Goal: Information Seeking & Learning: Learn about a topic

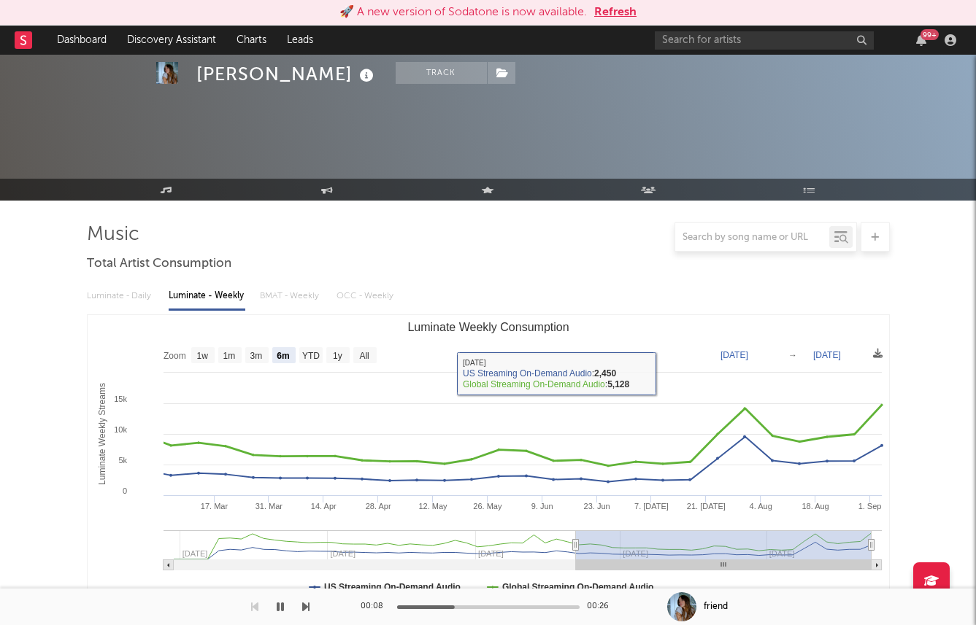
select select "6m"
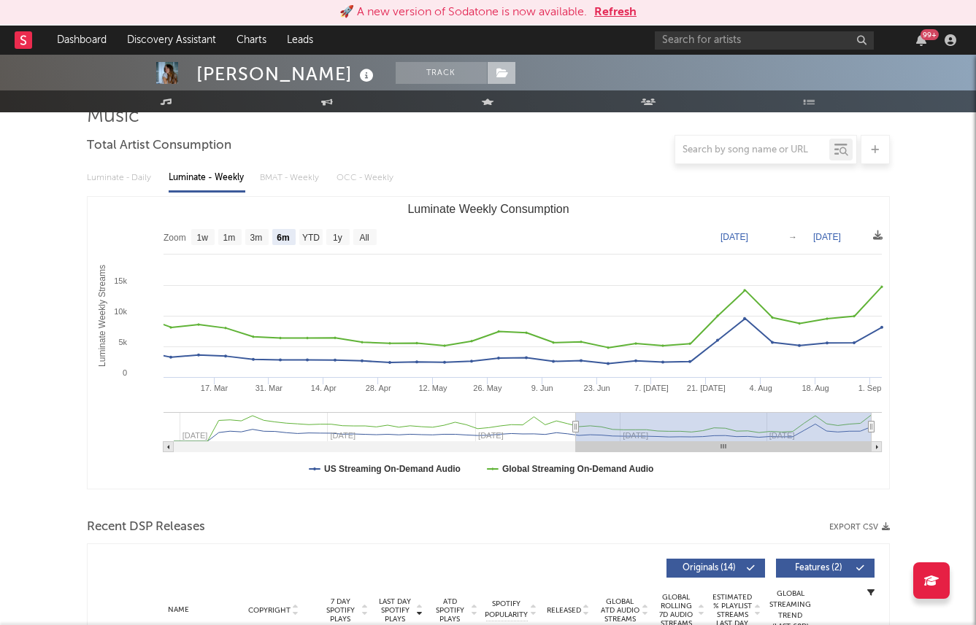
click at [487, 81] on span at bounding box center [501, 73] width 29 height 22
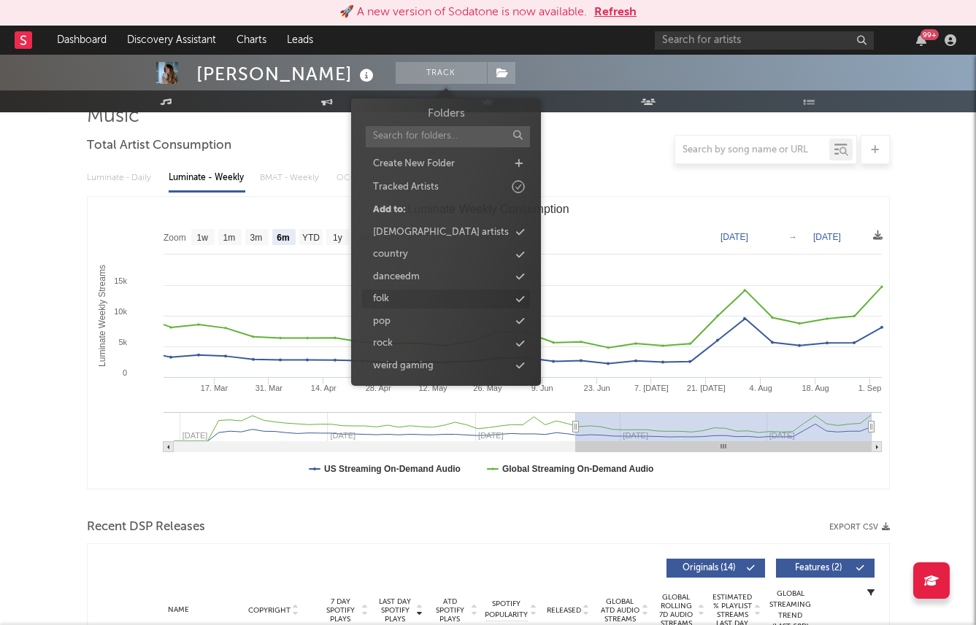
click at [519, 301] on icon at bounding box center [520, 299] width 8 height 9
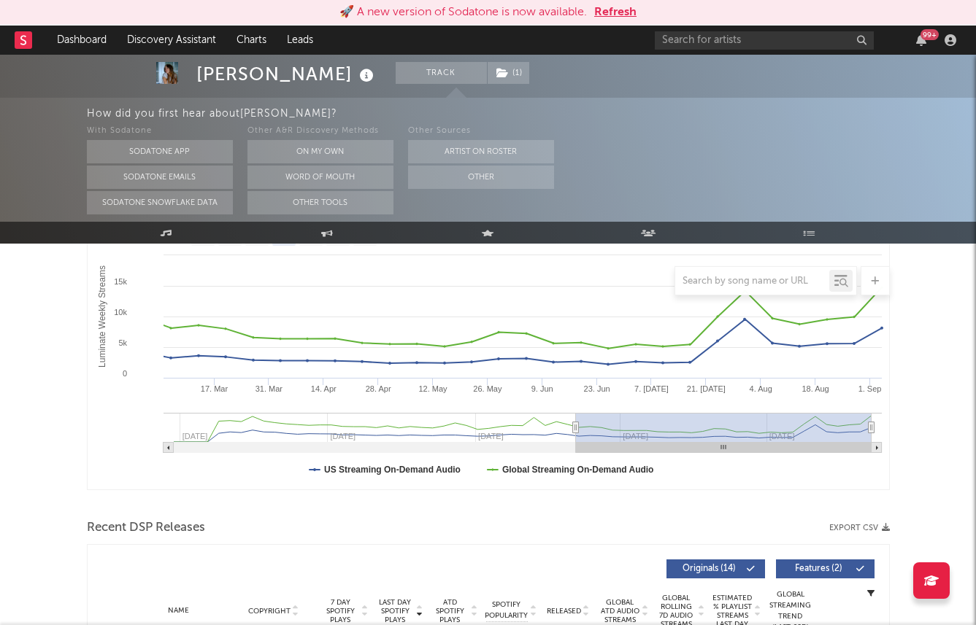
scroll to position [250, 0]
click at [487, 77] on span "( 1 )" at bounding box center [508, 73] width 43 height 22
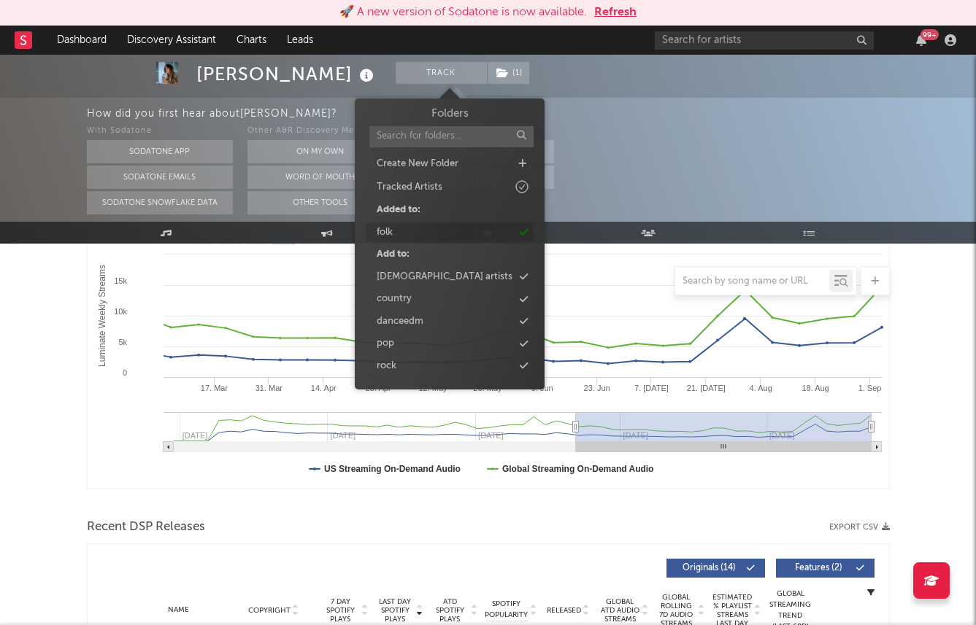
click at [525, 231] on icon at bounding box center [524, 232] width 8 height 9
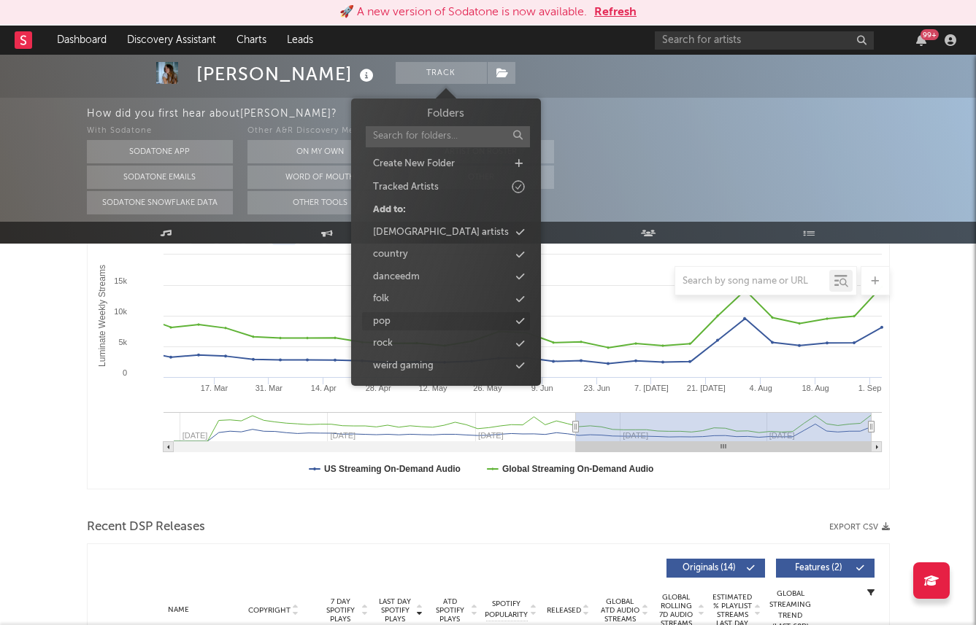
click at [516, 320] on icon at bounding box center [520, 321] width 8 height 9
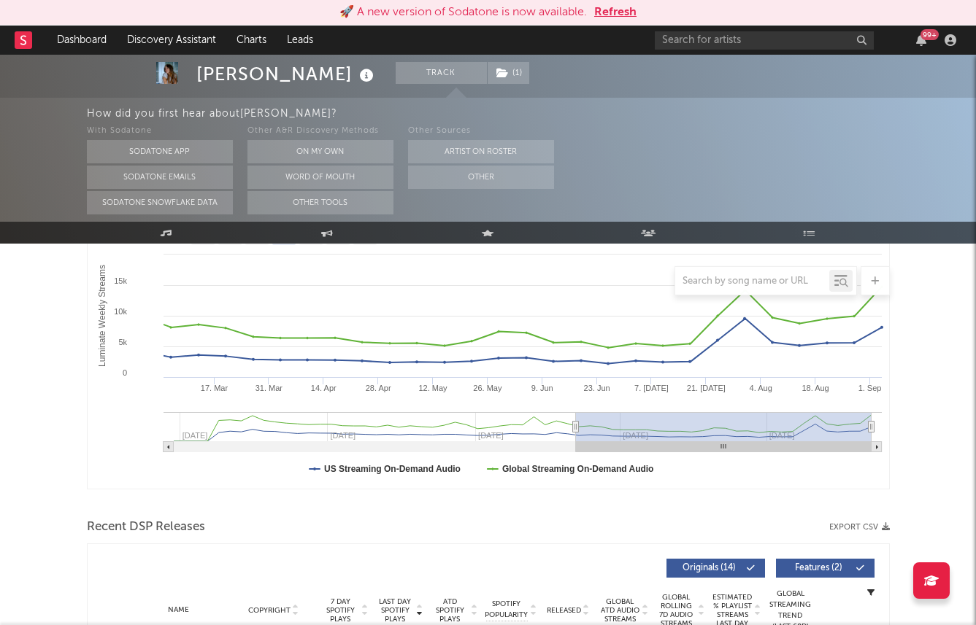
click at [595, 139] on div "With Sodatone Sodatone App Sodatone Emails Sodatone Snowflake Data Other A&R Di…" at bounding box center [532, 169] width 890 height 92
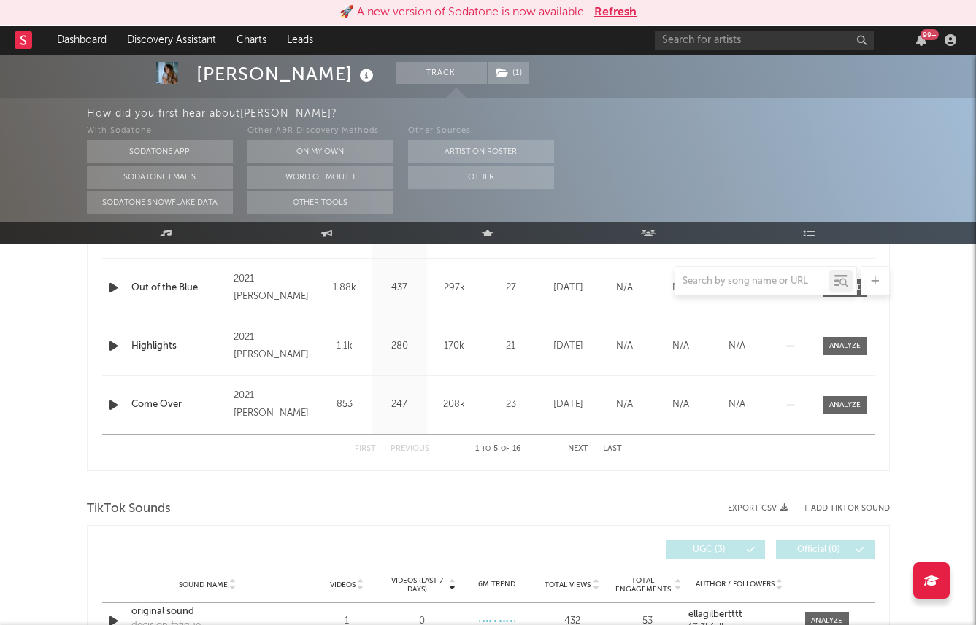
scroll to position [842, 0]
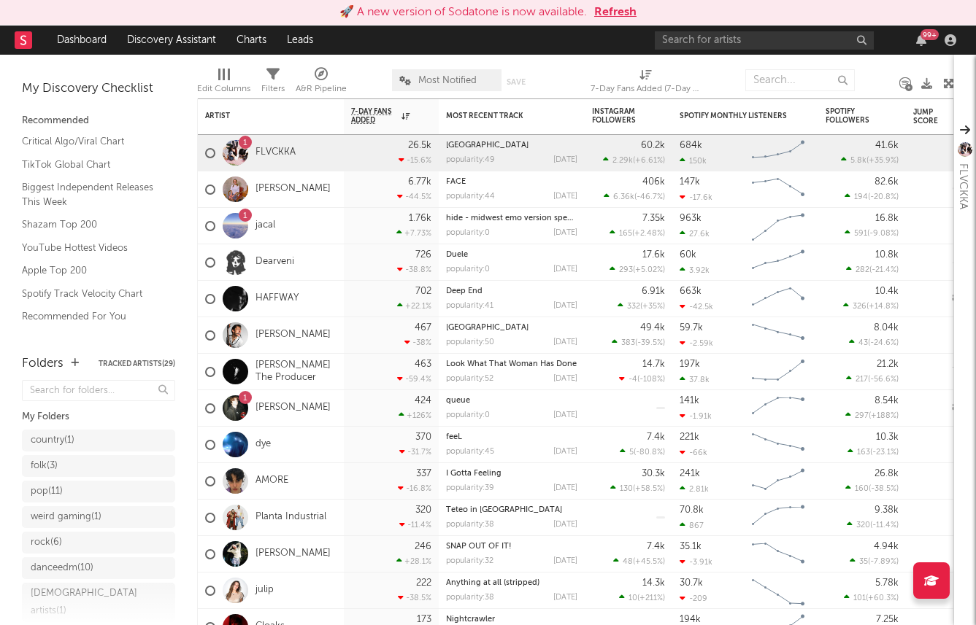
click at [607, 2] on div "🚀 A new version of Sodatone is now available. Refresh" at bounding box center [488, 13] width 976 height 26
click at [607, 6] on button "Refresh" at bounding box center [615, 13] width 42 height 18
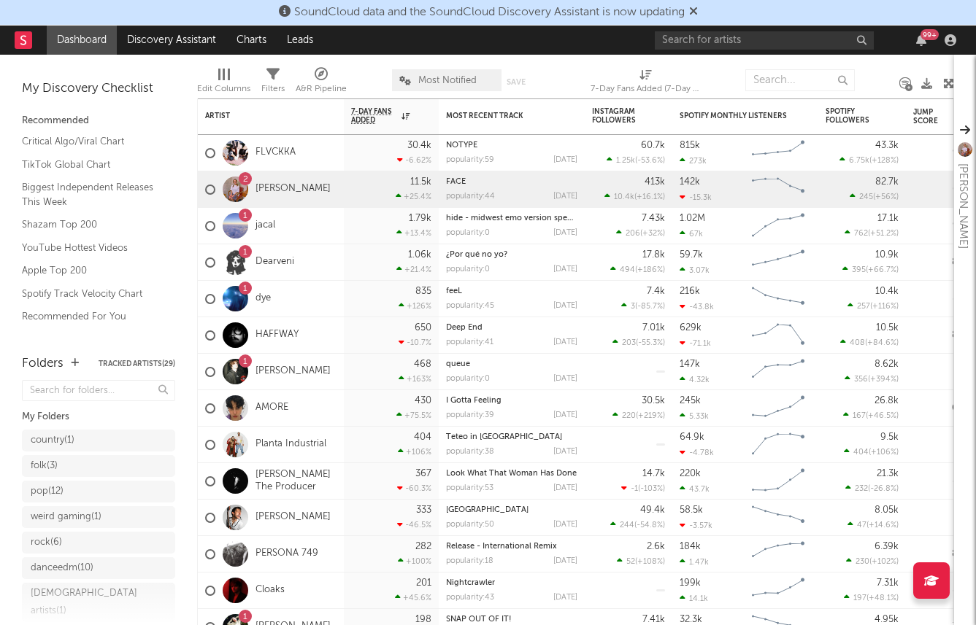
click at [698, 9] on icon at bounding box center [693, 11] width 9 height 12
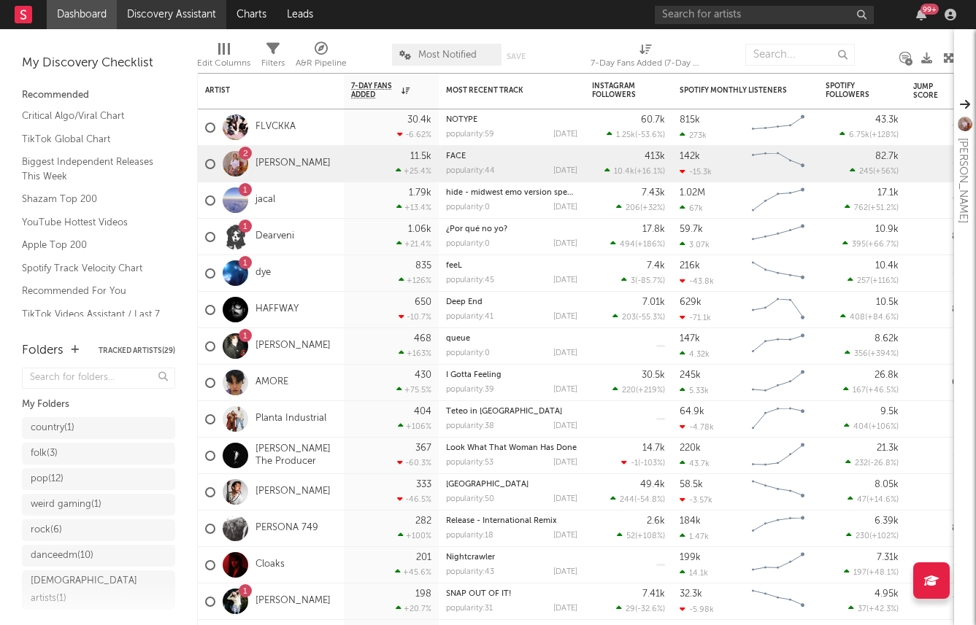
click at [150, 21] on link "Discovery Assistant" at bounding box center [171, 14] width 109 height 29
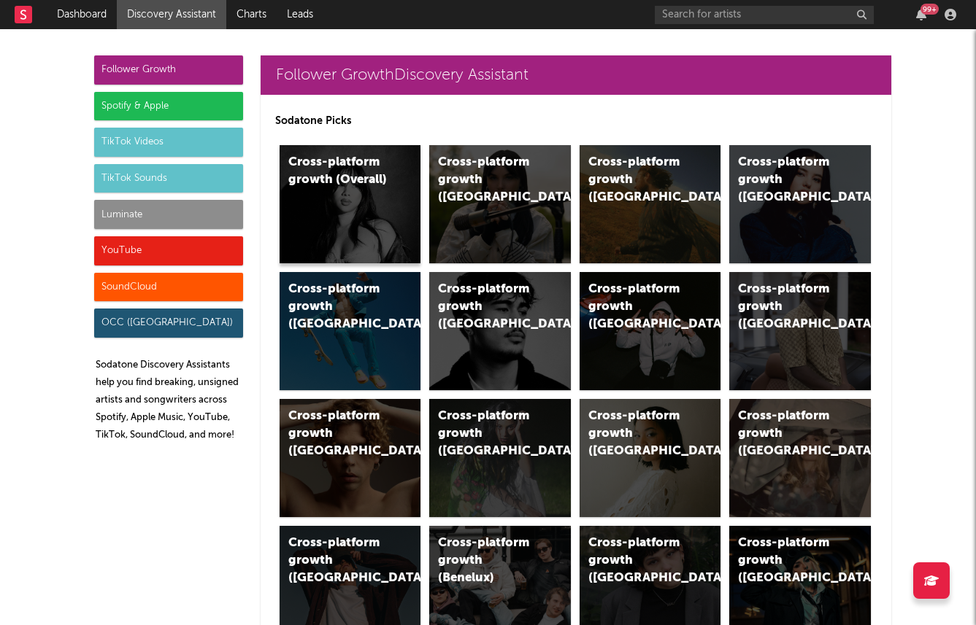
click at [350, 215] on div "Cross-platform growth (Overall)" at bounding box center [351, 204] width 142 height 118
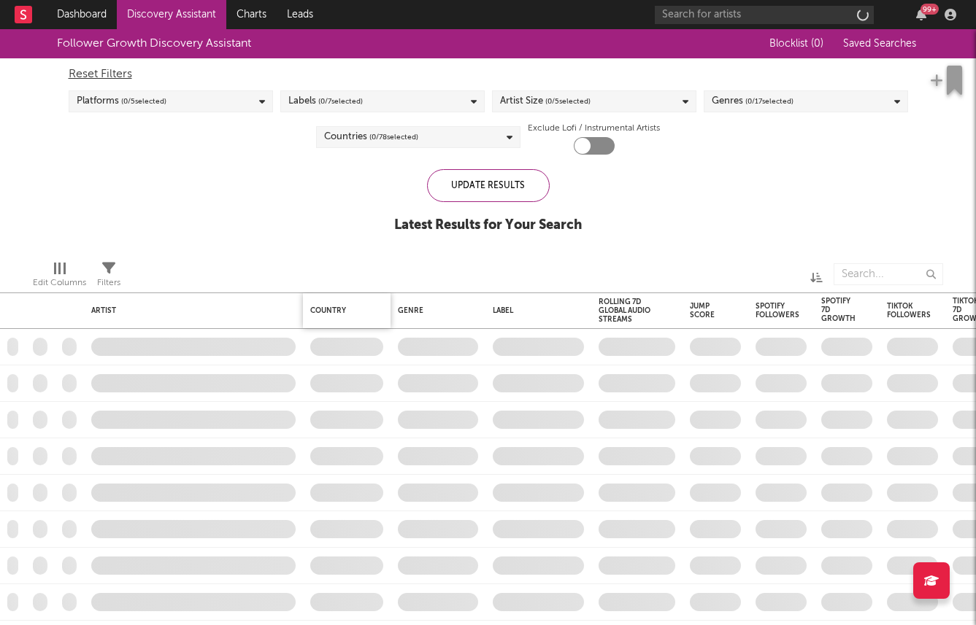
checkbox input "true"
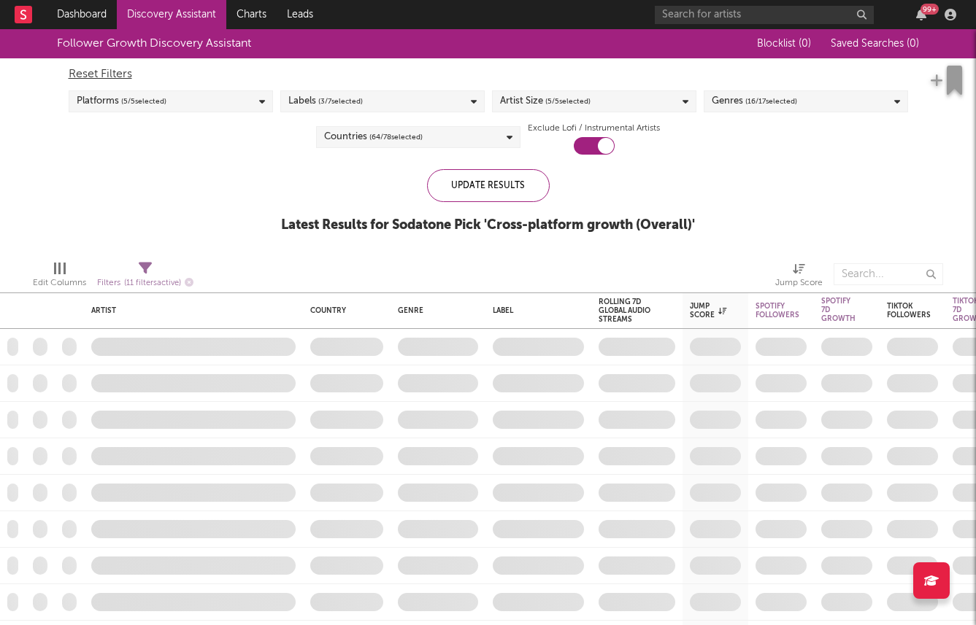
click at [408, 99] on div "Labels ( 3 / 7 selected)" at bounding box center [382, 102] width 204 height 22
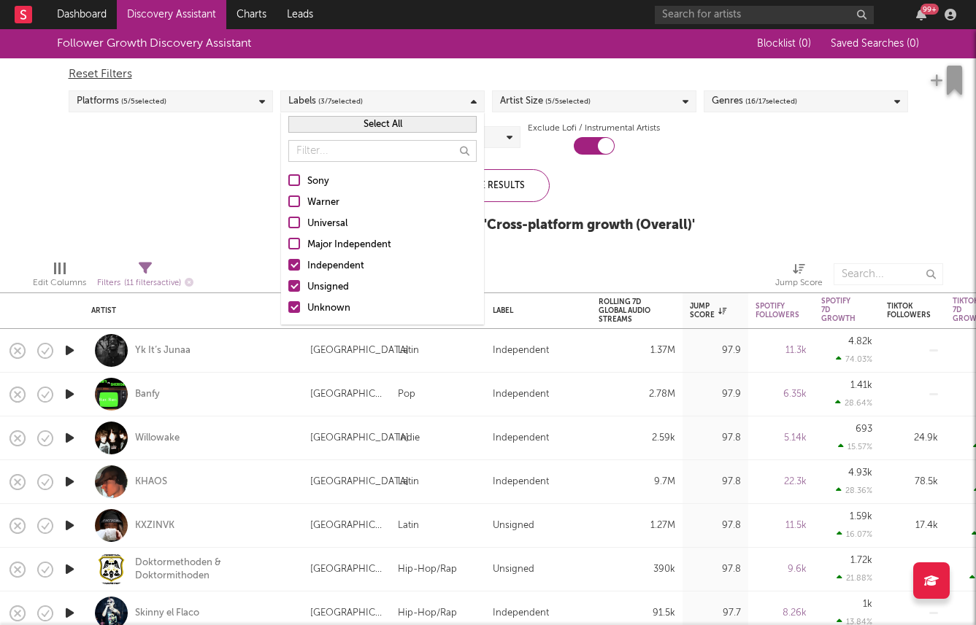
click at [317, 266] on div "Independent" at bounding box center [391, 267] width 169 height 18
click at [288, 266] on input "Independent" at bounding box center [288, 267] width 0 height 18
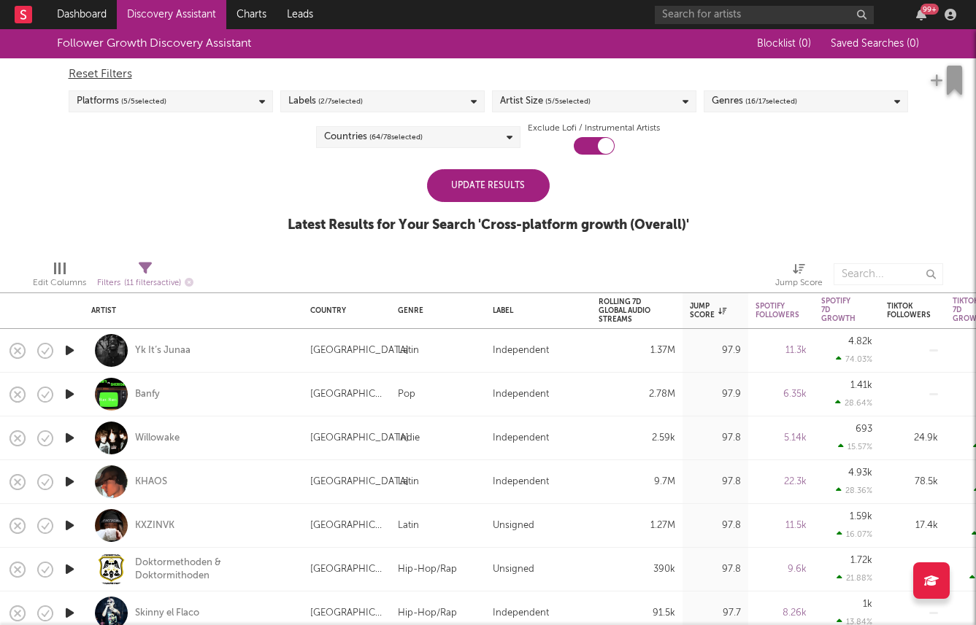
click at [220, 151] on div "Reset Filters Platforms ( 5 / 5 selected) Labels ( 2 / 7 selected) Artist Size …" at bounding box center [488, 106] width 854 height 96
click at [426, 153] on div "Reset Filters Platforms ( 5 / 5 selected) Labels ( 2 / 7 selected) Artist Size …" at bounding box center [488, 106] width 854 height 96
click at [426, 142] on div "Countries ( 64 / 78 selected)" at bounding box center [418, 137] width 204 height 22
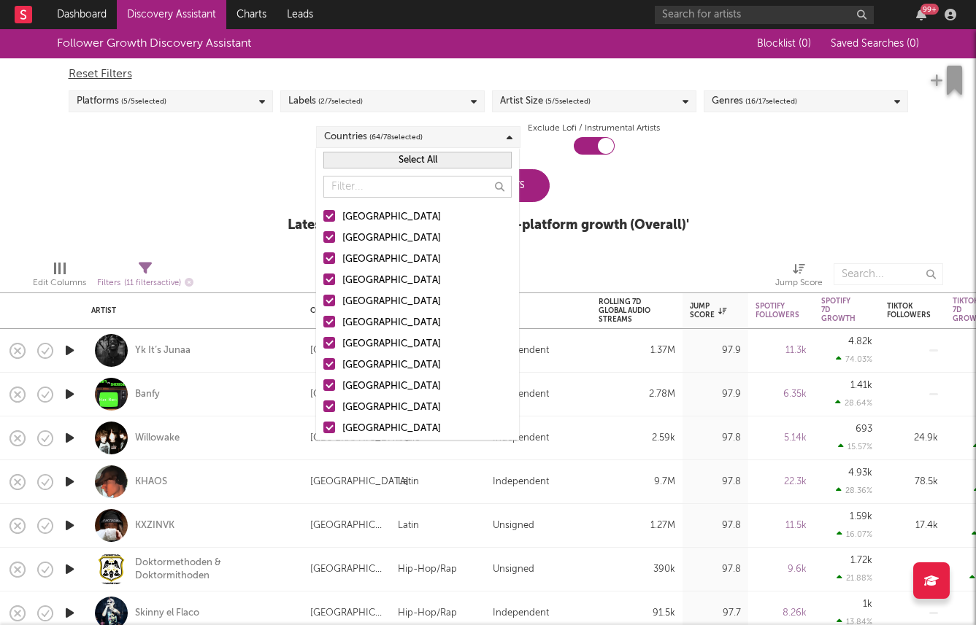
click at [398, 168] on button "Select All" at bounding box center [417, 160] width 188 height 17
click at [398, 162] on button "Deselect All" at bounding box center [417, 160] width 188 height 17
click at [366, 209] on div "United States" at bounding box center [426, 218] width 169 height 18
click at [323, 209] on input "United States" at bounding box center [323, 218] width 0 height 18
click at [366, 234] on div "Australia" at bounding box center [426, 239] width 169 height 18
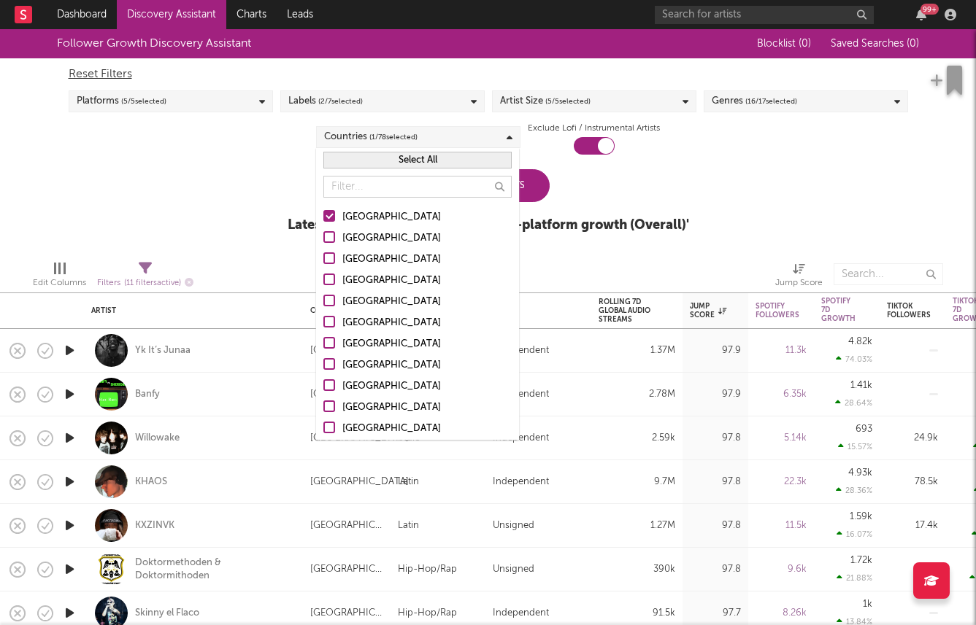
click at [323, 234] on input "Australia" at bounding box center [323, 239] width 0 height 18
click at [366, 260] on div "Canada" at bounding box center [426, 260] width 169 height 18
click at [323, 260] on input "Canada" at bounding box center [323, 260] width 0 height 18
click at [366, 283] on div "United Kingdom" at bounding box center [426, 281] width 169 height 18
click at [323, 283] on input "United Kingdom" at bounding box center [323, 281] width 0 height 18
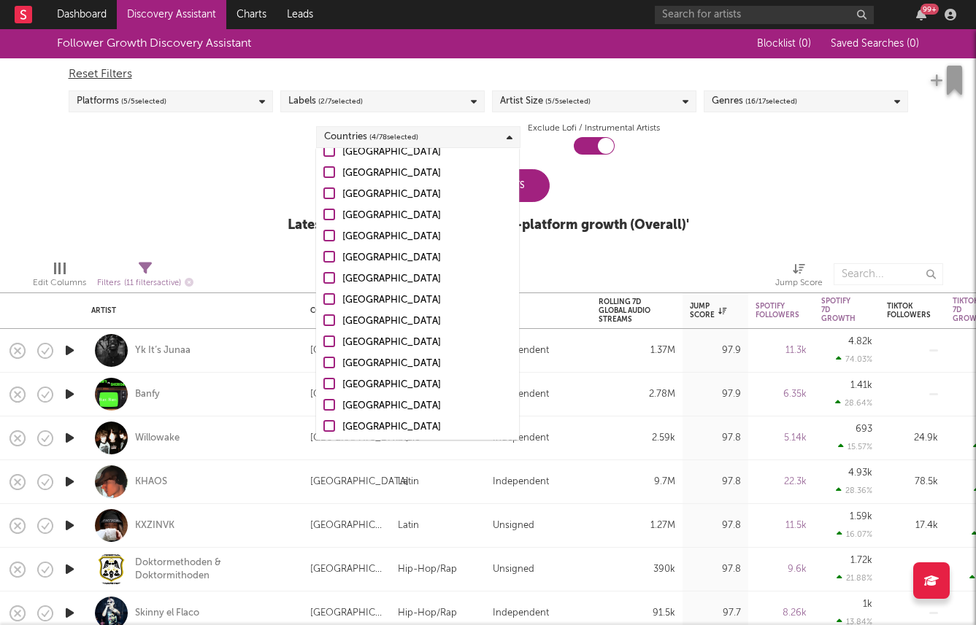
scroll to position [342, 0]
click at [340, 337] on label "Ireland" at bounding box center [417, 342] width 188 height 18
click at [323, 337] on input "Ireland" at bounding box center [323, 342] width 0 height 18
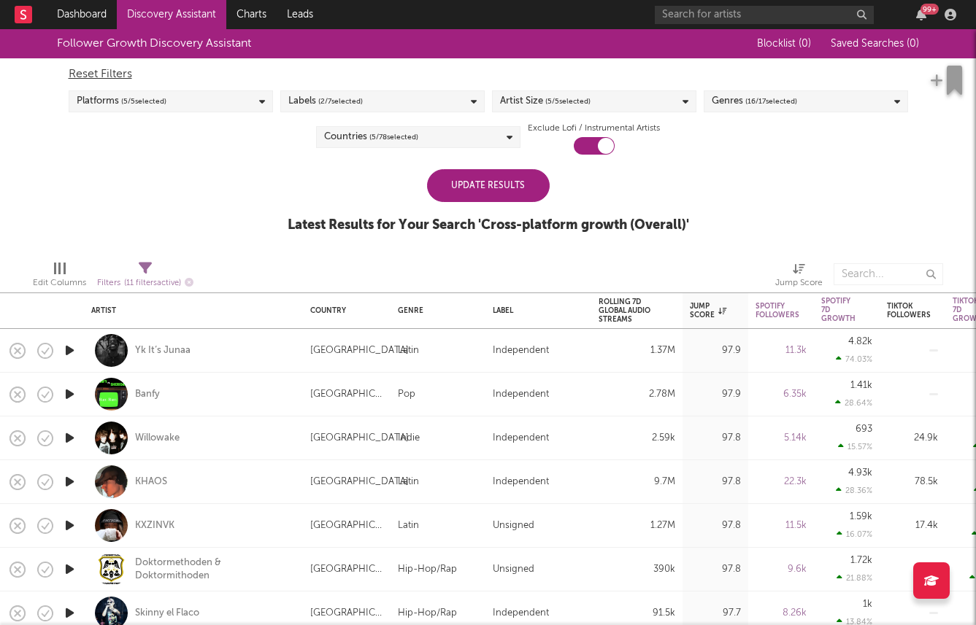
click at [248, 207] on div "Follower Growth Discovery Assistant Blocklist ( 0 ) Saved Searches ( 0 ) Reset …" at bounding box center [488, 139] width 976 height 220
click at [484, 173] on div "Update Results" at bounding box center [488, 185] width 123 height 33
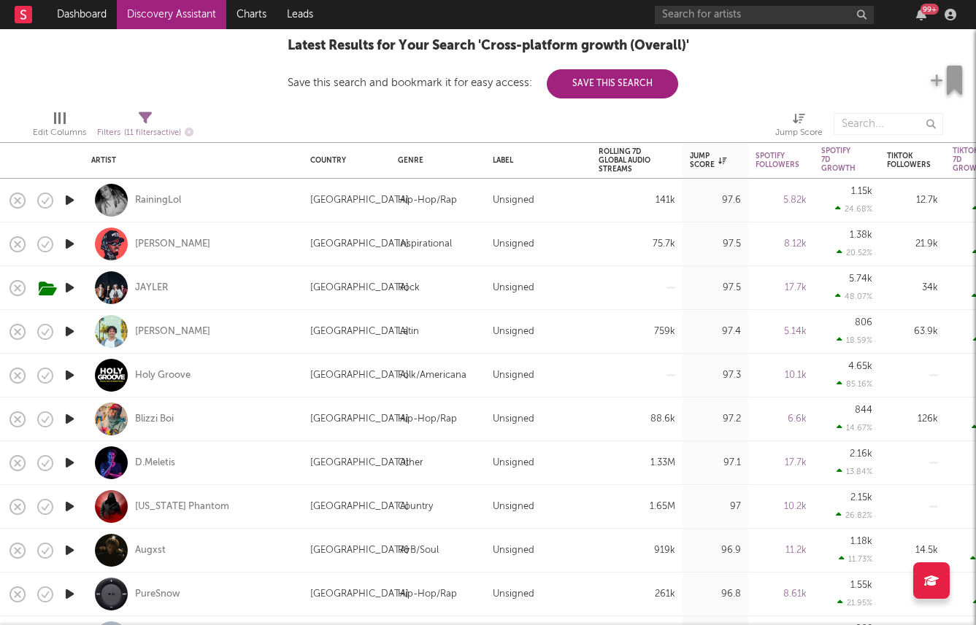
click at [74, 332] on icon "button" at bounding box center [69, 332] width 15 height 18
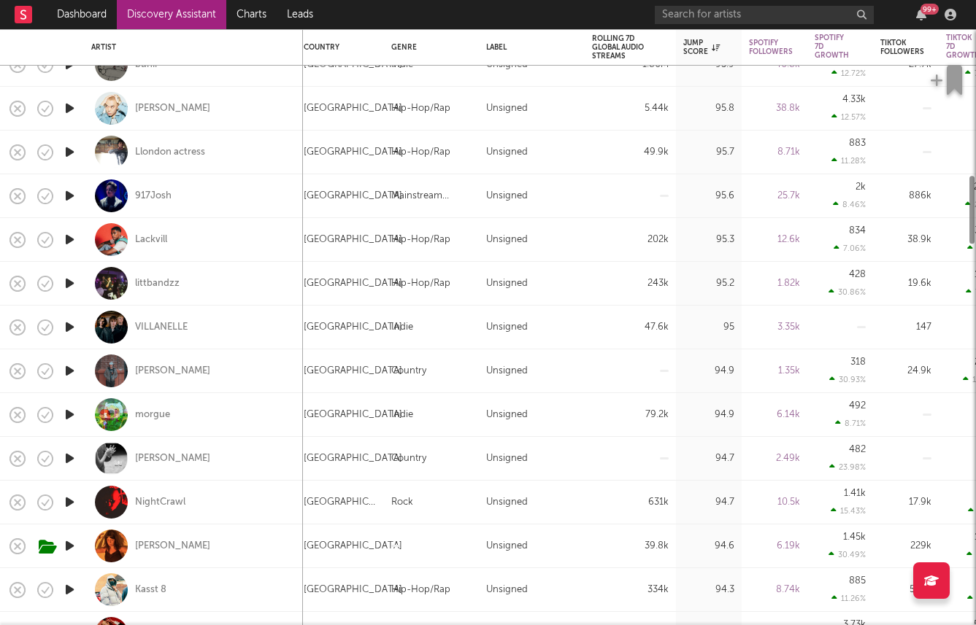
click at [72, 326] on icon "button" at bounding box center [69, 327] width 15 height 18
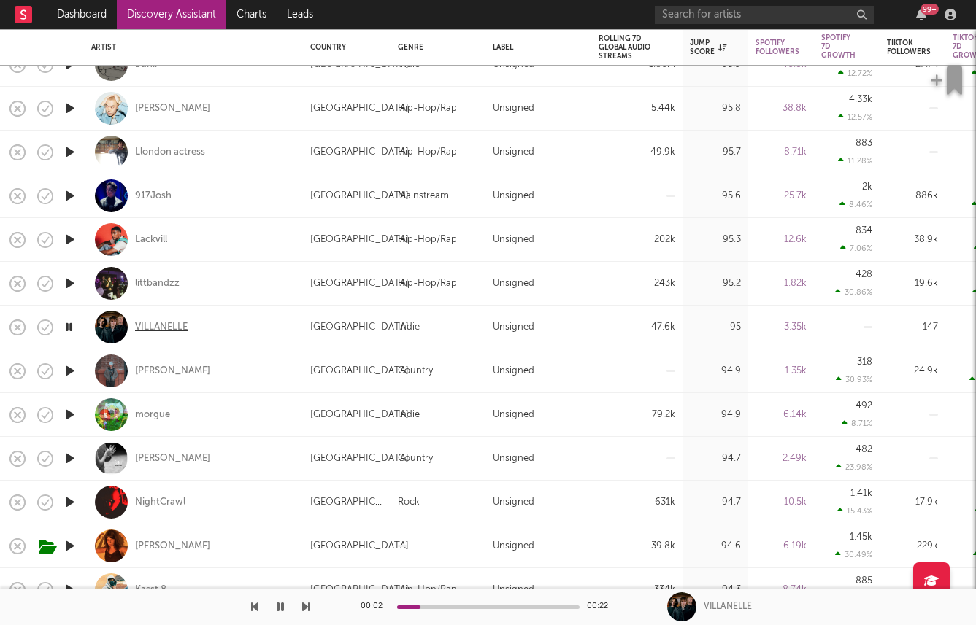
click at [136, 332] on div "VILLANELLE" at bounding box center [161, 327] width 53 height 13
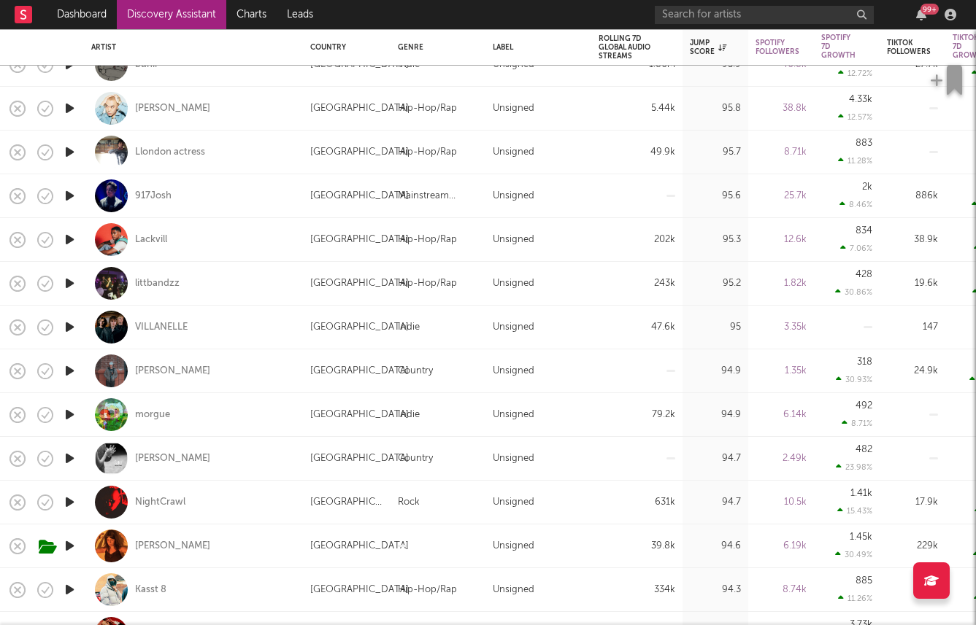
click at [74, 412] on icon "button" at bounding box center [69, 415] width 15 height 18
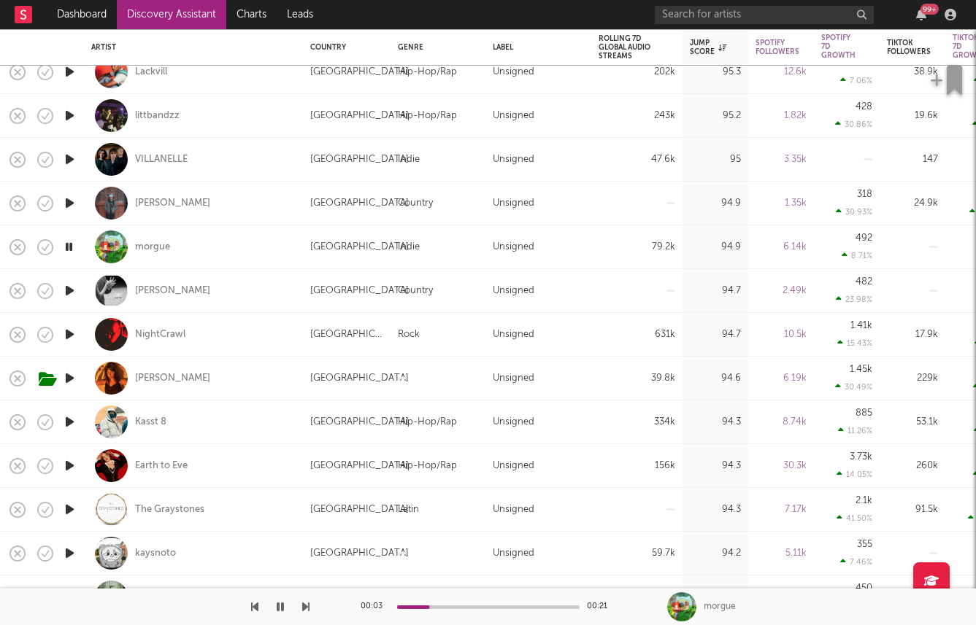
click at [72, 420] on icon "button" at bounding box center [69, 422] width 15 height 18
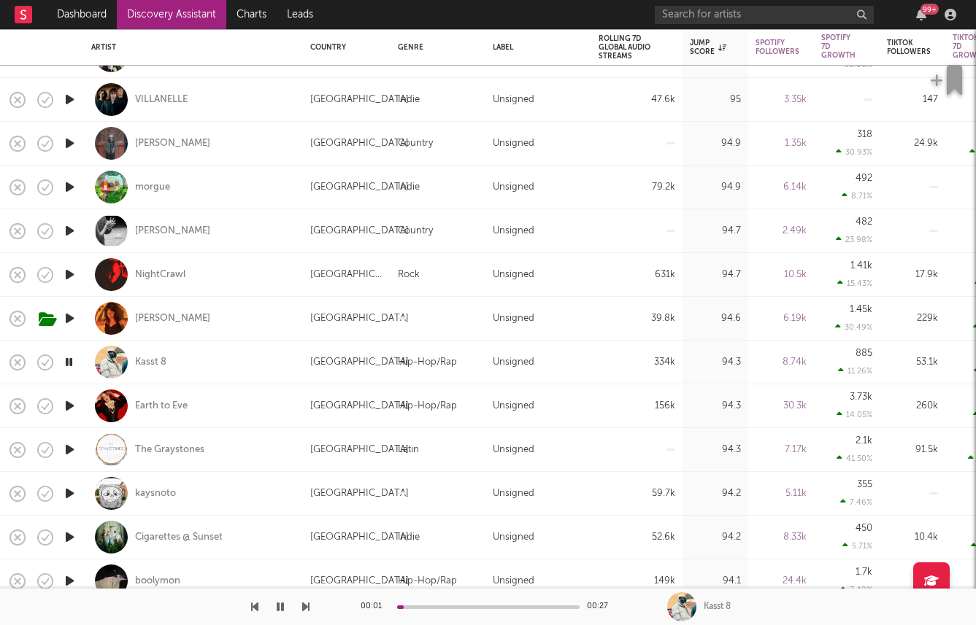
click at [73, 411] on icon "button" at bounding box center [69, 406] width 15 height 18
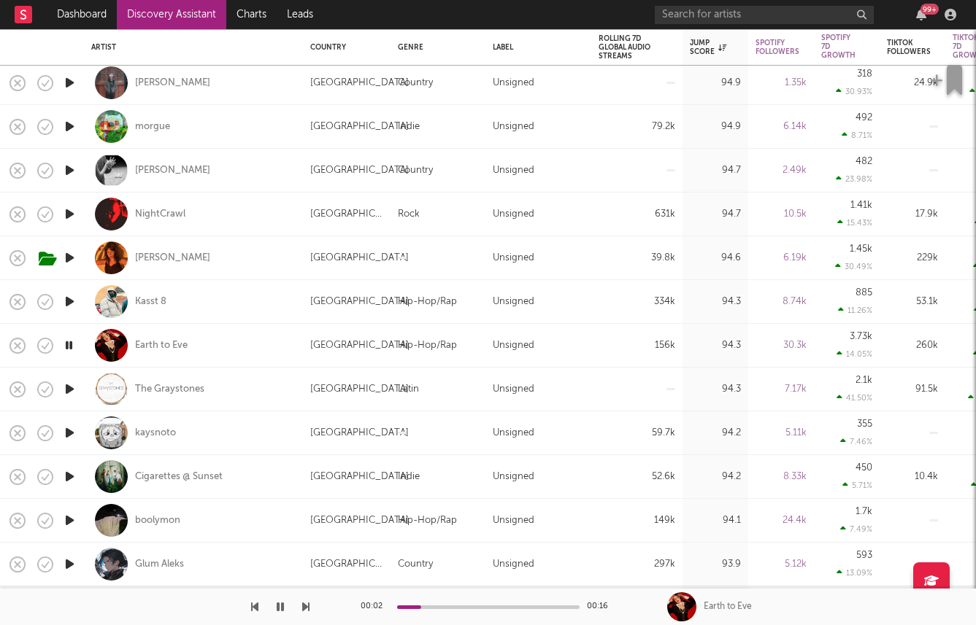
click at [66, 384] on icon "button" at bounding box center [69, 389] width 15 height 18
click at [66, 434] on icon "button" at bounding box center [69, 433] width 15 height 18
click at [72, 475] on icon "button" at bounding box center [69, 477] width 15 height 18
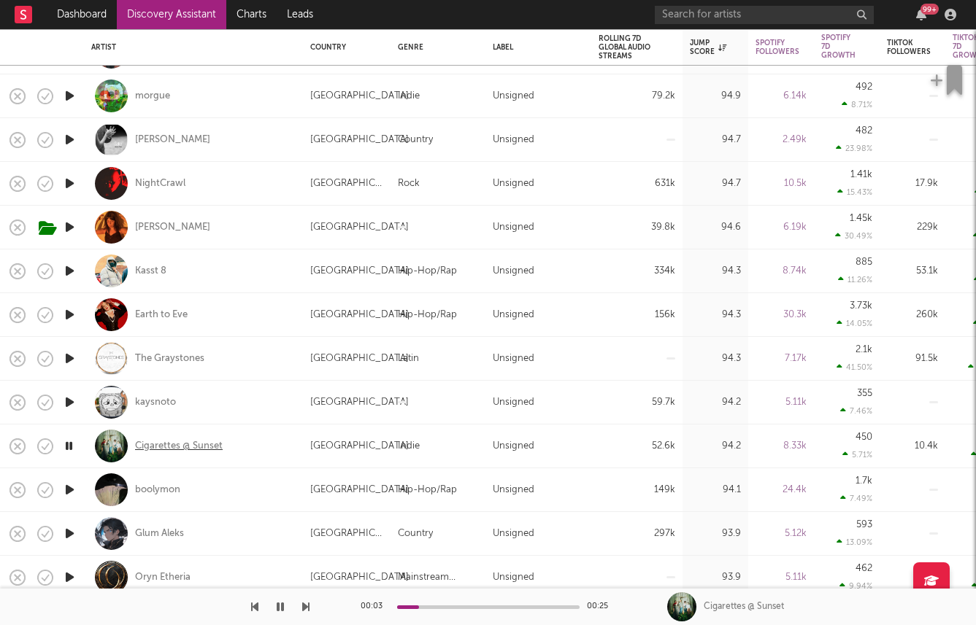
click at [164, 448] on div "Cigarettes @ Sunset" at bounding box center [179, 446] width 88 height 13
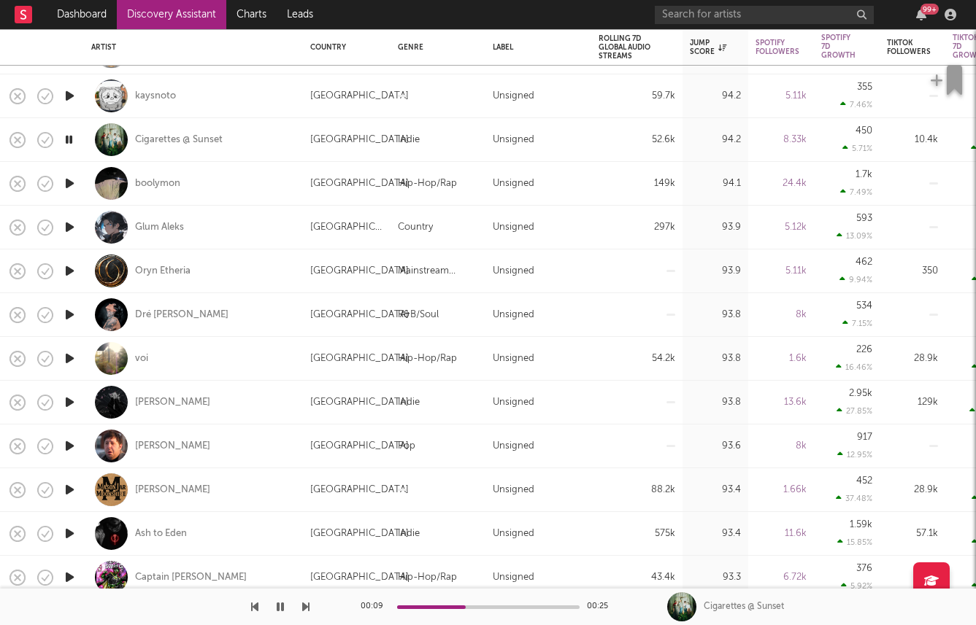
click at [72, 398] on icon "button" at bounding box center [69, 402] width 15 height 18
click at [74, 488] on icon "button" at bounding box center [69, 490] width 15 height 18
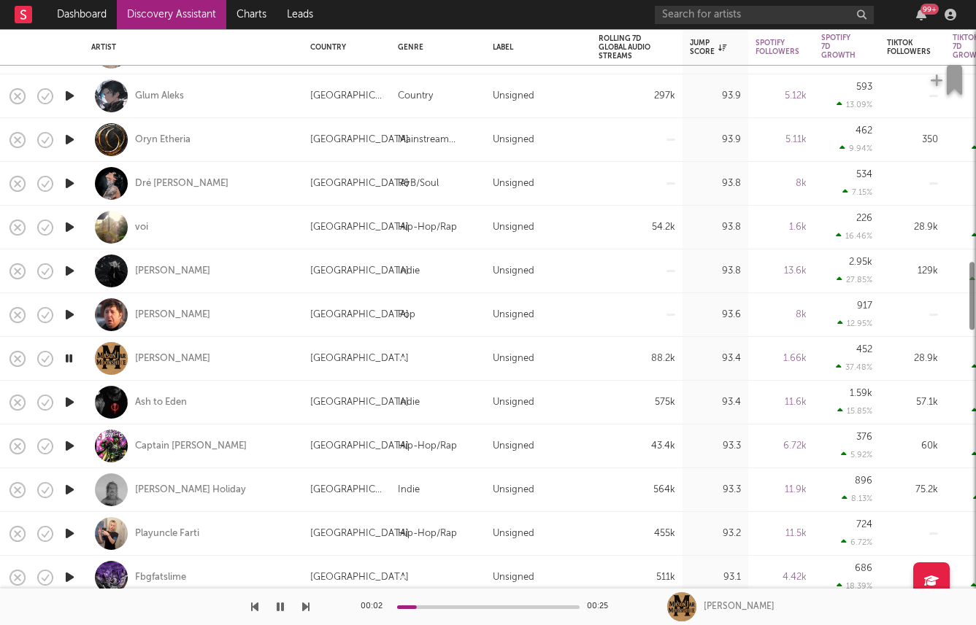
click at [66, 533] on icon "button" at bounding box center [69, 534] width 15 height 18
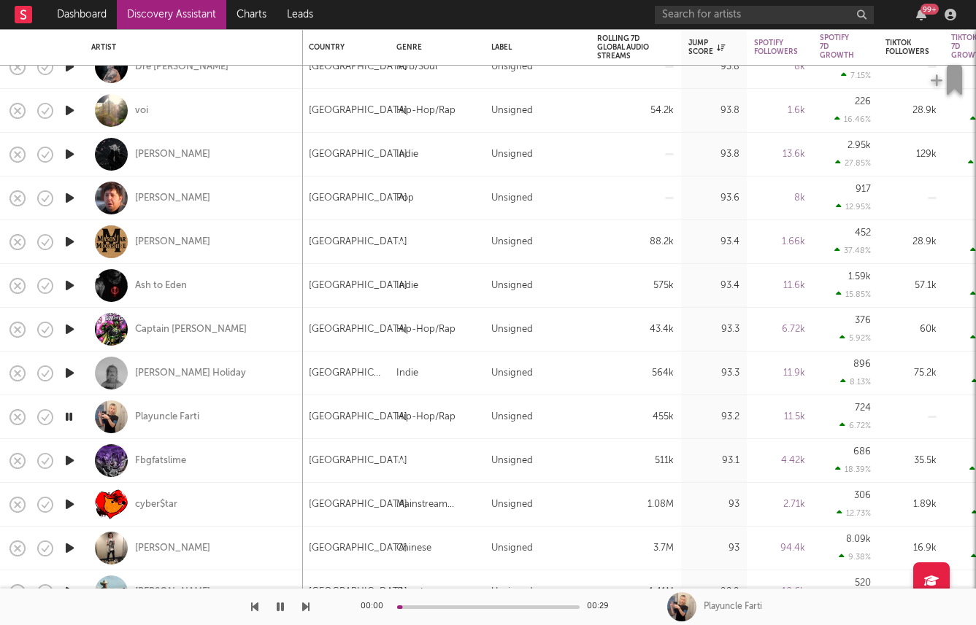
click at [70, 507] on icon "button" at bounding box center [69, 505] width 15 height 18
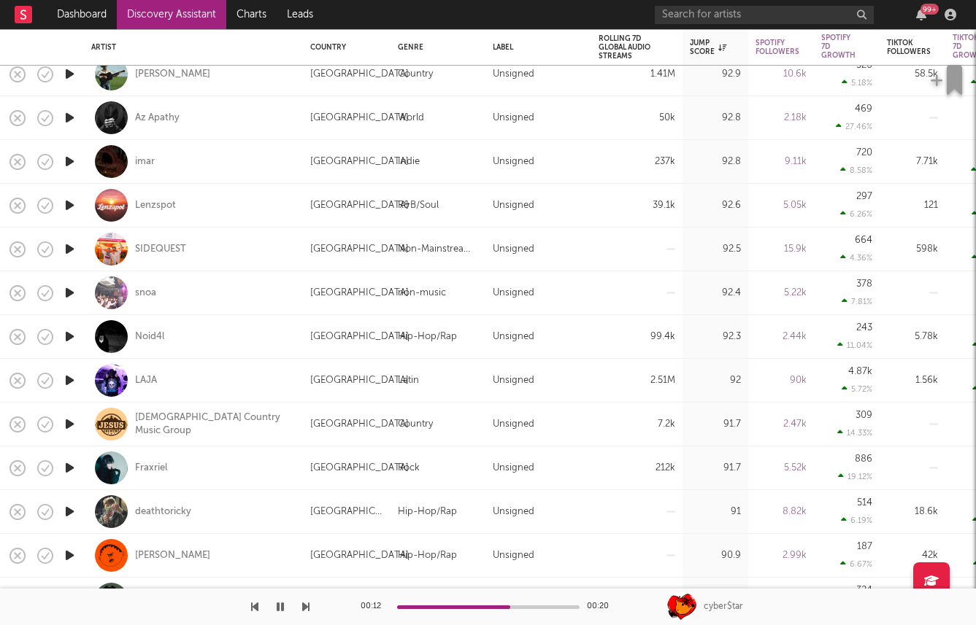
click at [72, 471] on icon "button" at bounding box center [69, 468] width 15 height 18
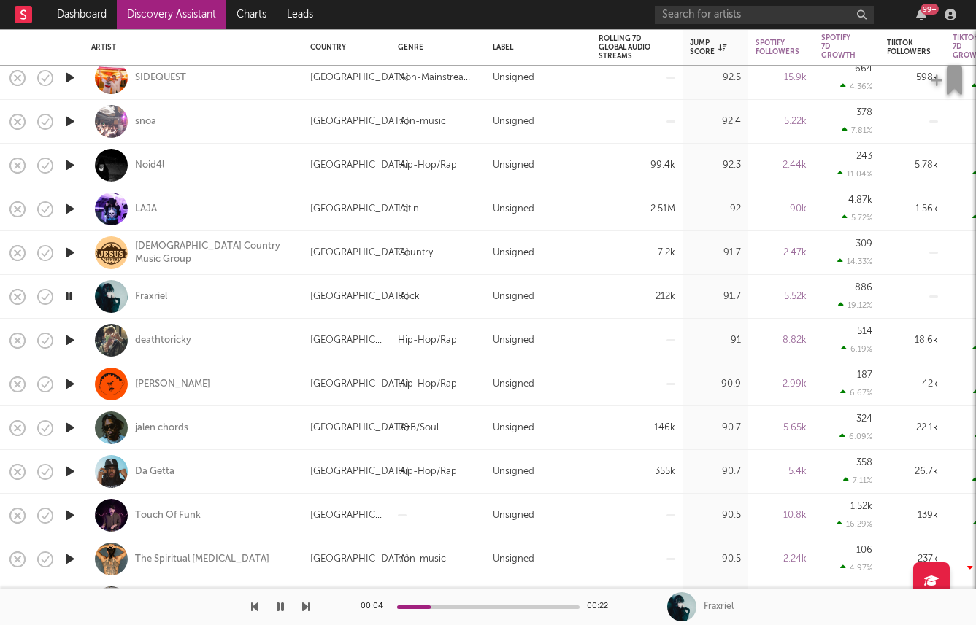
click at [66, 472] on icon "button" at bounding box center [69, 472] width 15 height 18
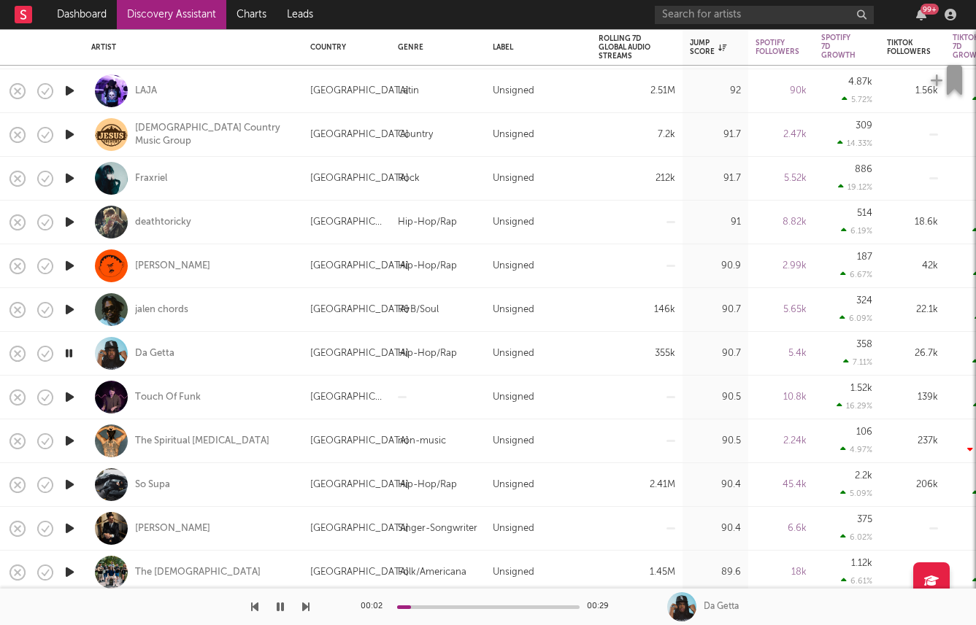
click at [67, 485] on icon "button" at bounding box center [69, 485] width 15 height 18
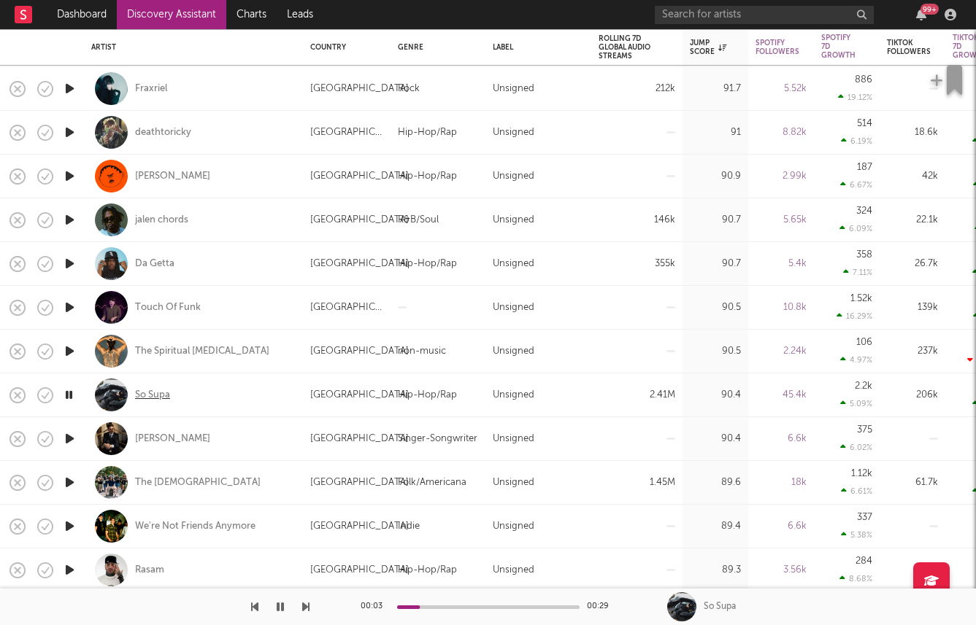
click at [139, 395] on div "So Supa" at bounding box center [152, 395] width 35 height 13
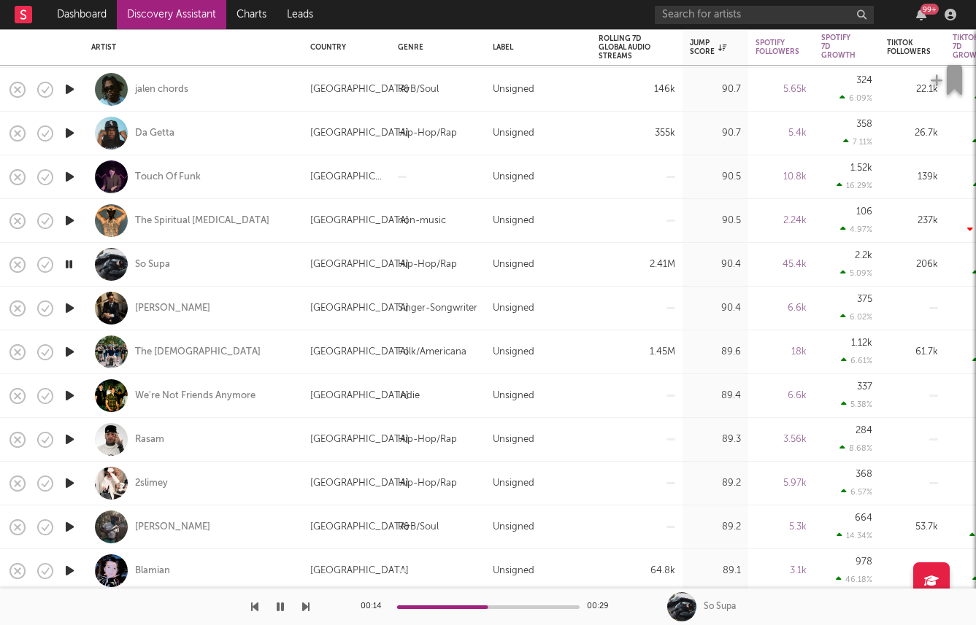
click at [72, 347] on icon "button" at bounding box center [69, 352] width 15 height 18
click at [74, 401] on icon "button" at bounding box center [69, 396] width 15 height 18
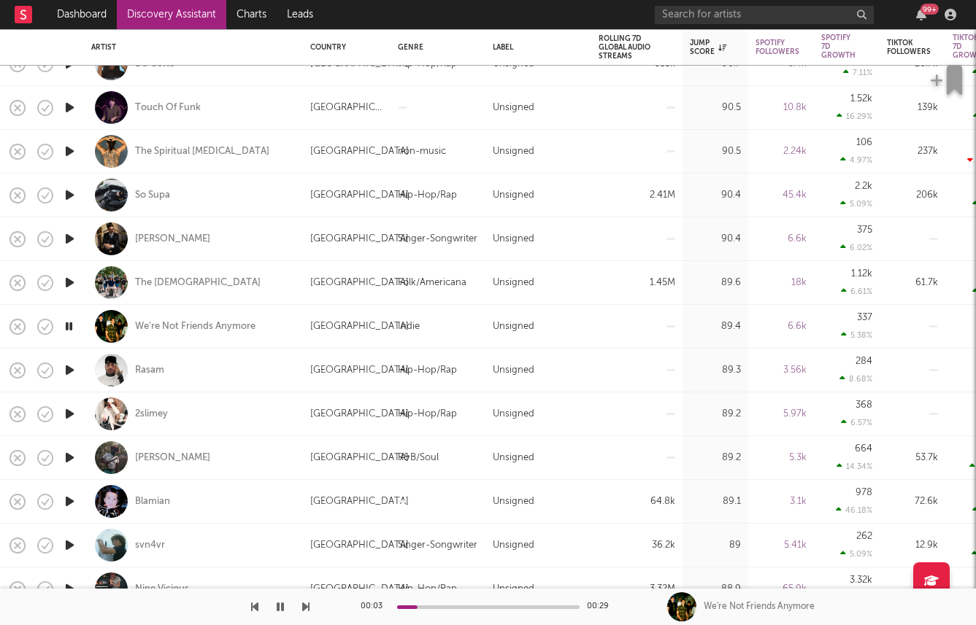
click at [71, 491] on div at bounding box center [69, 502] width 29 height 44
select select "1w"
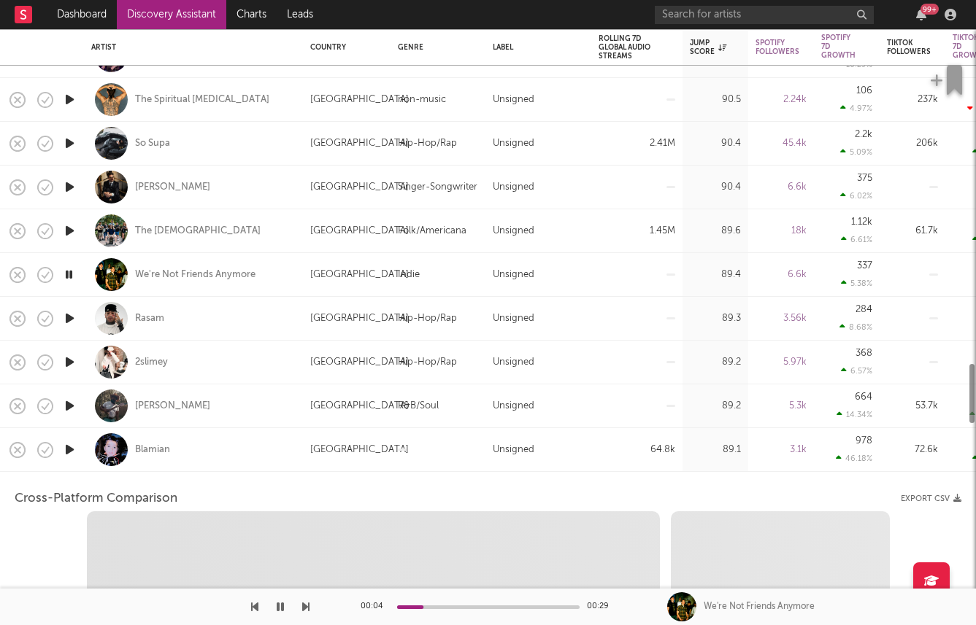
click at [93, 466] on div "Blamian" at bounding box center [193, 449] width 204 height 43
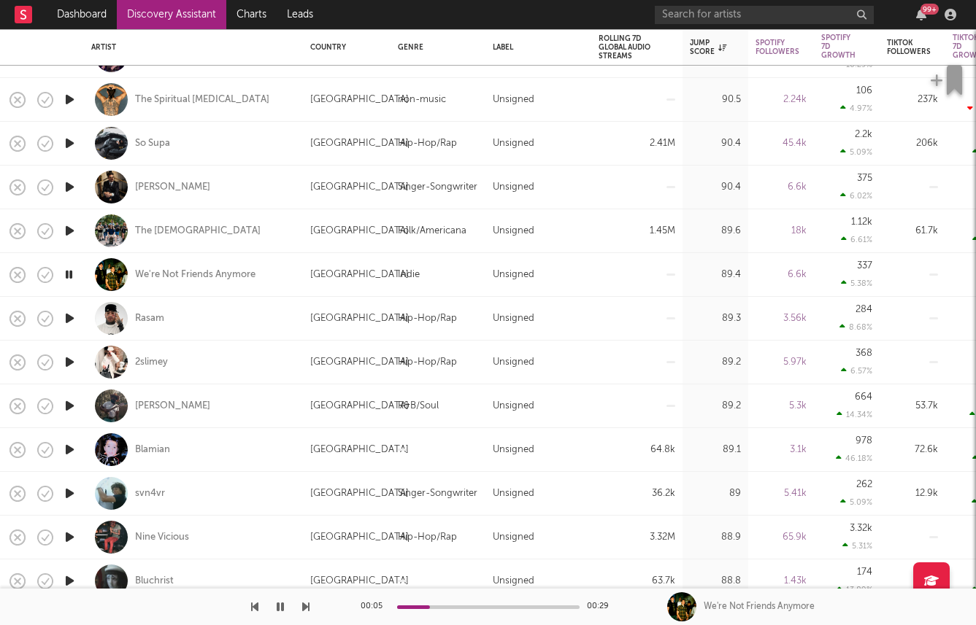
click at [68, 453] on icon "button" at bounding box center [69, 450] width 15 height 18
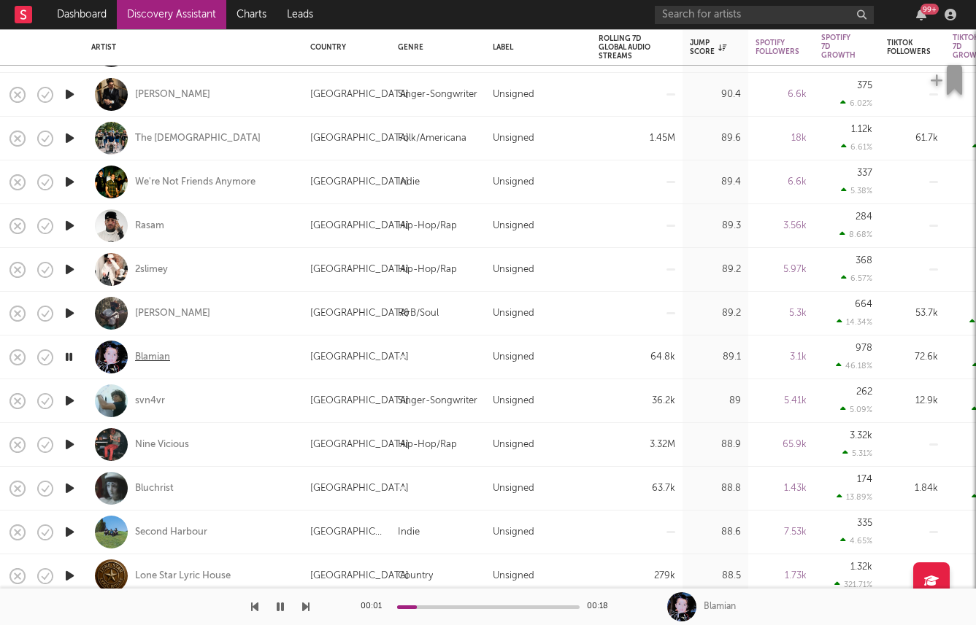
click at [152, 358] on div "Blamian" at bounding box center [152, 357] width 35 height 13
click at [72, 401] on icon "button" at bounding box center [69, 401] width 15 height 18
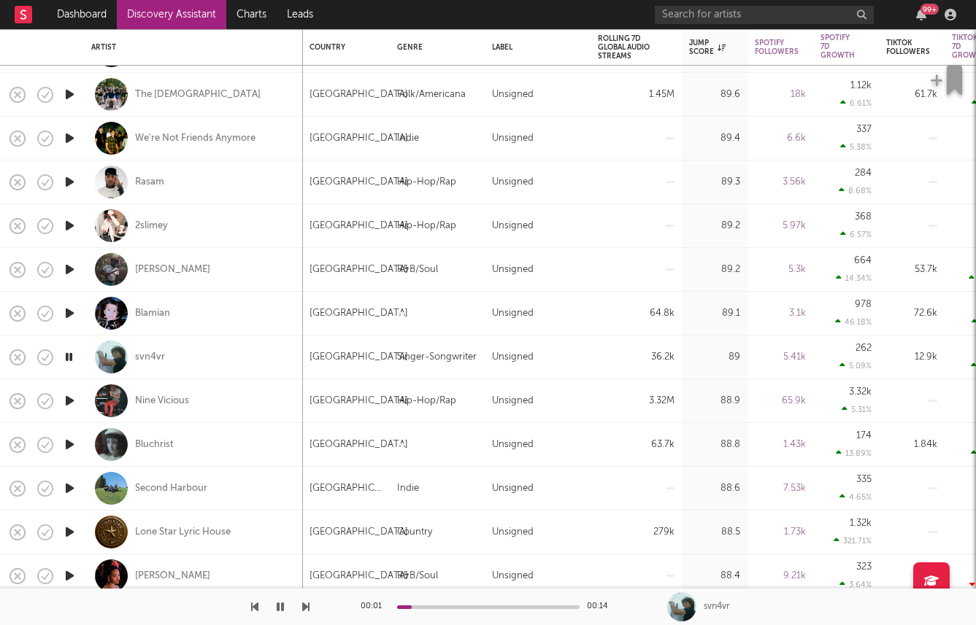
click at [69, 448] on icon "button" at bounding box center [69, 445] width 15 height 18
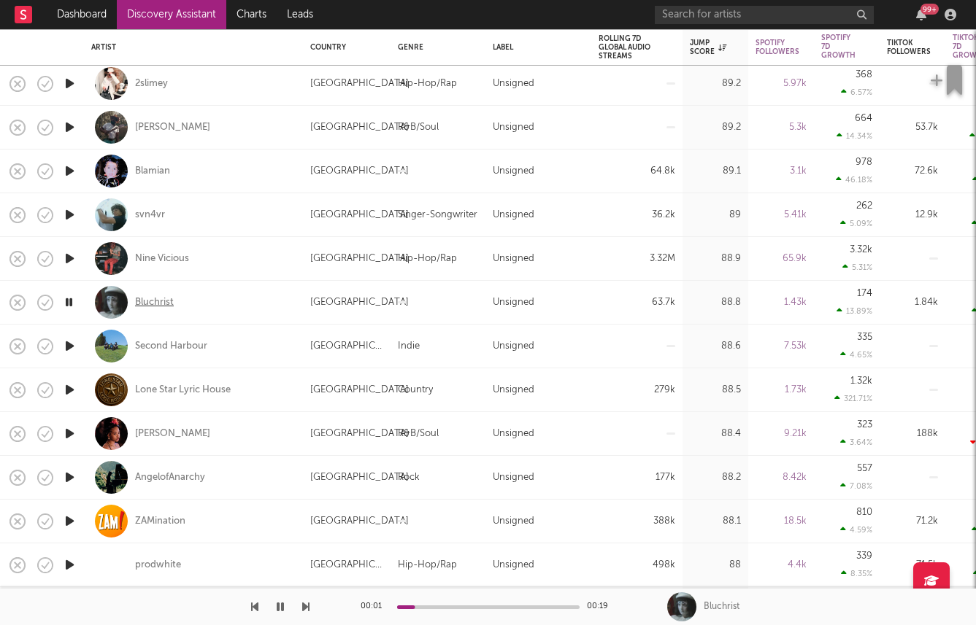
click at [147, 296] on div "Bluchrist" at bounding box center [154, 302] width 39 height 13
click at [71, 347] on icon "button" at bounding box center [69, 346] width 15 height 18
click at [68, 382] on icon "button" at bounding box center [69, 390] width 15 height 18
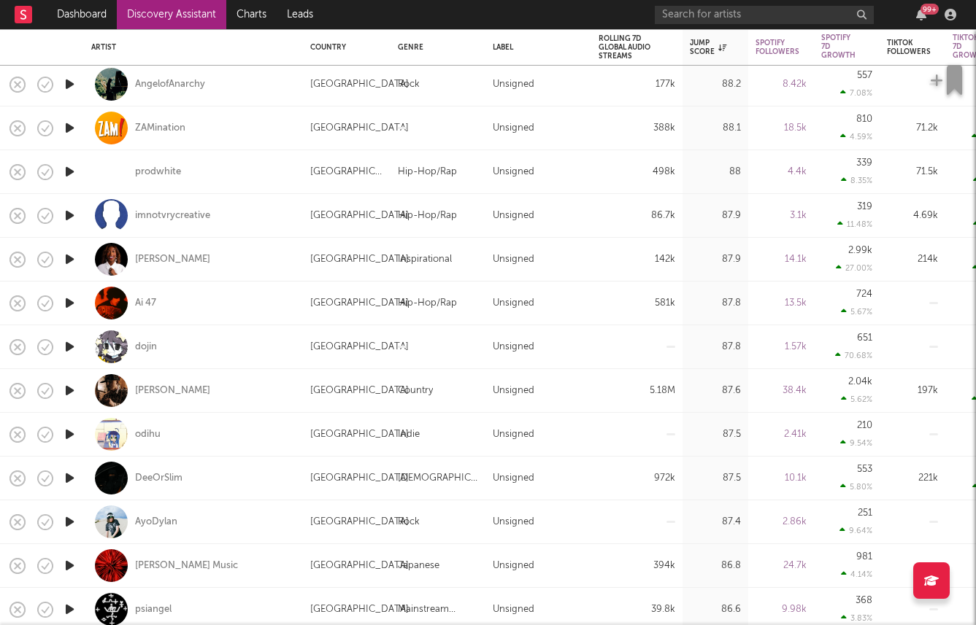
click at [67, 474] on icon "button" at bounding box center [69, 478] width 15 height 18
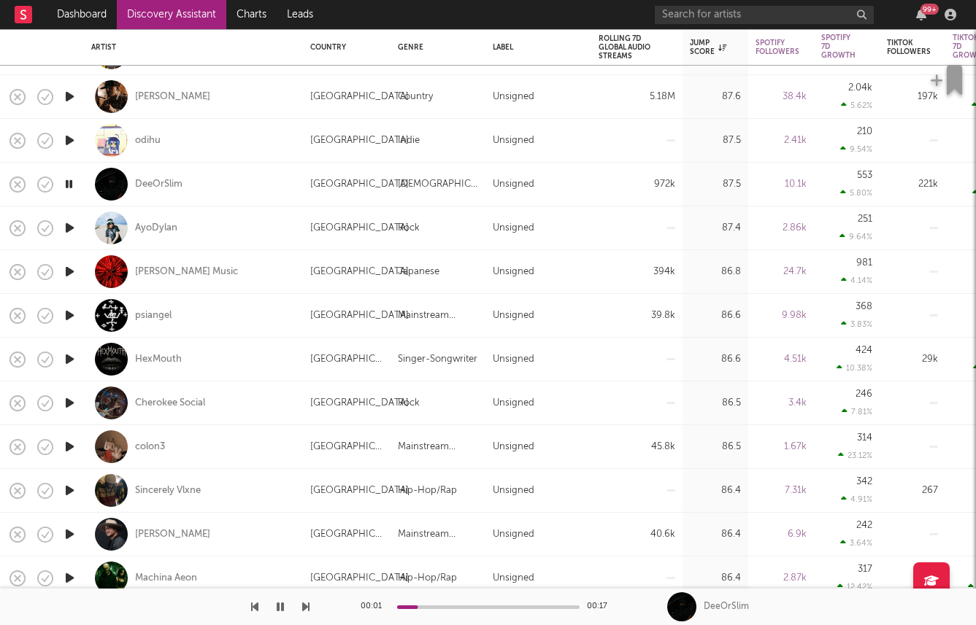
click at [78, 272] on div at bounding box center [69, 272] width 29 height 44
select select "1w"
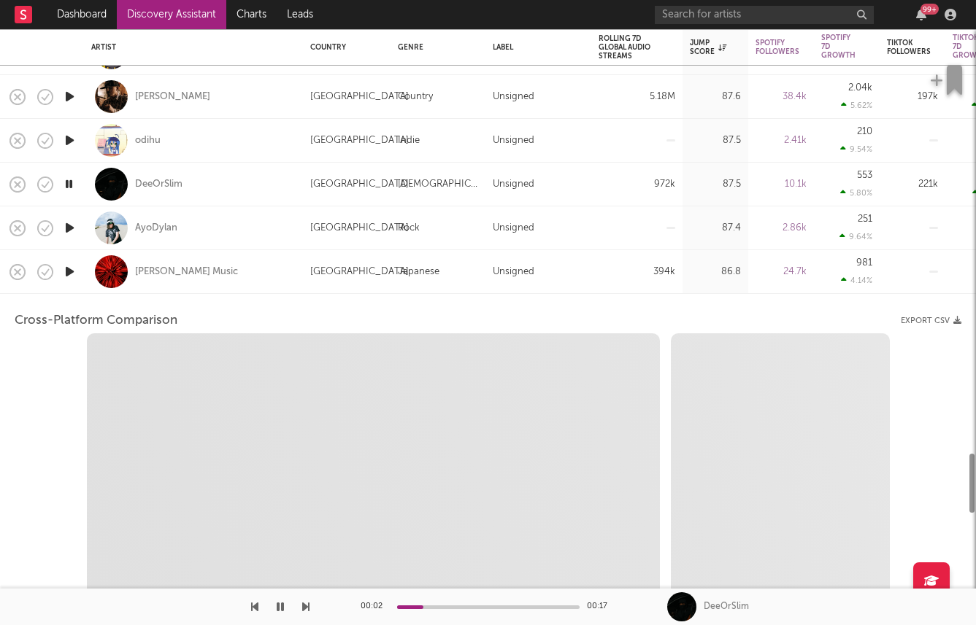
click at [78, 272] on div at bounding box center [69, 272] width 29 height 44
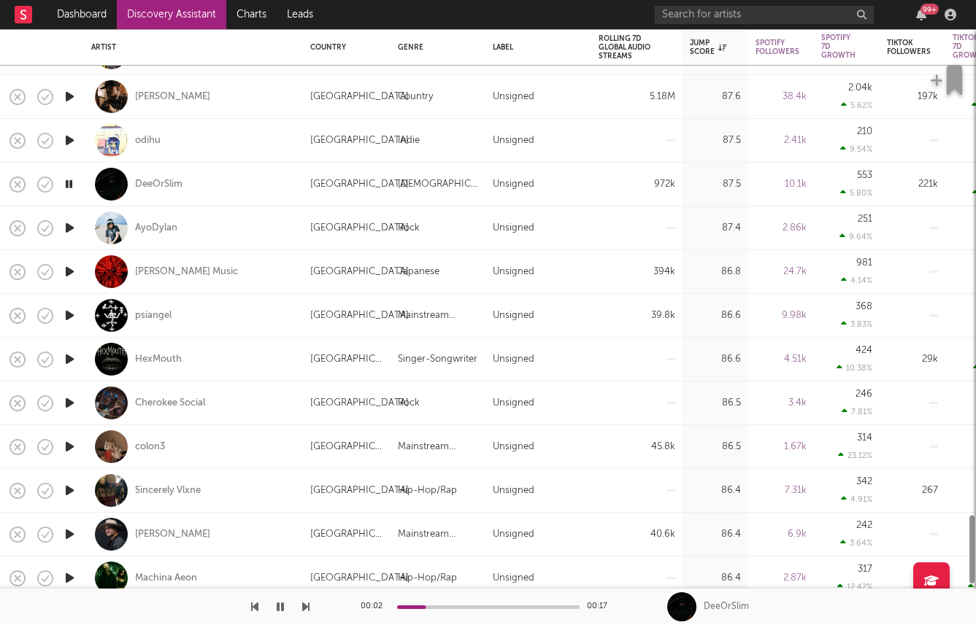
click at [67, 272] on icon "button" at bounding box center [69, 272] width 15 height 18
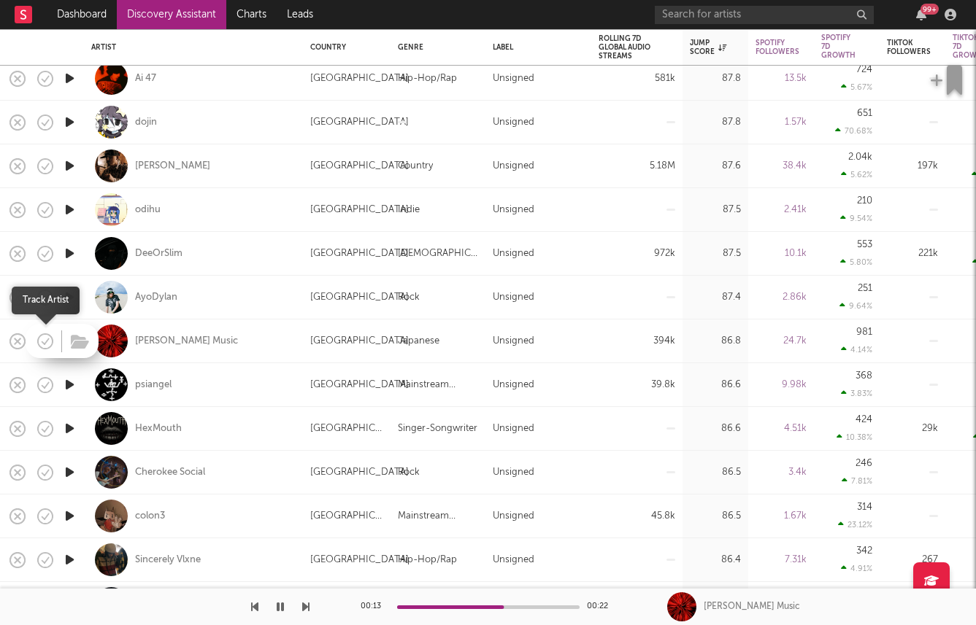
click at [45, 343] on icon "button" at bounding box center [47, 342] width 4 height 6
click at [59, 343] on div at bounding box center [62, 341] width 73 height 34
click at [46, 342] on icon "button" at bounding box center [45, 341] width 20 height 20
click at [69, 341] on button "button" at bounding box center [80, 343] width 23 height 22
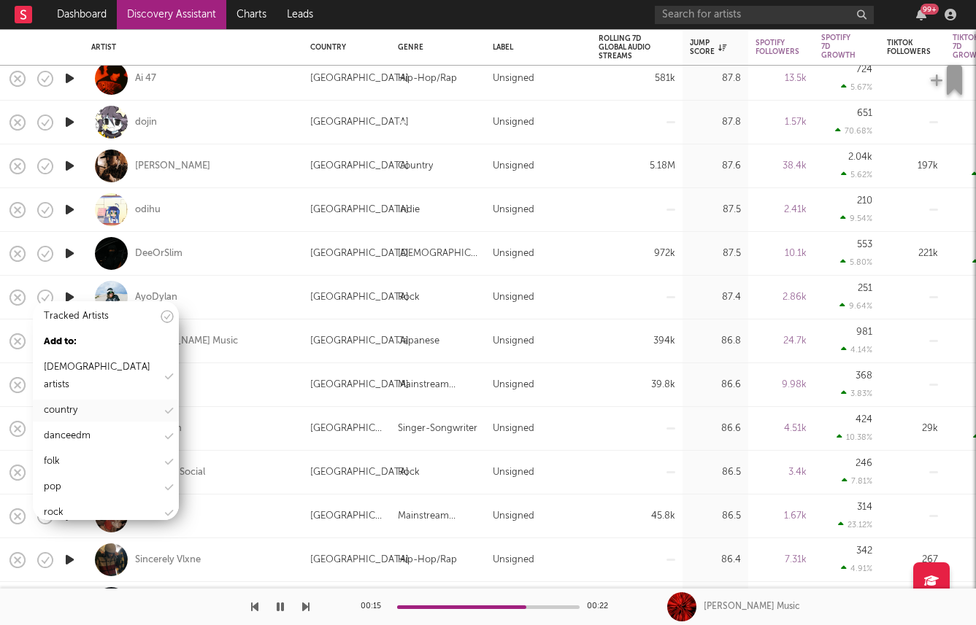
scroll to position [95, 0]
click at [166, 482] on div "rock" at bounding box center [106, 493] width 146 height 22
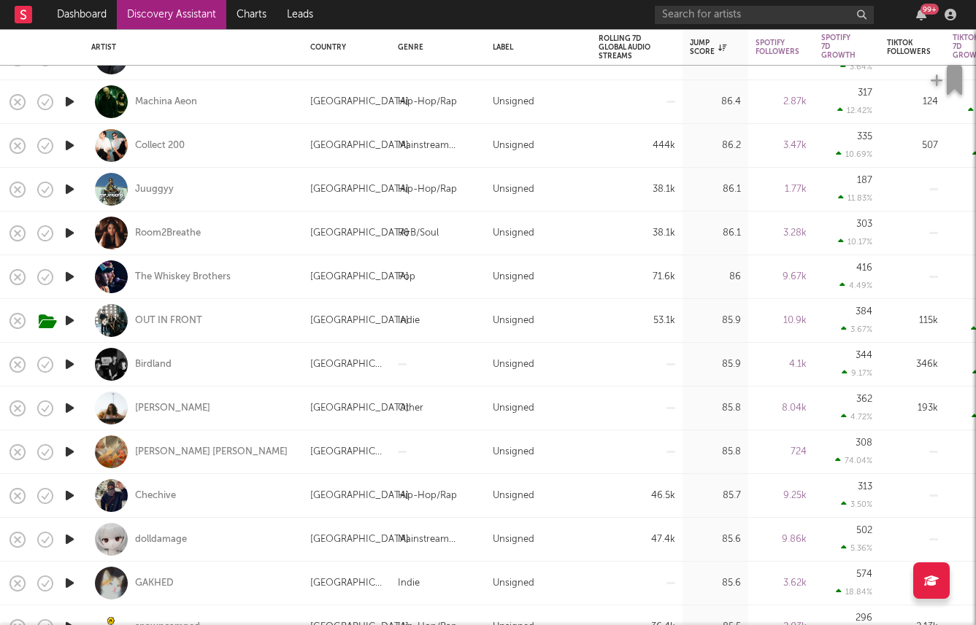
click at [73, 368] on icon "button" at bounding box center [69, 364] width 15 height 18
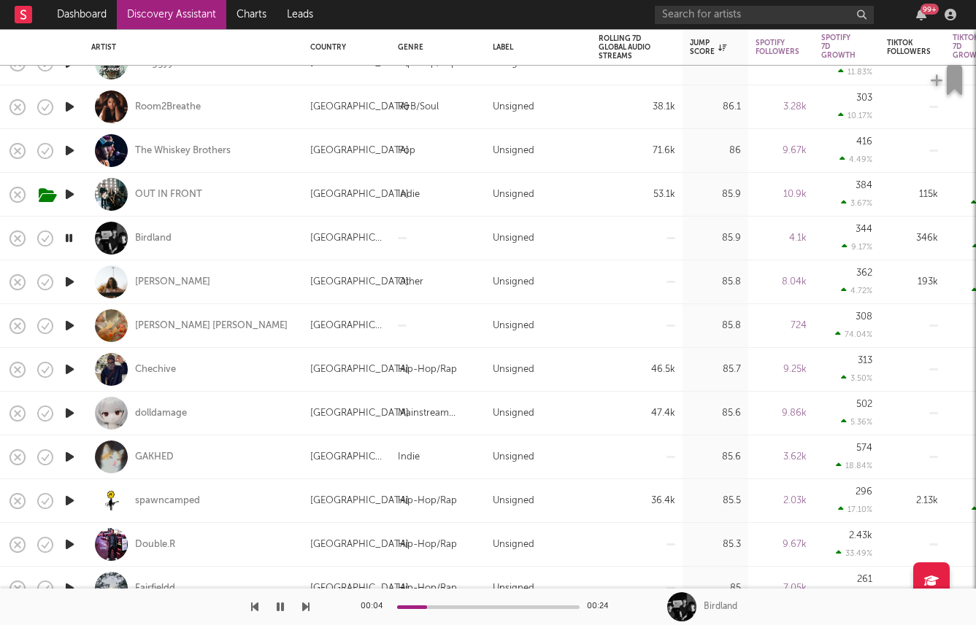
click at [67, 453] on icon "button" at bounding box center [69, 457] width 15 height 18
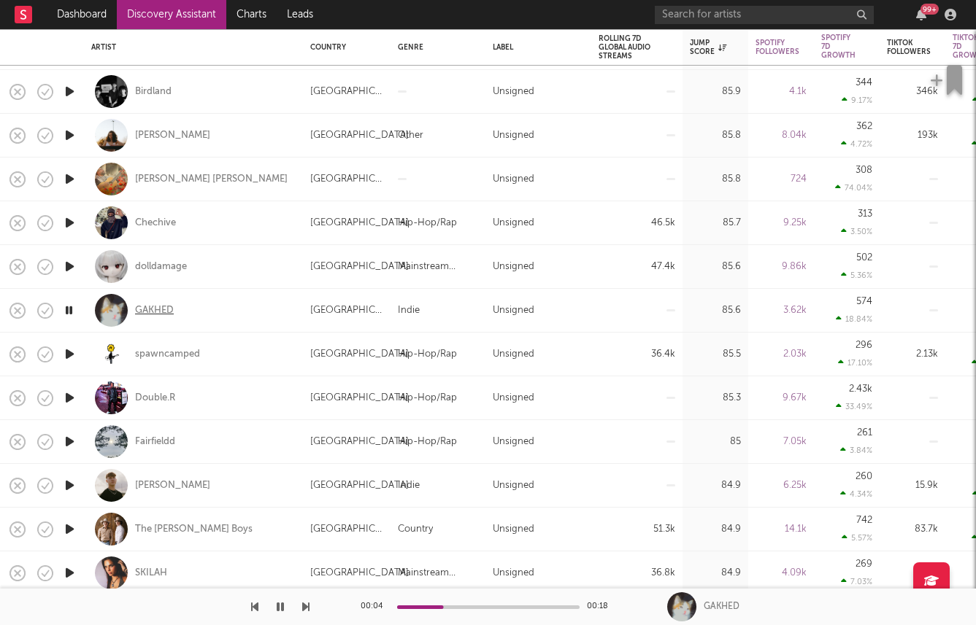
click at [148, 309] on div "GAKHED" at bounding box center [154, 310] width 39 height 13
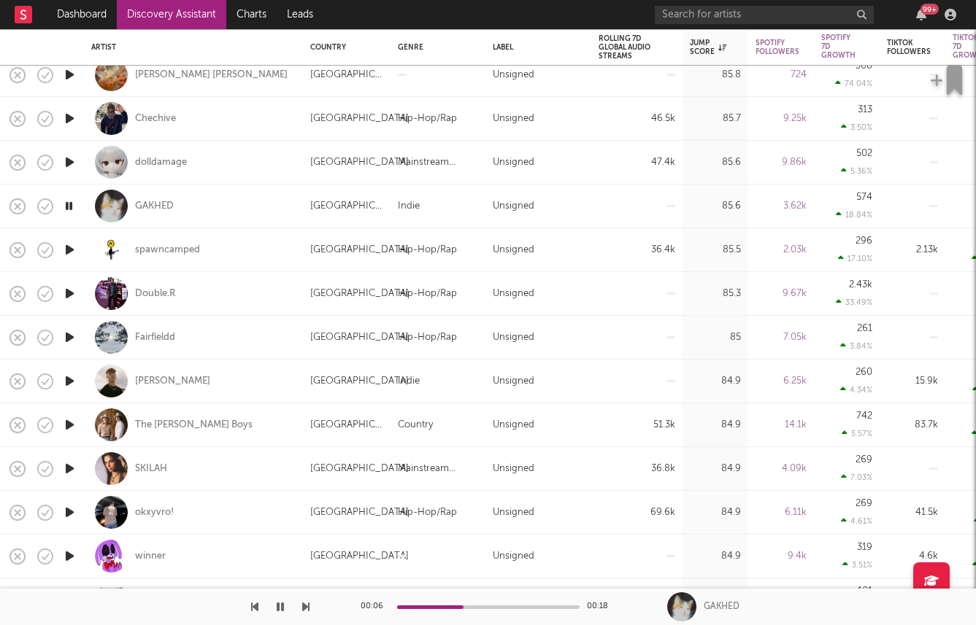
click at [59, 425] on div at bounding box center [69, 426] width 29 height 44
select select "1w"
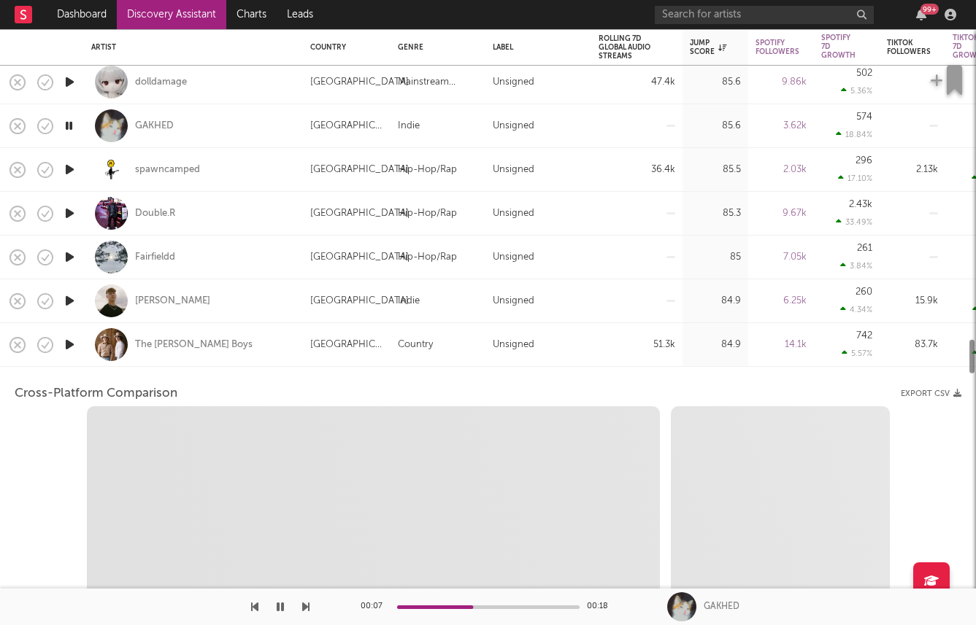
click at [234, 339] on div "The Martin Boys" at bounding box center [193, 344] width 204 height 43
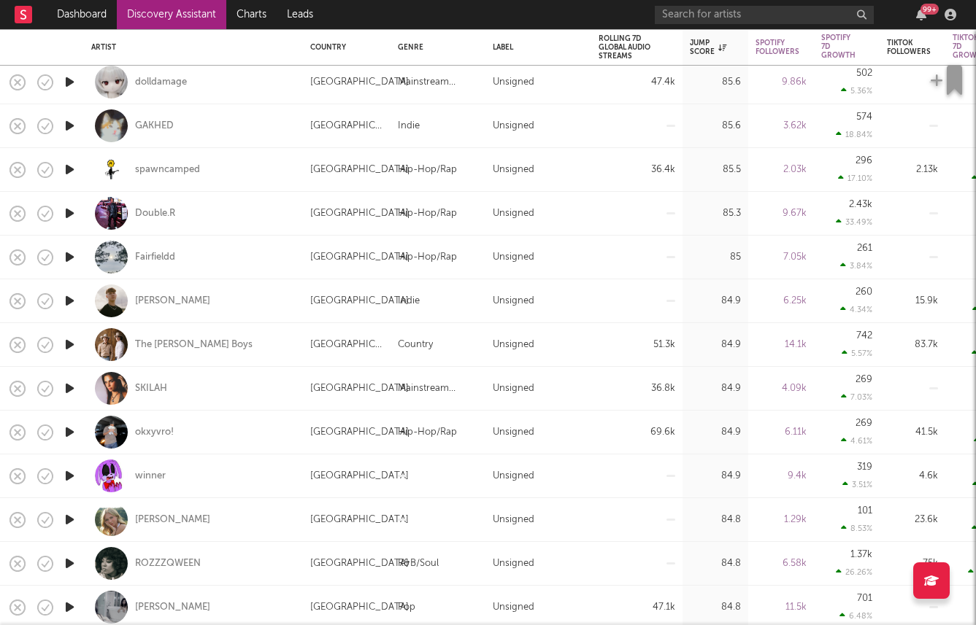
click at [62, 354] on div at bounding box center [69, 345] width 29 height 44
select select "1w"
select select "6m"
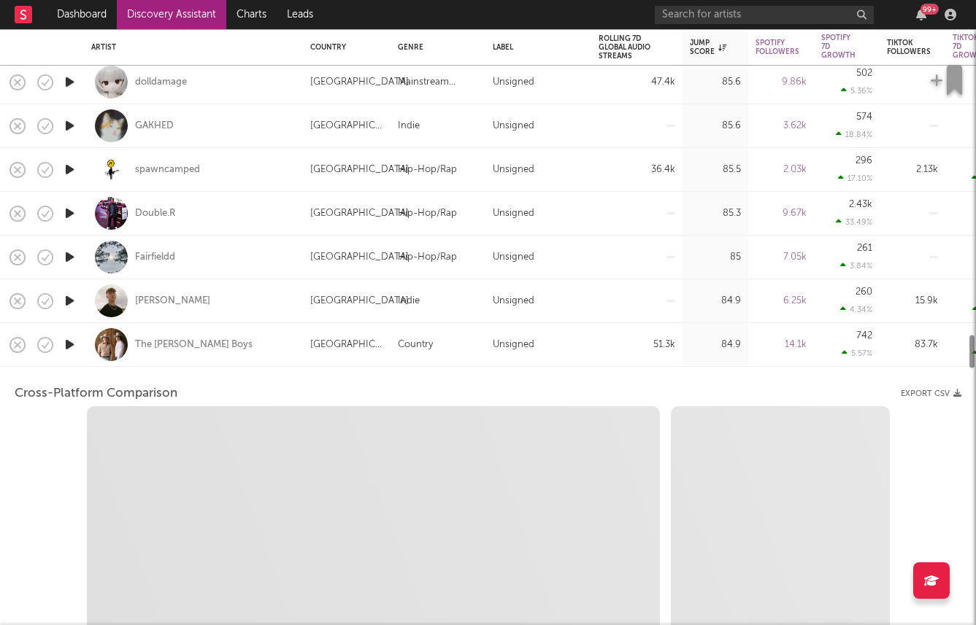
click at [68, 354] on div at bounding box center [69, 345] width 29 height 44
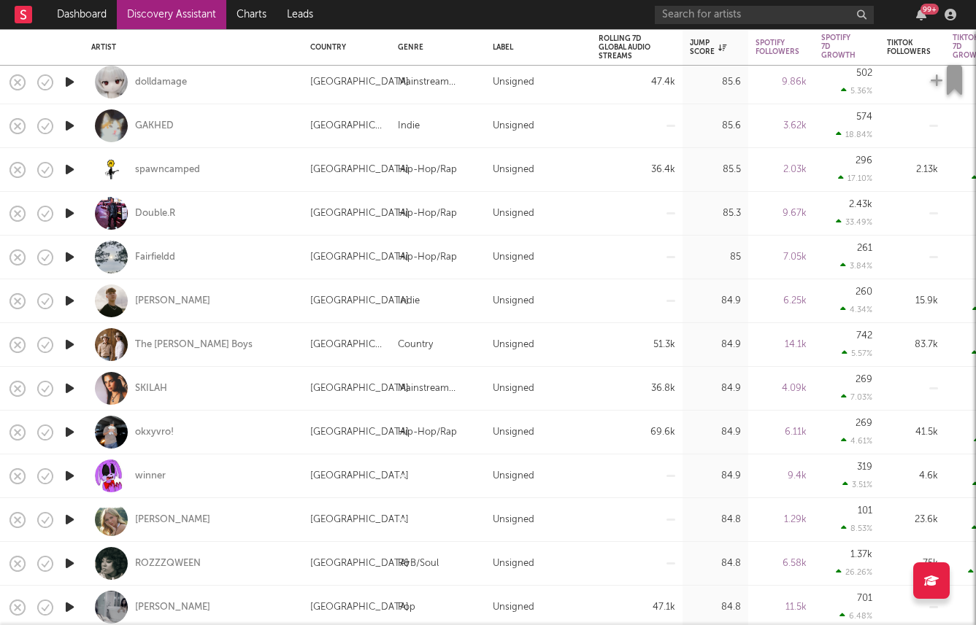
click at [72, 350] on icon "button" at bounding box center [69, 345] width 15 height 18
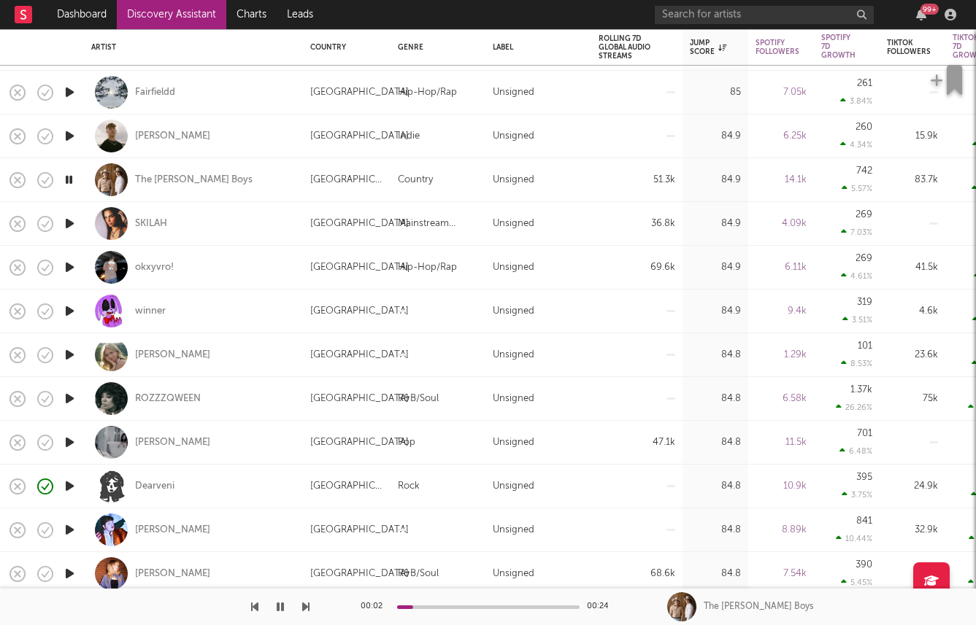
click at [69, 438] on icon "button" at bounding box center [69, 443] width 15 height 18
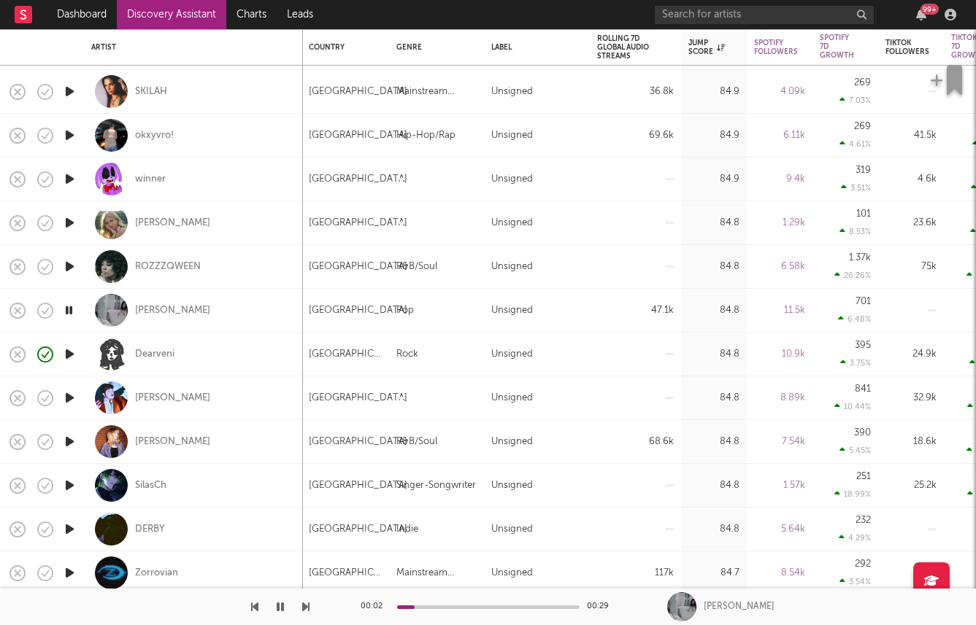
click at [64, 442] on icon "button" at bounding box center [69, 442] width 15 height 18
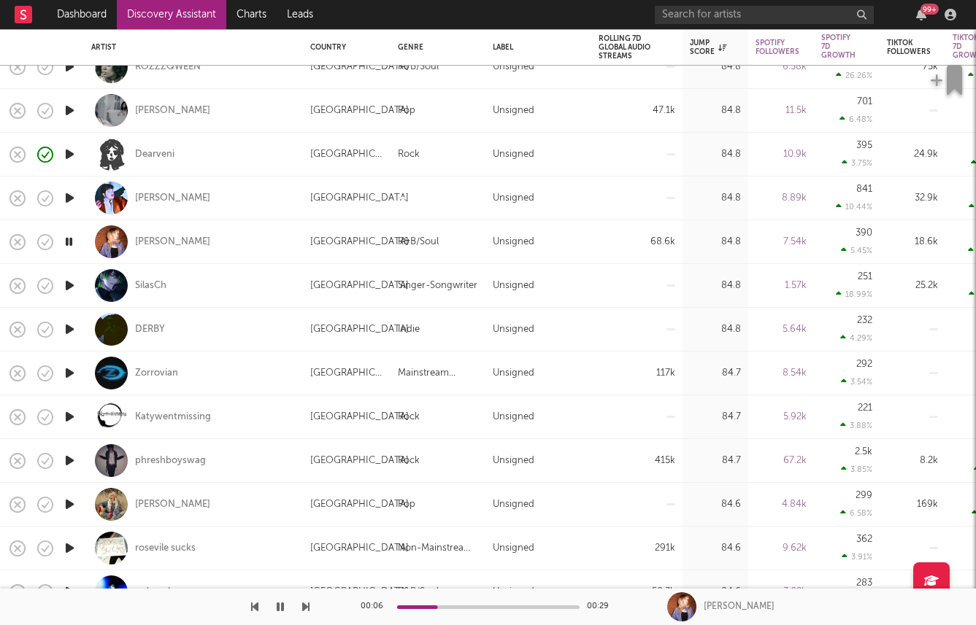
click at [68, 329] on icon "button" at bounding box center [69, 329] width 15 height 18
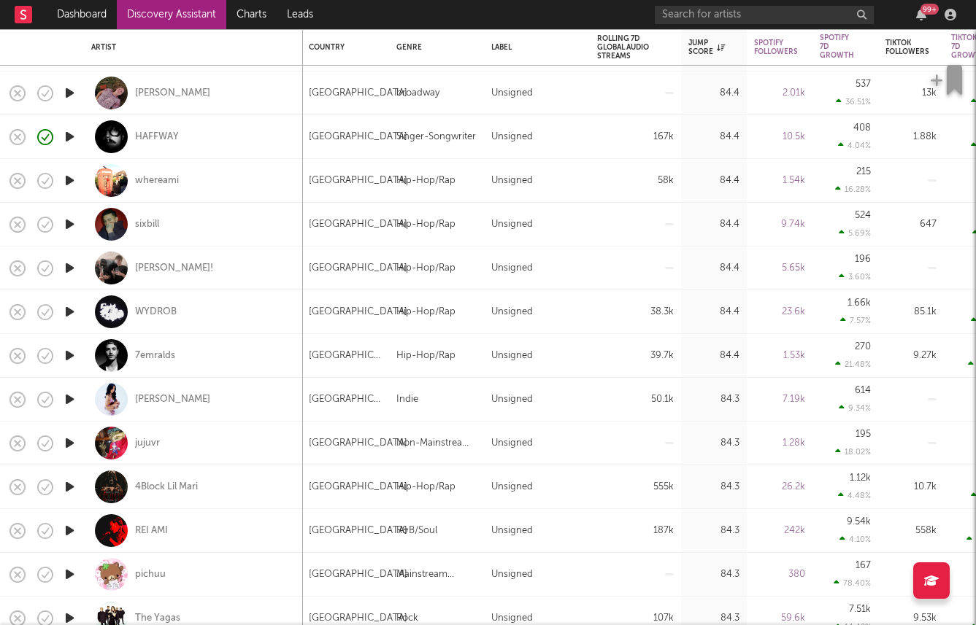
click at [69, 390] on icon "button" at bounding box center [69, 399] width 15 height 18
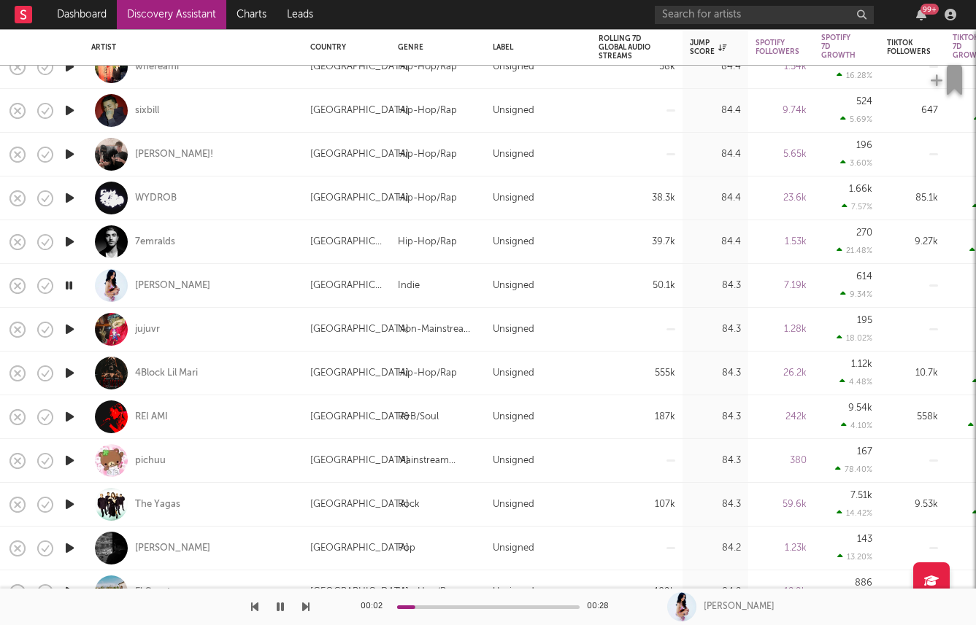
click at [66, 502] on icon "button" at bounding box center [69, 505] width 15 height 18
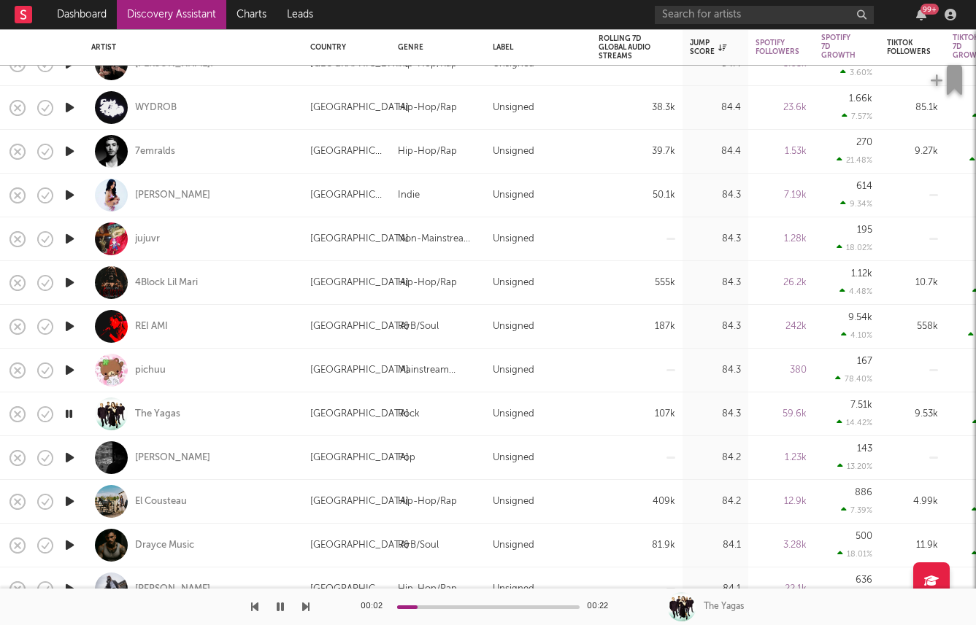
click at [67, 501] on icon "button" at bounding box center [69, 502] width 15 height 18
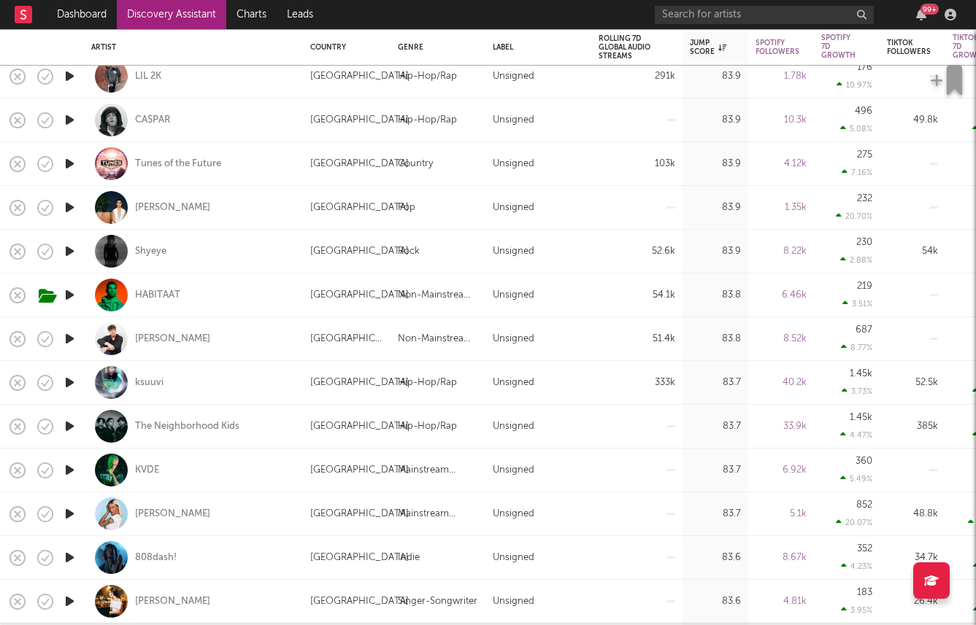
click at [69, 293] on icon "button" at bounding box center [69, 295] width 15 height 18
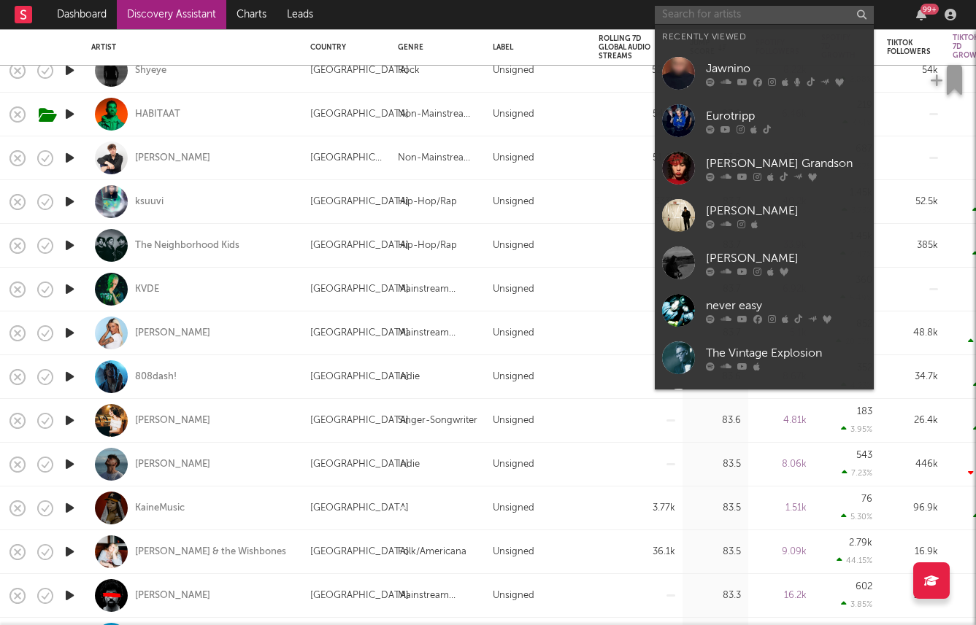
click at [691, 9] on input "text" at bounding box center [764, 15] width 219 height 18
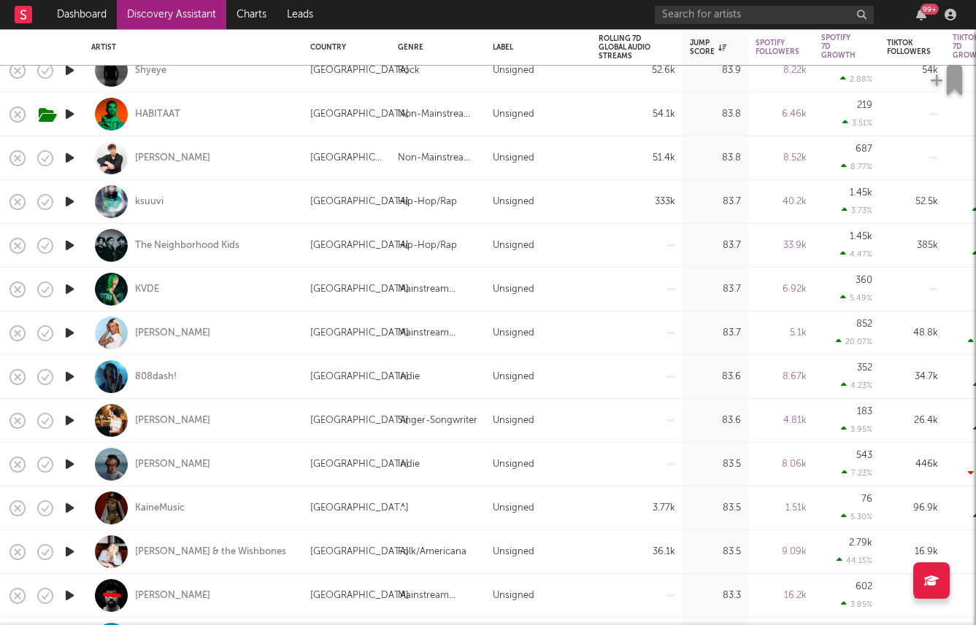
click at [126, 23] on link "Discovery Assistant" at bounding box center [171, 14] width 109 height 29
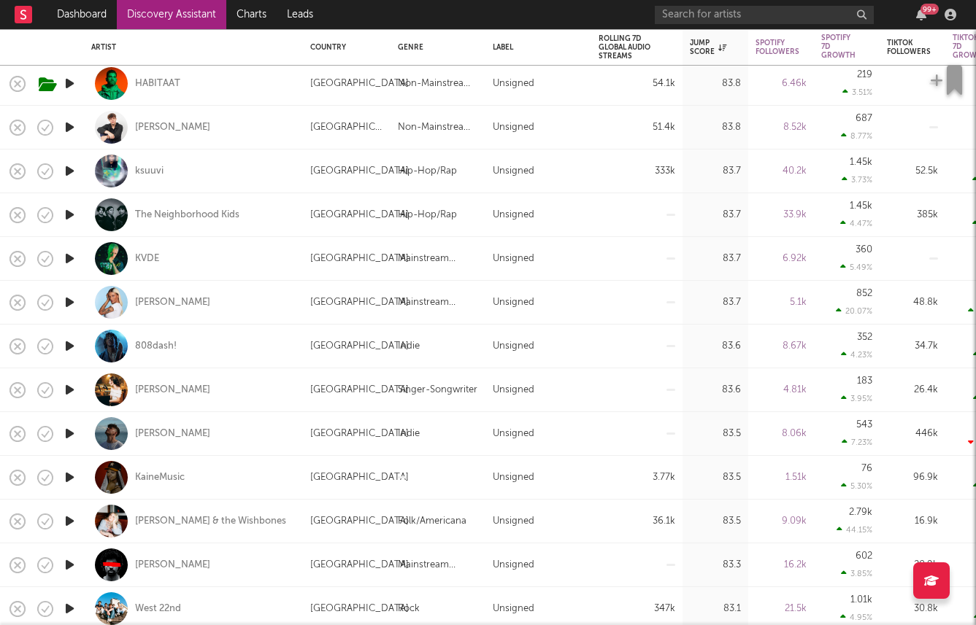
click at [69, 217] on icon "button" at bounding box center [69, 215] width 15 height 18
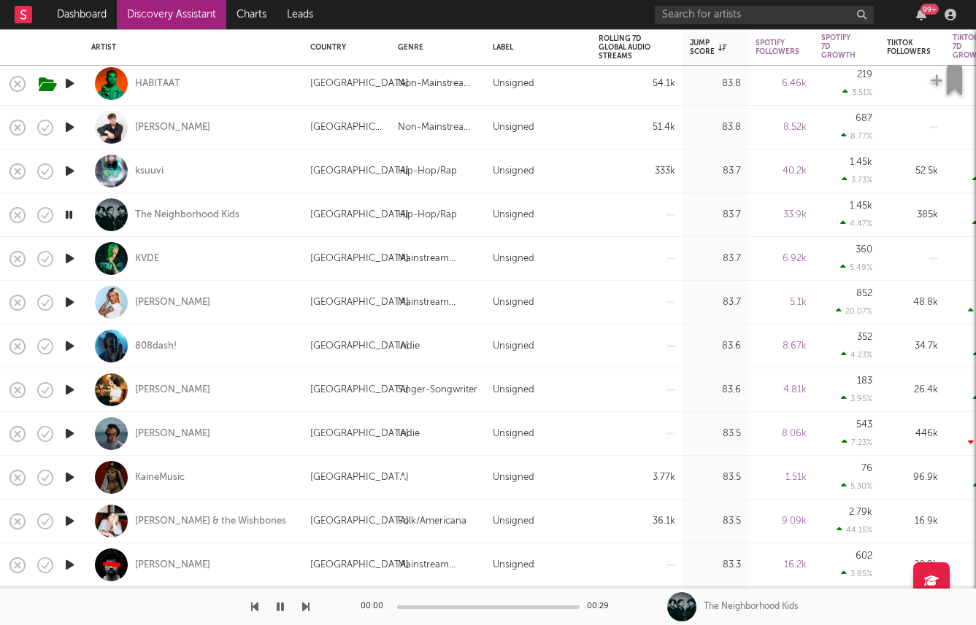
click at [66, 249] on div at bounding box center [69, 259] width 29 height 44
select select "1w"
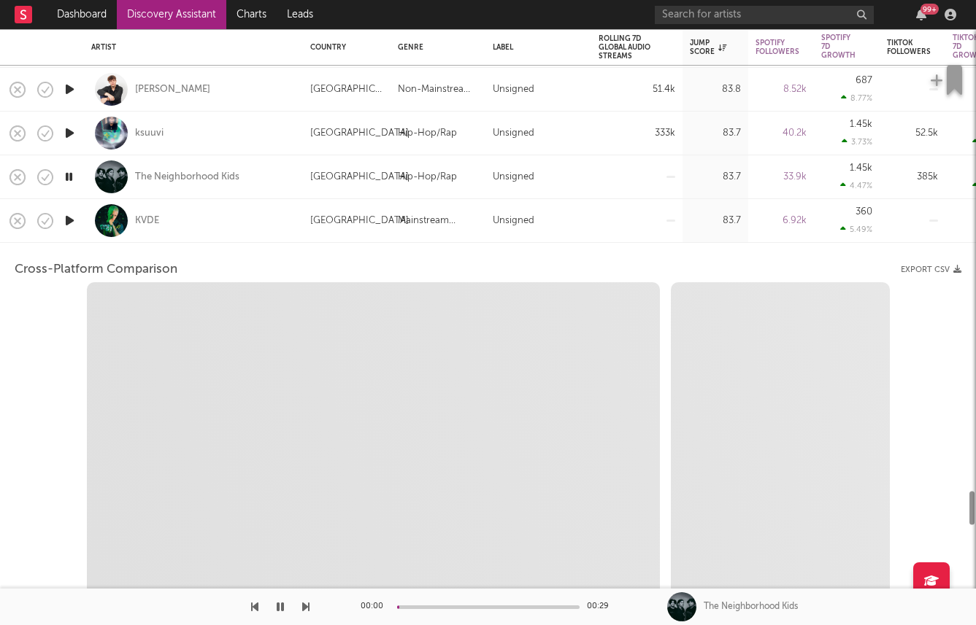
select select "1w"
click at [213, 220] on div "KVDE" at bounding box center [193, 220] width 204 height 43
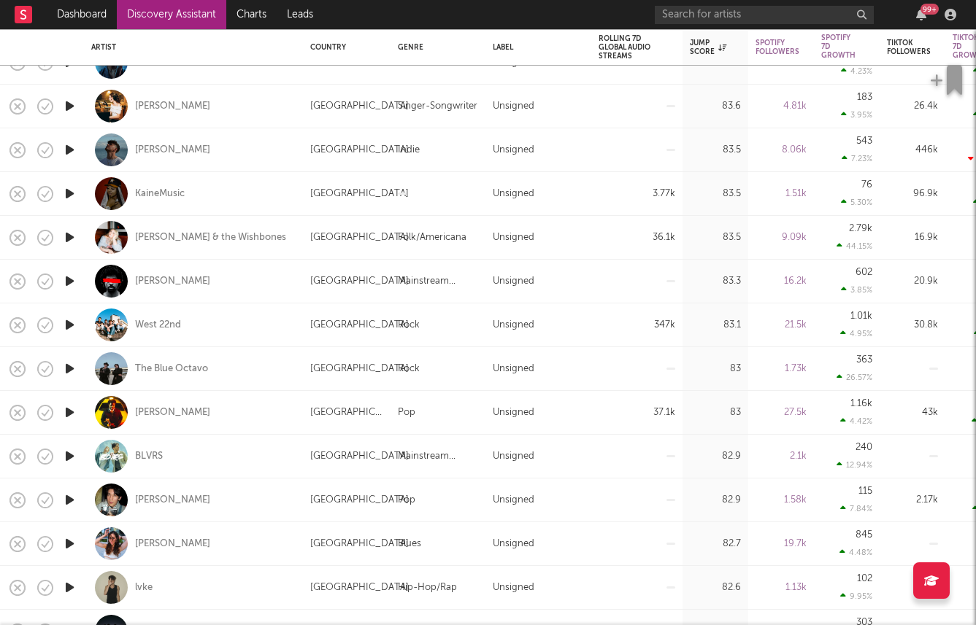
click at [72, 325] on icon "button" at bounding box center [69, 325] width 15 height 18
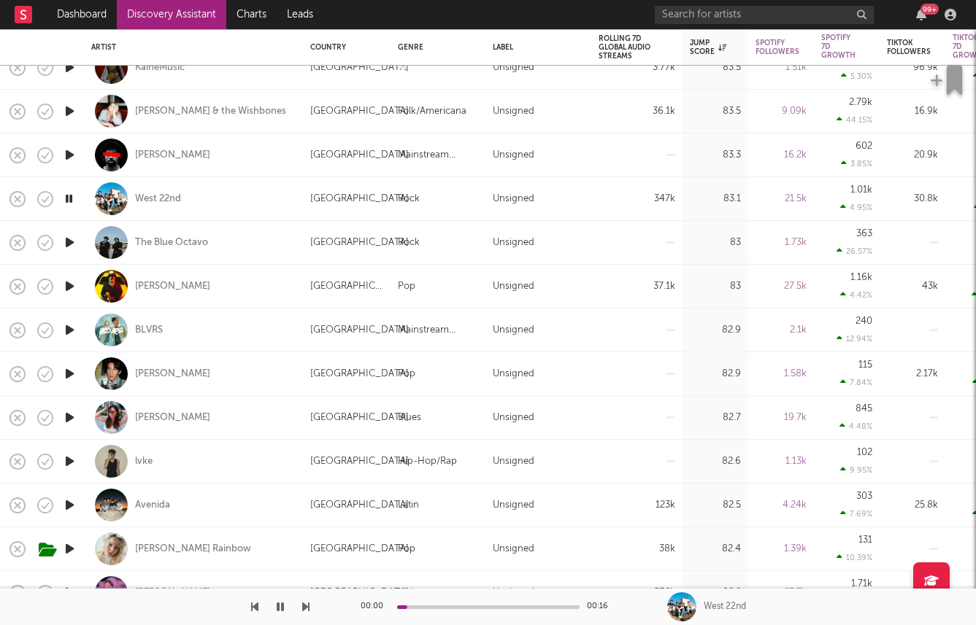
click at [71, 153] on icon "button" at bounding box center [69, 155] width 15 height 18
click at [71, 114] on icon "button" at bounding box center [69, 111] width 15 height 18
click at [156, 109] on div "Emerson Woolf & the Wishbones" at bounding box center [210, 111] width 151 height 13
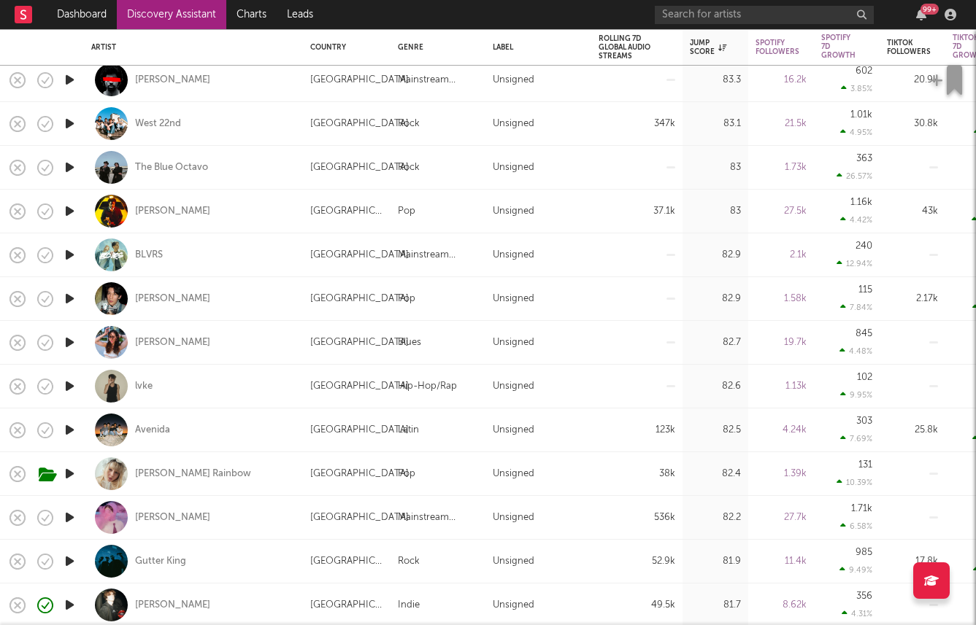
click at [66, 430] on icon "button" at bounding box center [69, 430] width 15 height 18
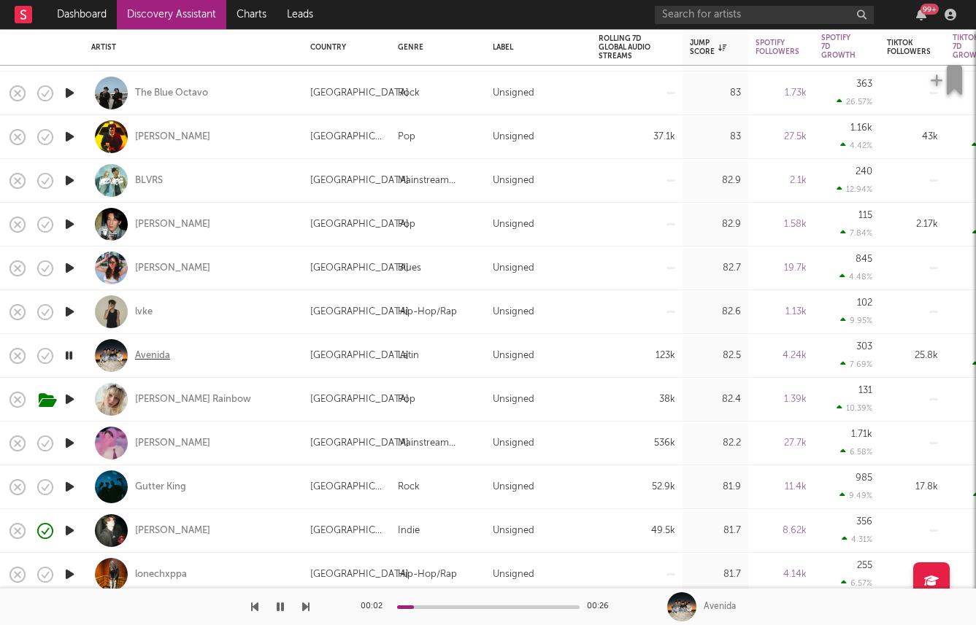
click at [145, 355] on div "Avenida" at bounding box center [152, 356] width 35 height 13
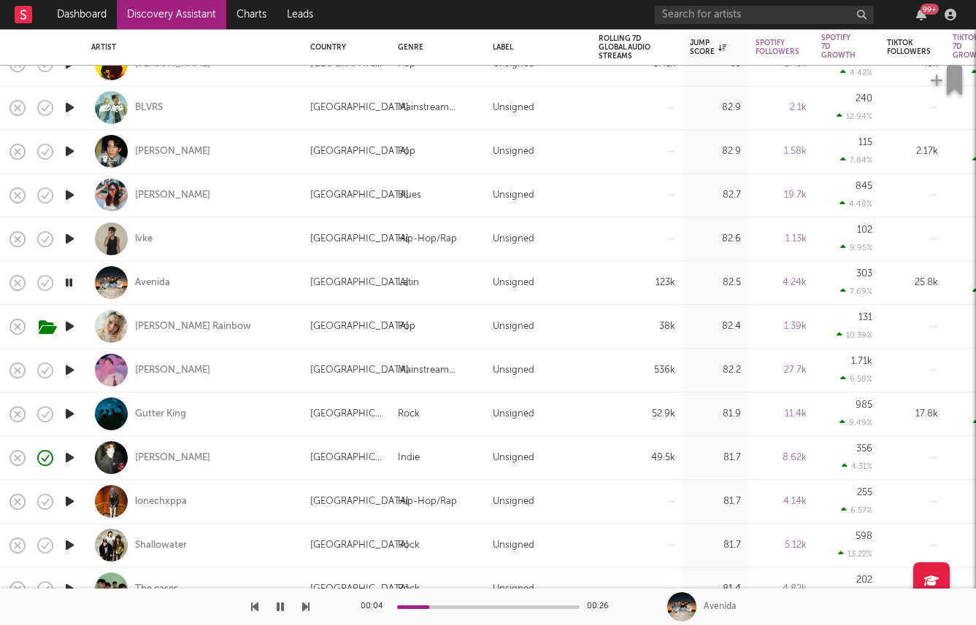
click at [65, 366] on icon "button" at bounding box center [69, 370] width 15 height 18
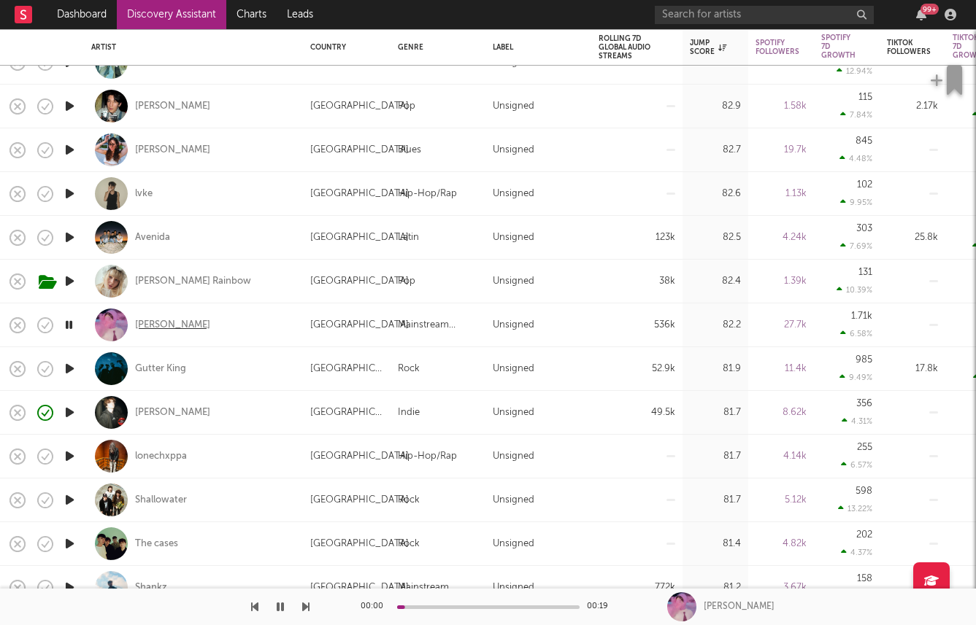
click at [162, 326] on div "james K" at bounding box center [172, 325] width 75 height 13
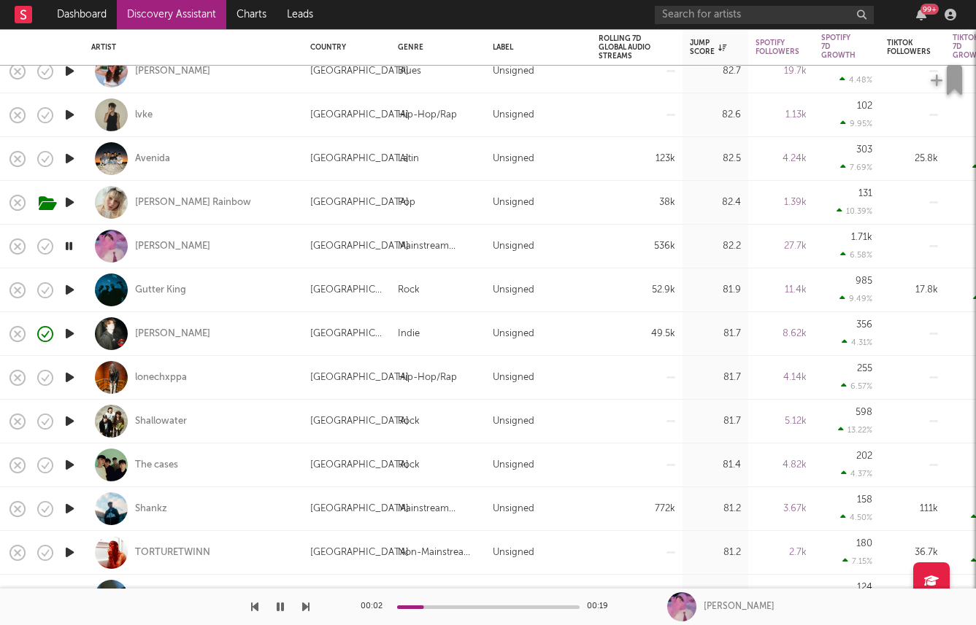
click at [66, 287] on icon "button" at bounding box center [69, 290] width 15 height 18
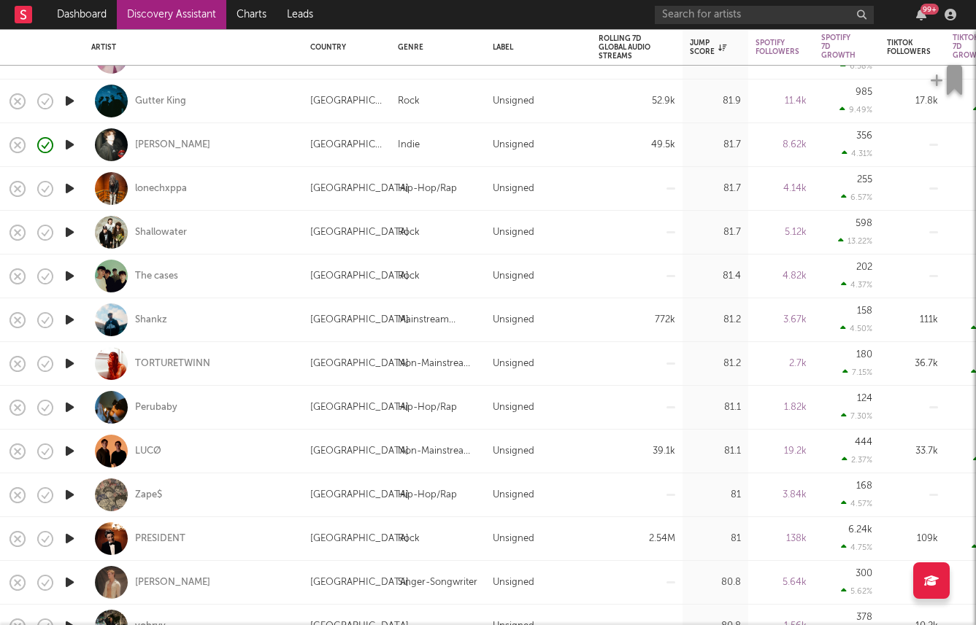
click at [72, 448] on icon "button" at bounding box center [69, 451] width 15 height 18
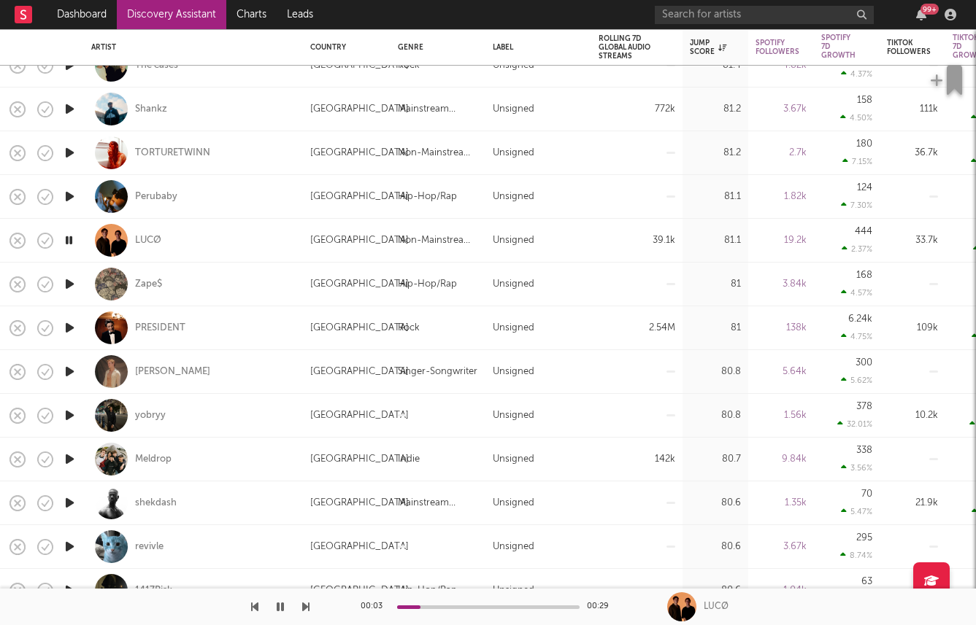
click at [71, 453] on icon "button" at bounding box center [69, 459] width 15 height 18
click at [151, 452] on div "Meldrop" at bounding box center [193, 459] width 204 height 43
select select "1w"
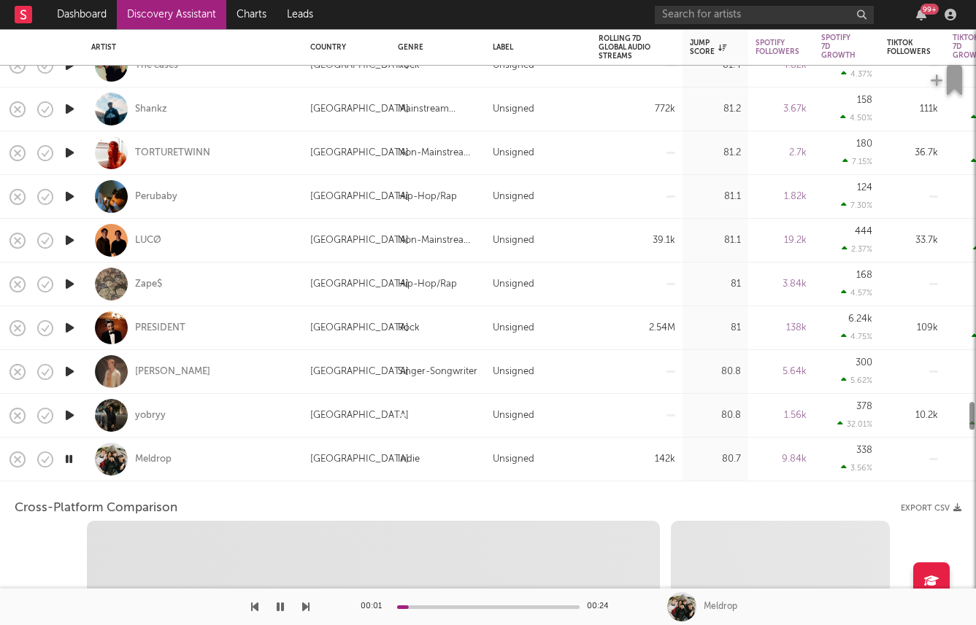
select select "6m"
click at [222, 451] on div "Meldrop" at bounding box center [193, 459] width 204 height 43
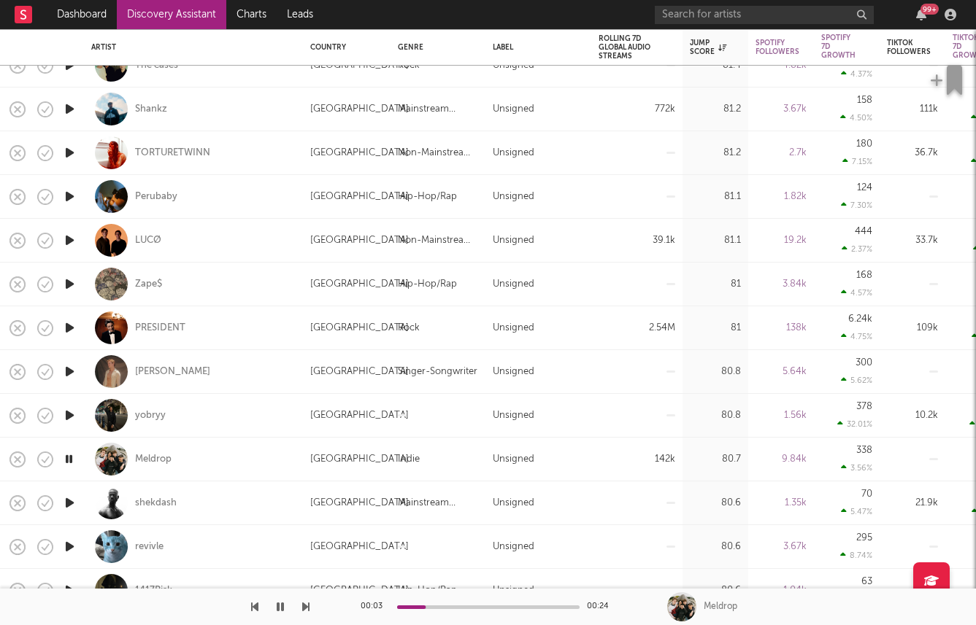
click at [153, 451] on div "Meldrop" at bounding box center [193, 459] width 204 height 43
select select "1m"
select select "6m"
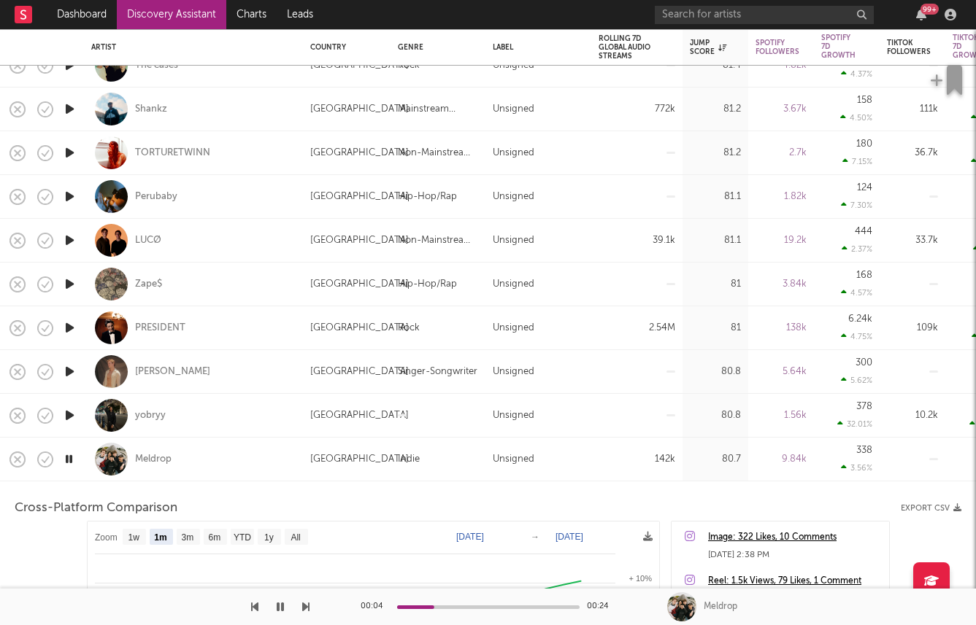
click at [274, 458] on div "Meldrop" at bounding box center [193, 459] width 204 height 43
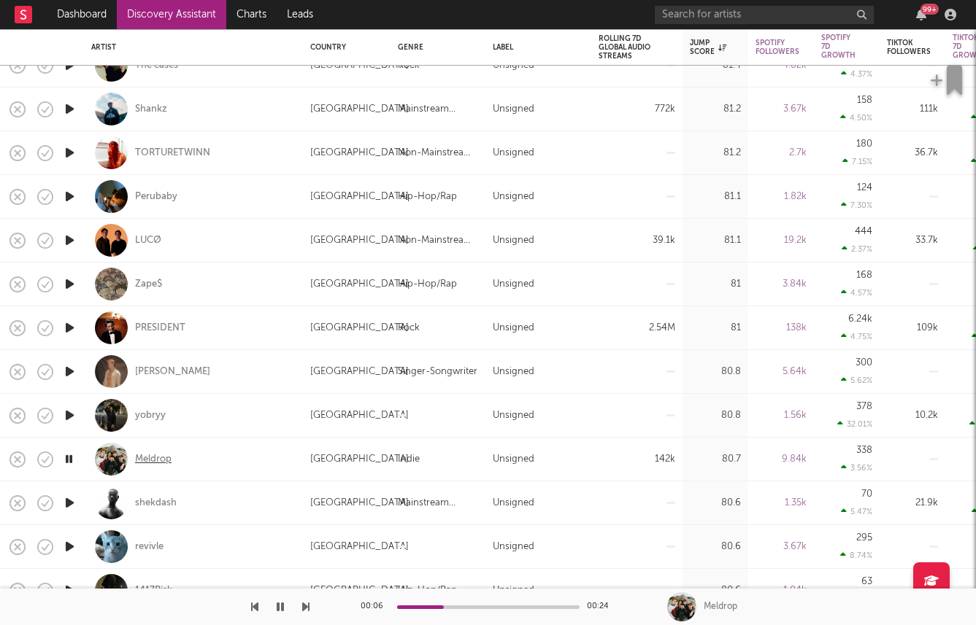
click at [150, 459] on div "Meldrop" at bounding box center [153, 459] width 36 height 13
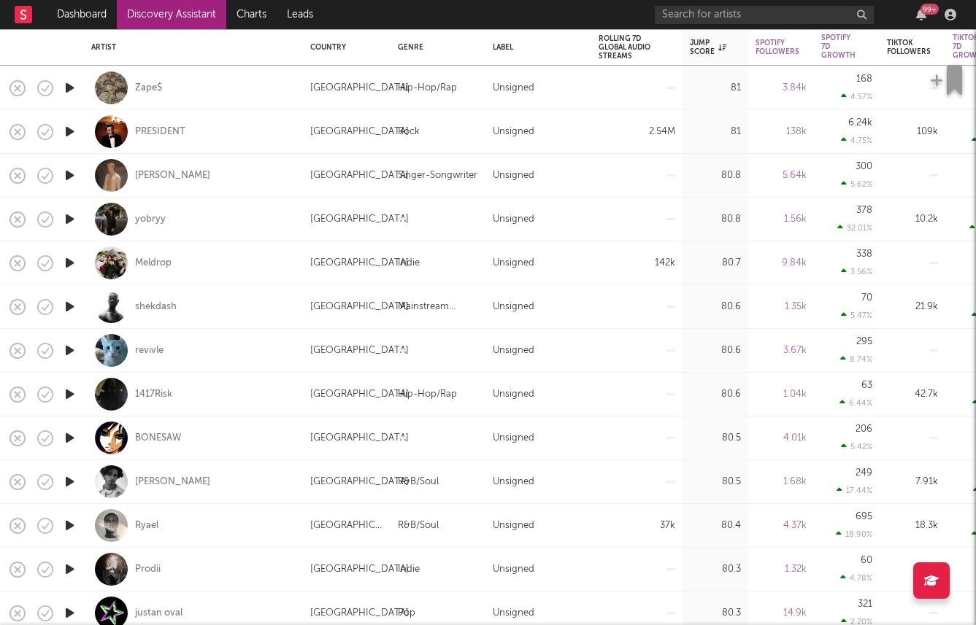
click at [69, 478] on icon "button" at bounding box center [69, 482] width 15 height 18
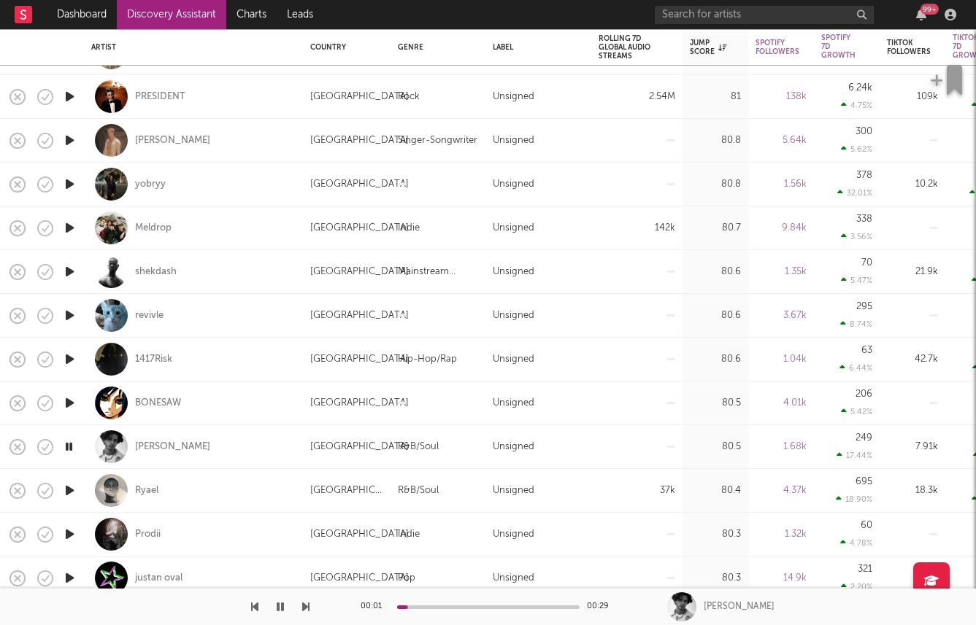
click at [66, 488] on icon "button" at bounding box center [69, 491] width 15 height 18
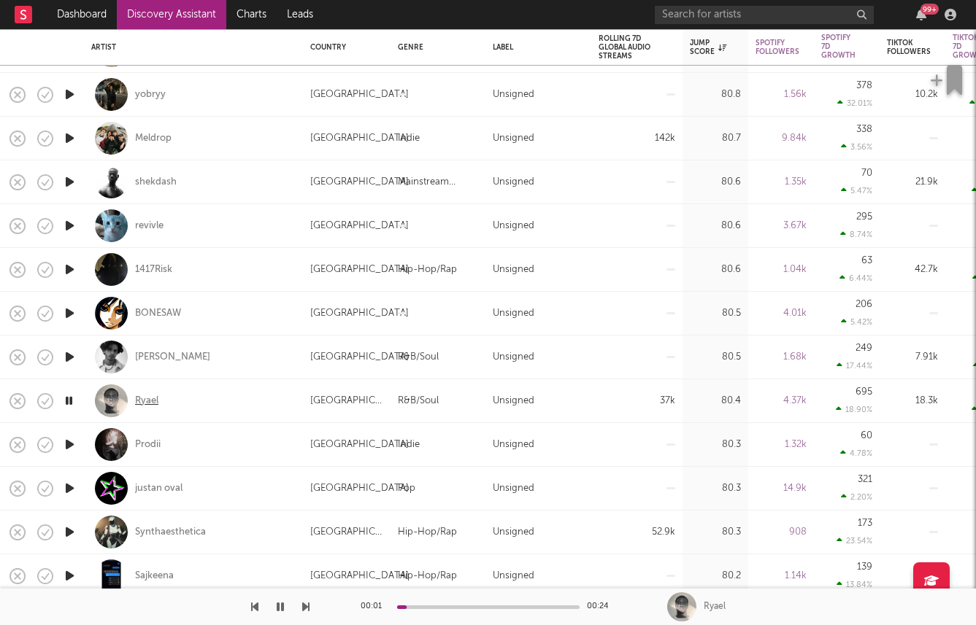
click at [139, 402] on div "Ryael" at bounding box center [146, 401] width 23 height 13
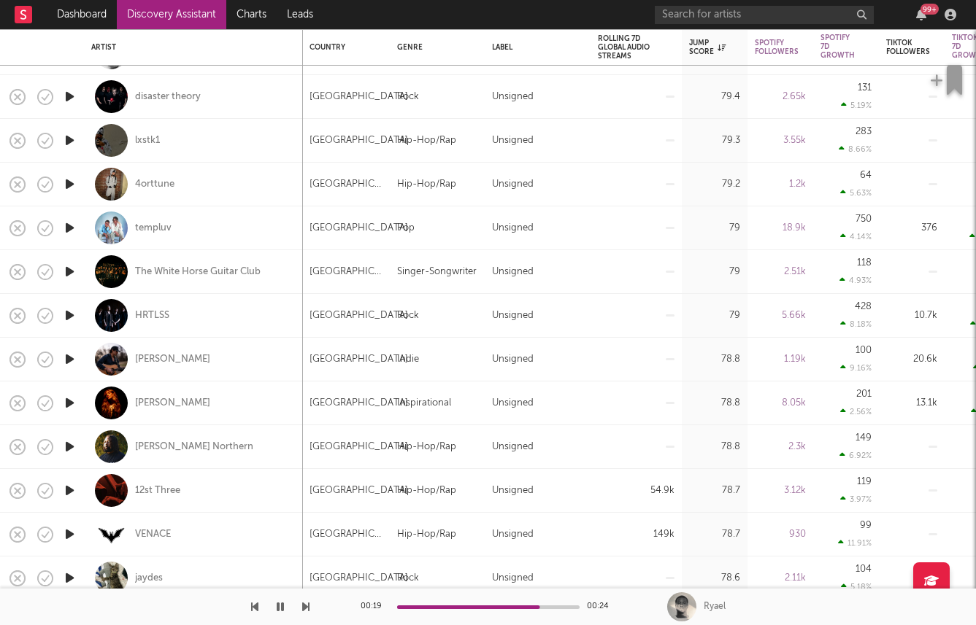
click at [71, 99] on icon "button" at bounding box center [69, 97] width 15 height 18
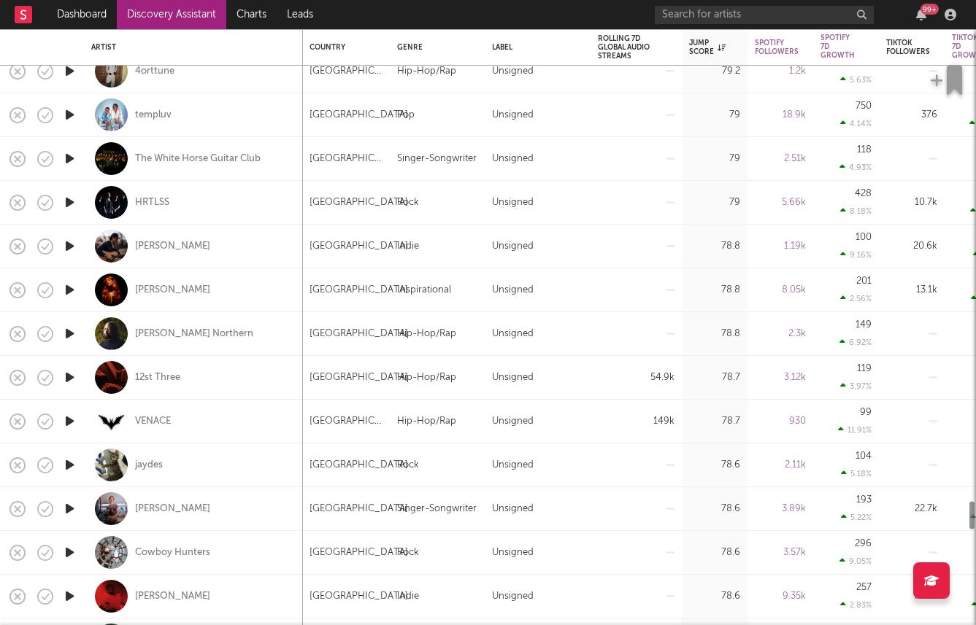
click at [69, 428] on icon "button" at bounding box center [69, 421] width 15 height 18
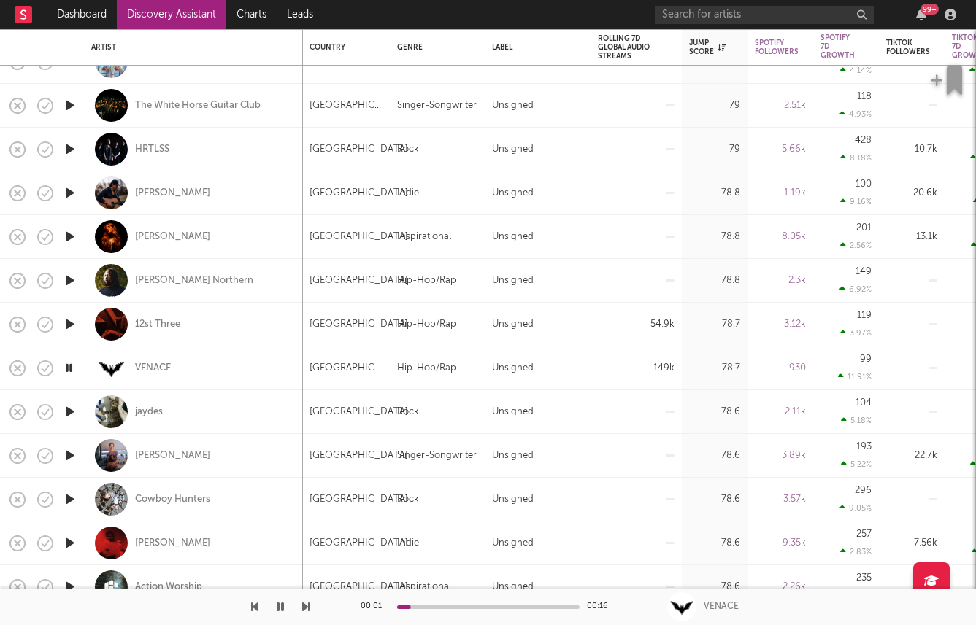
click at [73, 326] on icon "button" at bounding box center [69, 324] width 15 height 18
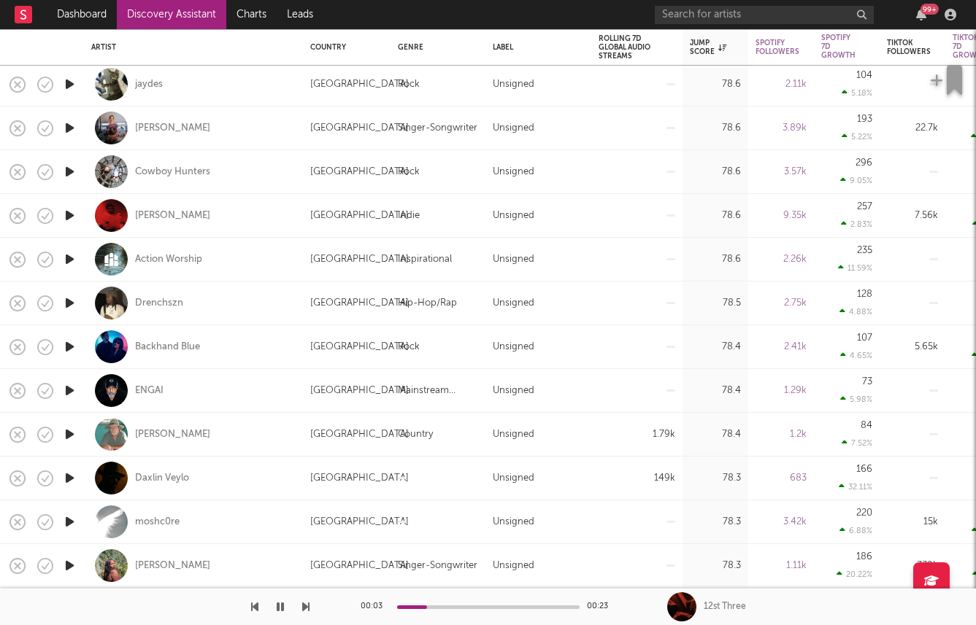
click at [70, 477] on icon "button" at bounding box center [69, 478] width 15 height 18
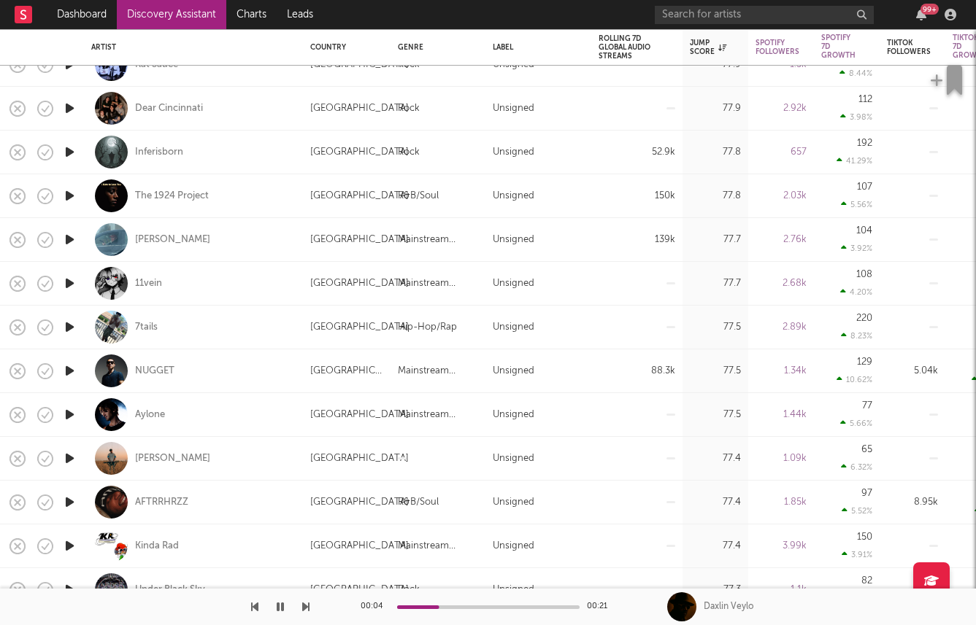
click at [75, 371] on icon "button" at bounding box center [69, 371] width 15 height 18
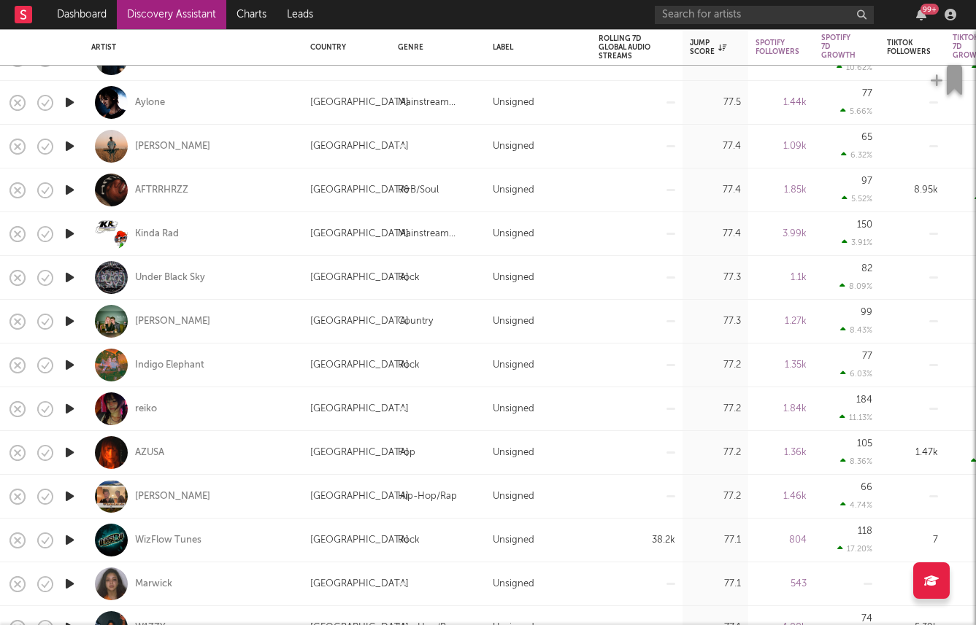
click at [72, 145] on icon "button" at bounding box center [69, 146] width 15 height 18
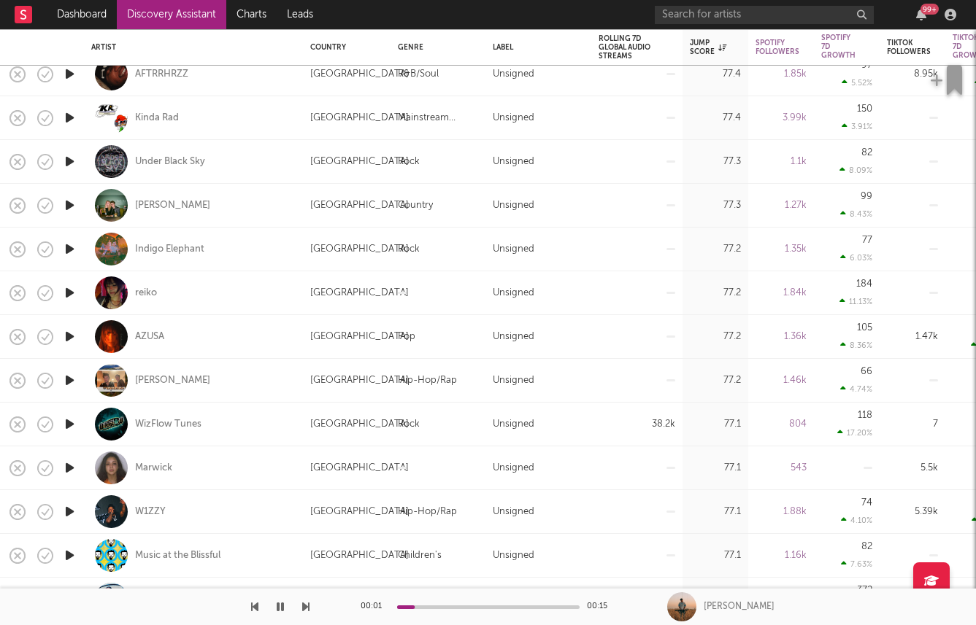
click at [63, 468] on icon "button" at bounding box center [69, 468] width 15 height 18
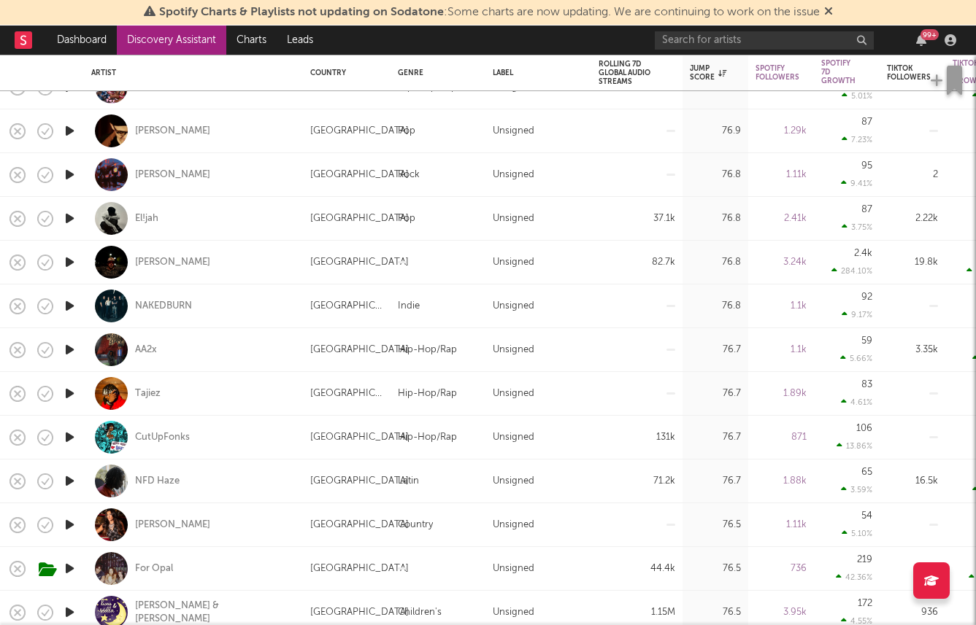
click at [64, 212] on icon "button" at bounding box center [69, 218] width 15 height 18
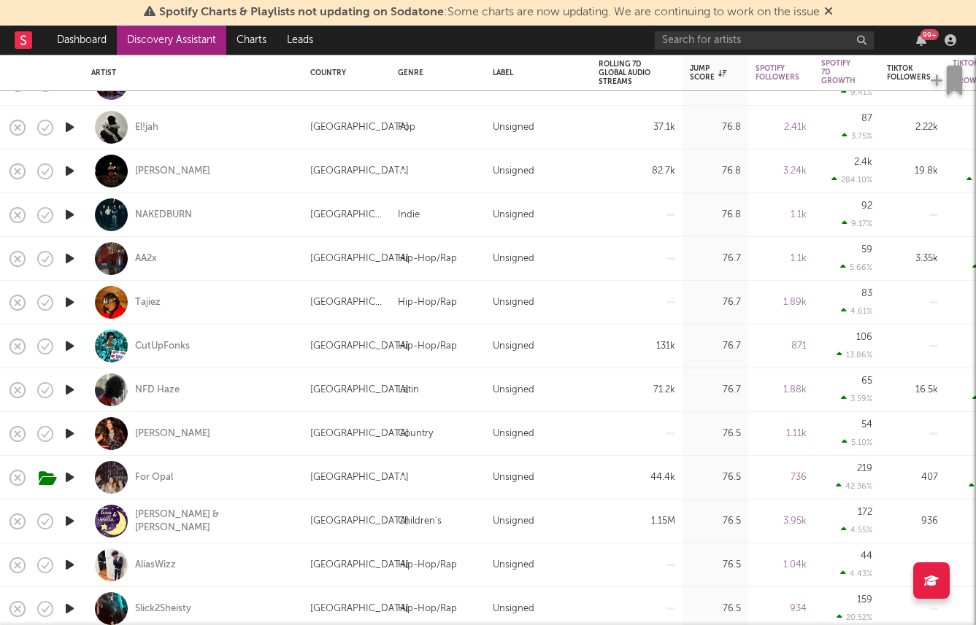
click at [72, 345] on icon "button" at bounding box center [69, 346] width 15 height 18
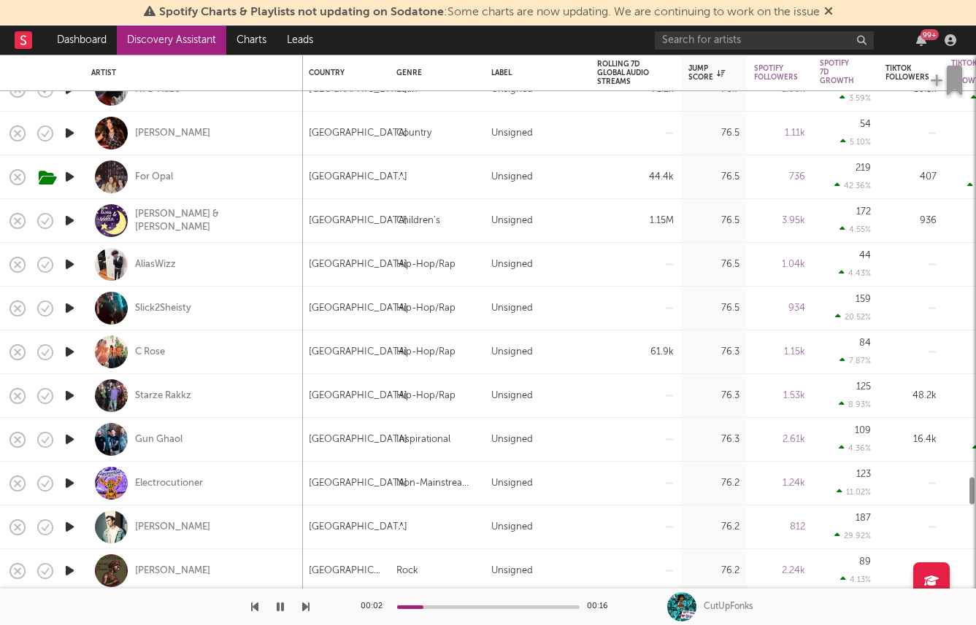
click at [69, 351] on icon "button" at bounding box center [69, 352] width 15 height 18
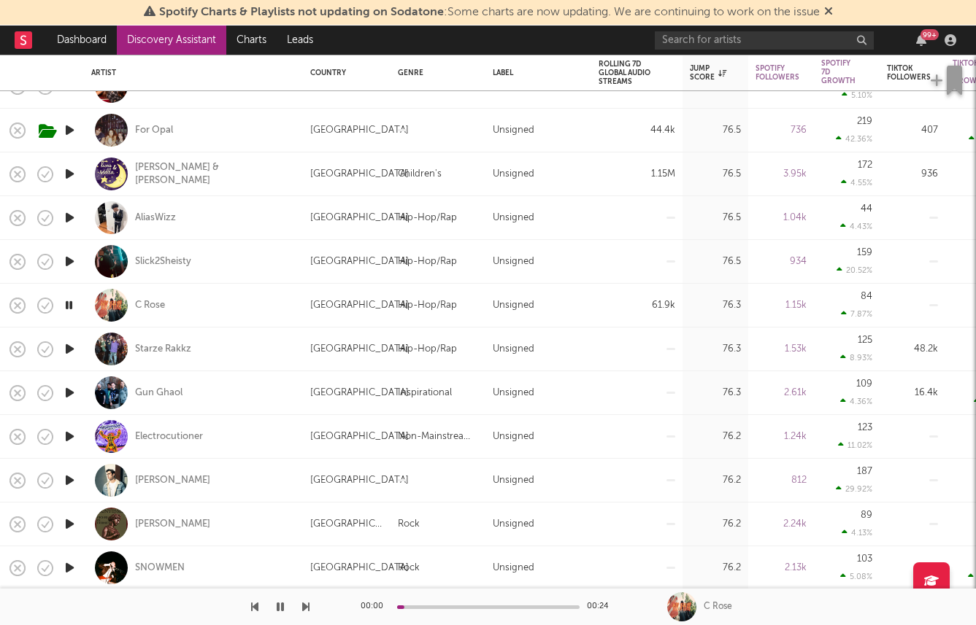
click at [69, 126] on icon "button" at bounding box center [69, 130] width 15 height 18
click at [828, 13] on icon at bounding box center [828, 11] width 9 height 12
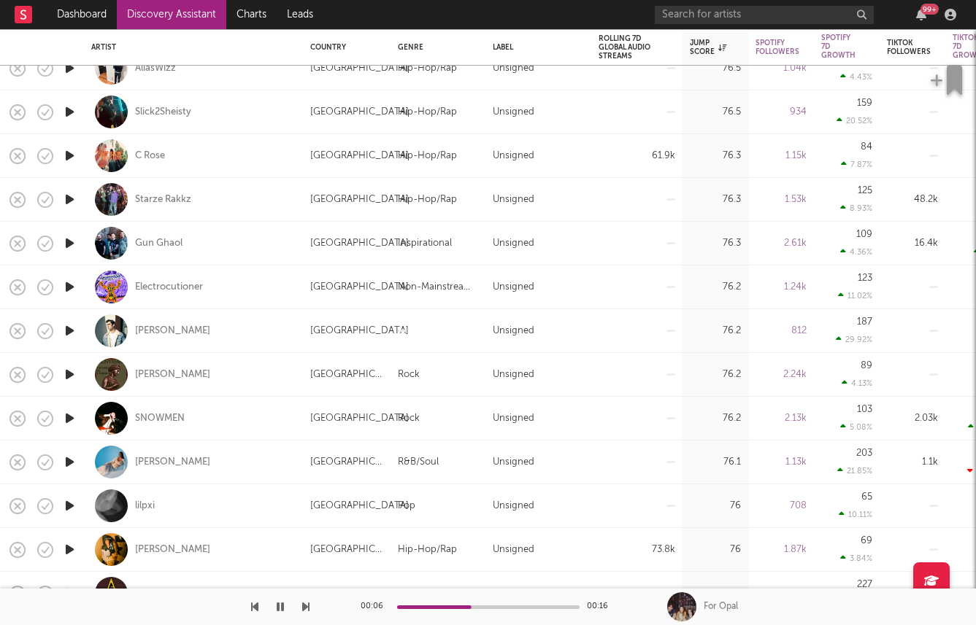
click at [69, 336] on icon "button" at bounding box center [69, 331] width 15 height 18
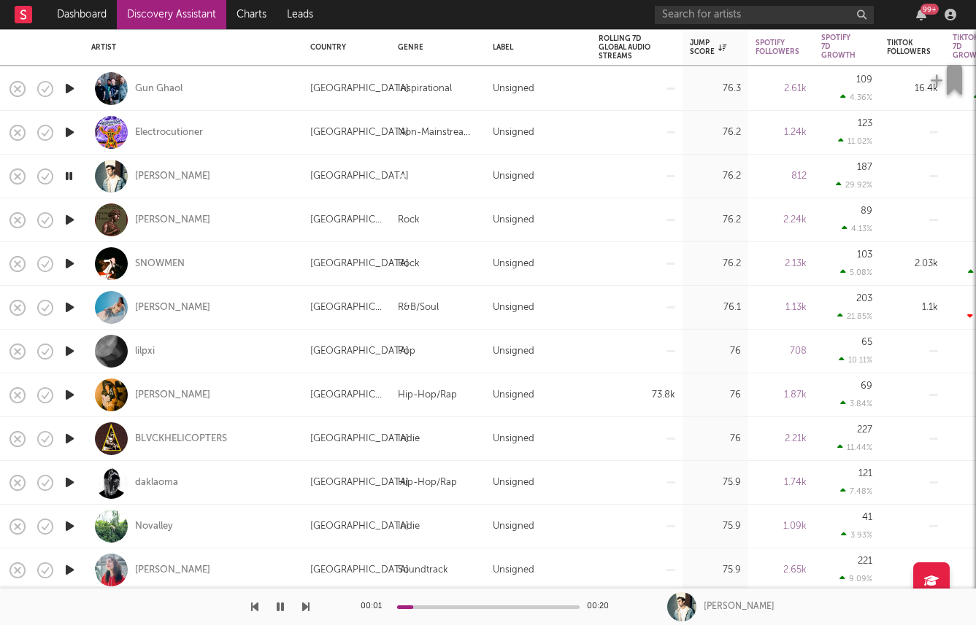
click at [74, 391] on icon "button" at bounding box center [69, 395] width 15 height 18
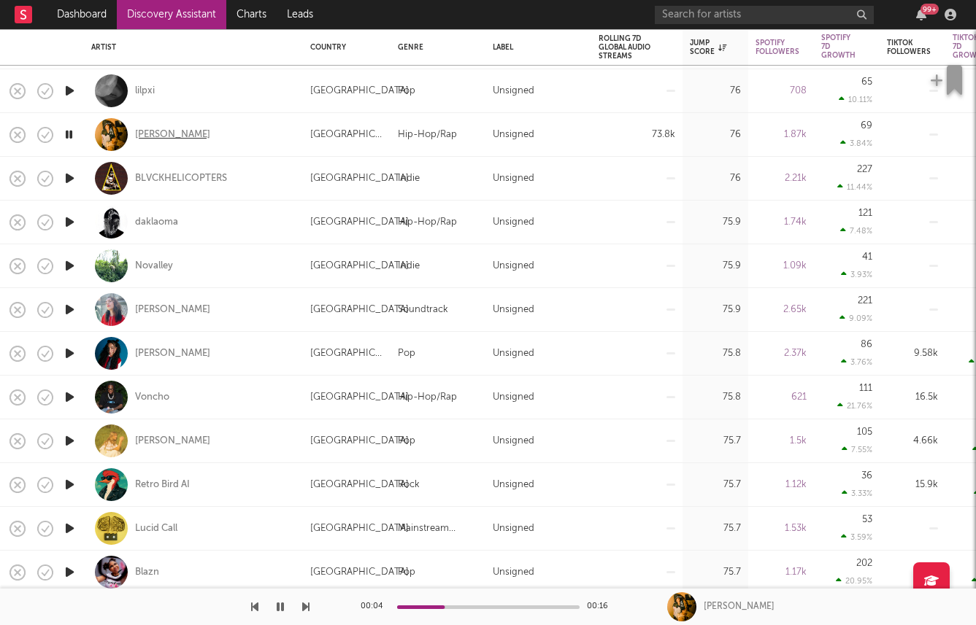
click at [161, 137] on div "Dani Corteiz" at bounding box center [172, 134] width 75 height 13
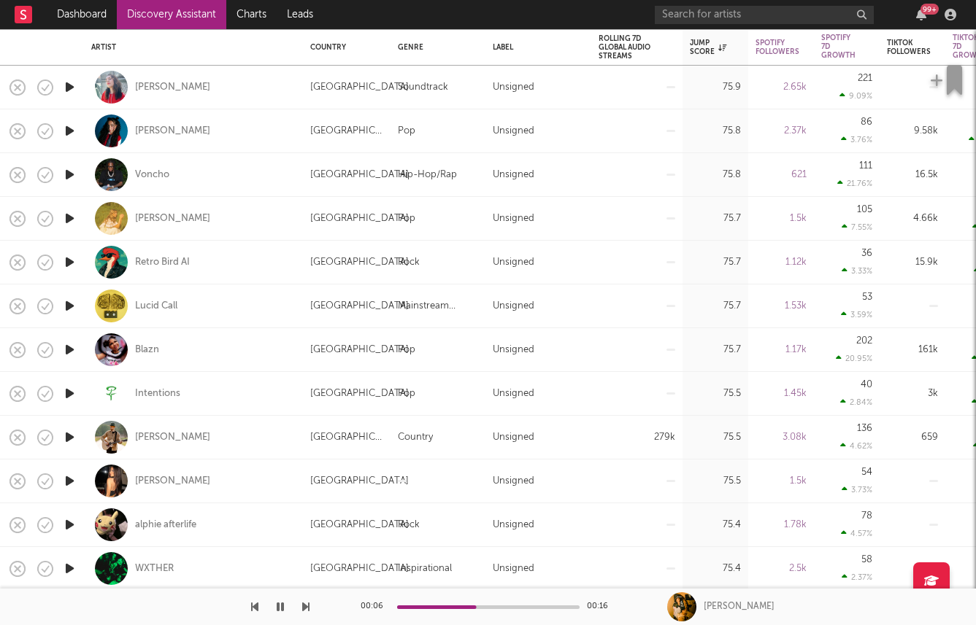
click at [58, 434] on div at bounding box center [69, 438] width 29 height 44
select select "1w"
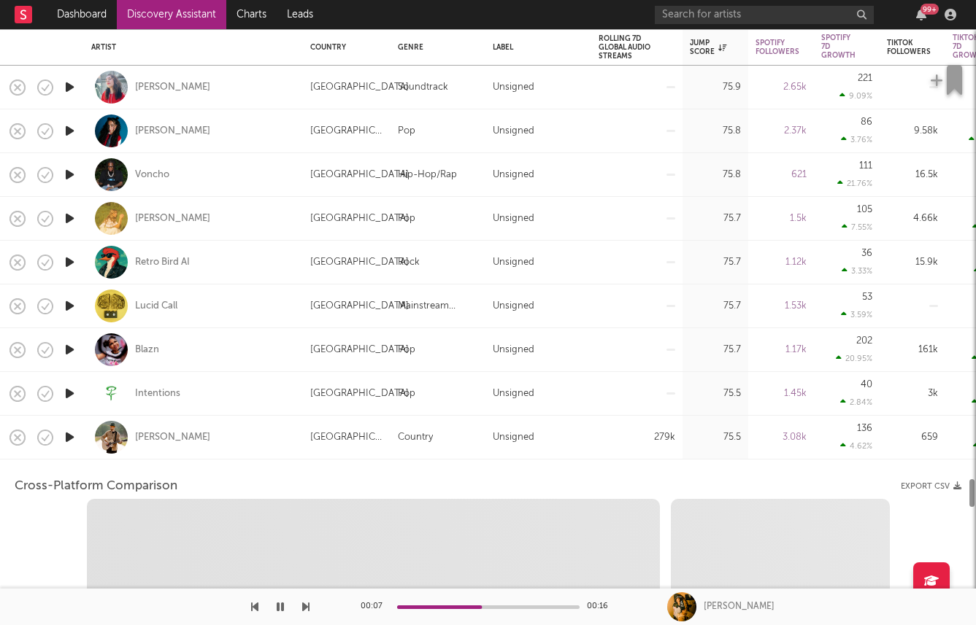
click at [74, 441] on icon "button" at bounding box center [69, 437] width 15 height 18
select select "6m"
click at [66, 394] on icon "button" at bounding box center [69, 394] width 15 height 18
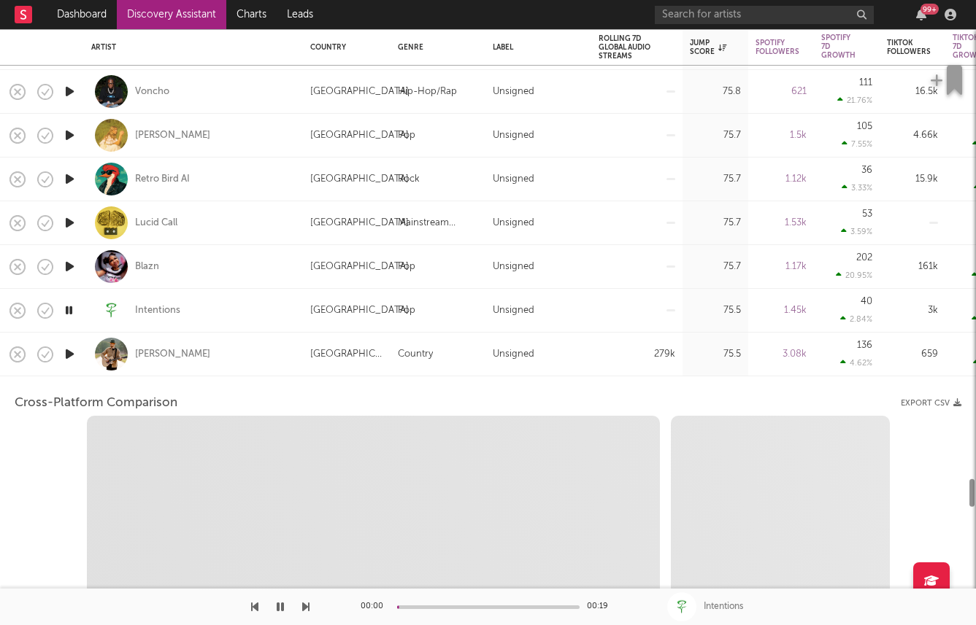
click at [261, 352] on div "Zach McPhee" at bounding box center [193, 354] width 204 height 43
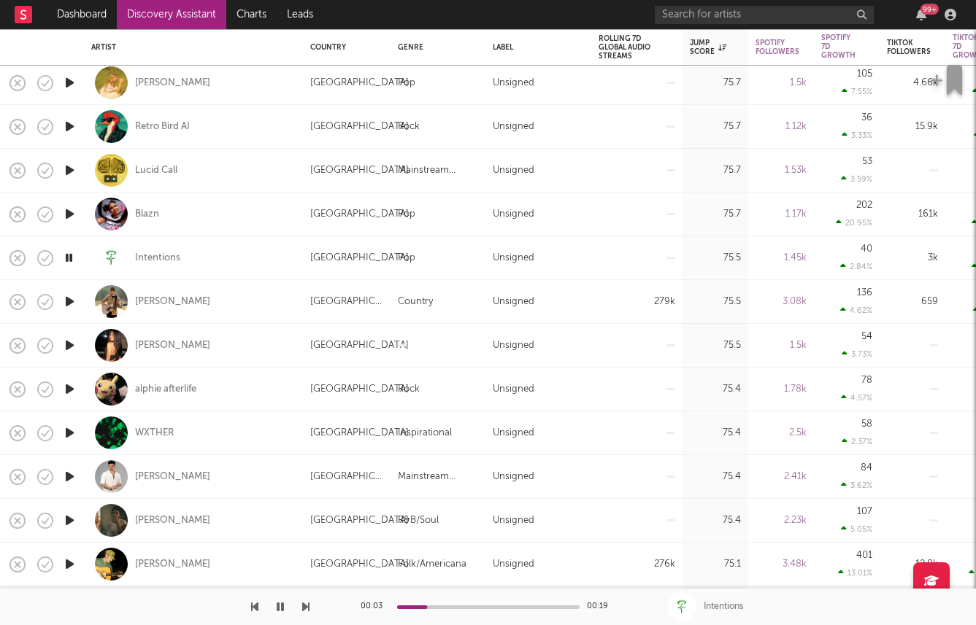
click at [69, 304] on icon "button" at bounding box center [69, 302] width 15 height 18
click at [149, 254] on div "Intentions" at bounding box center [157, 258] width 45 height 13
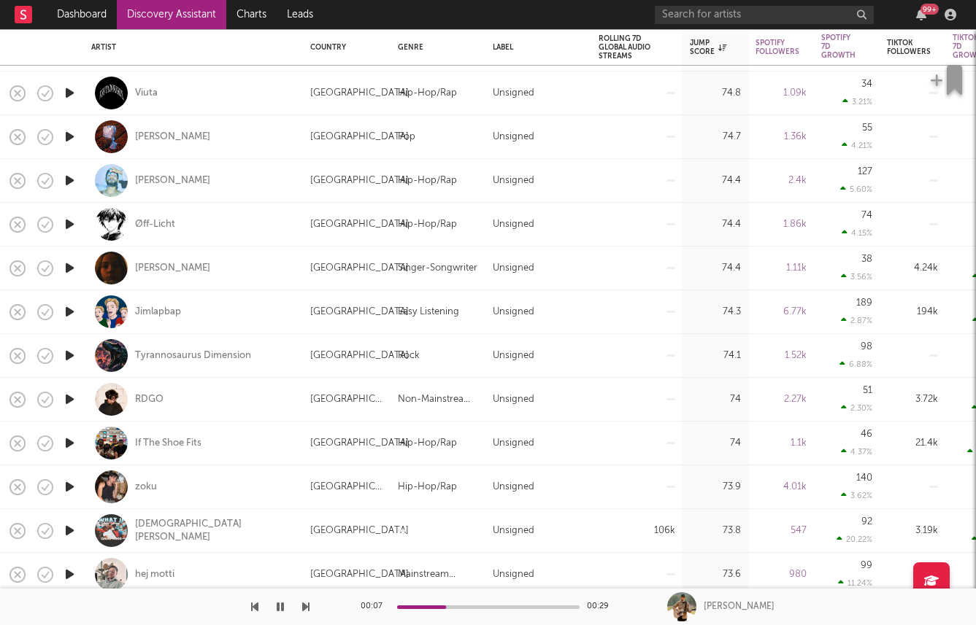
click at [63, 527] on icon "button" at bounding box center [69, 531] width 15 height 18
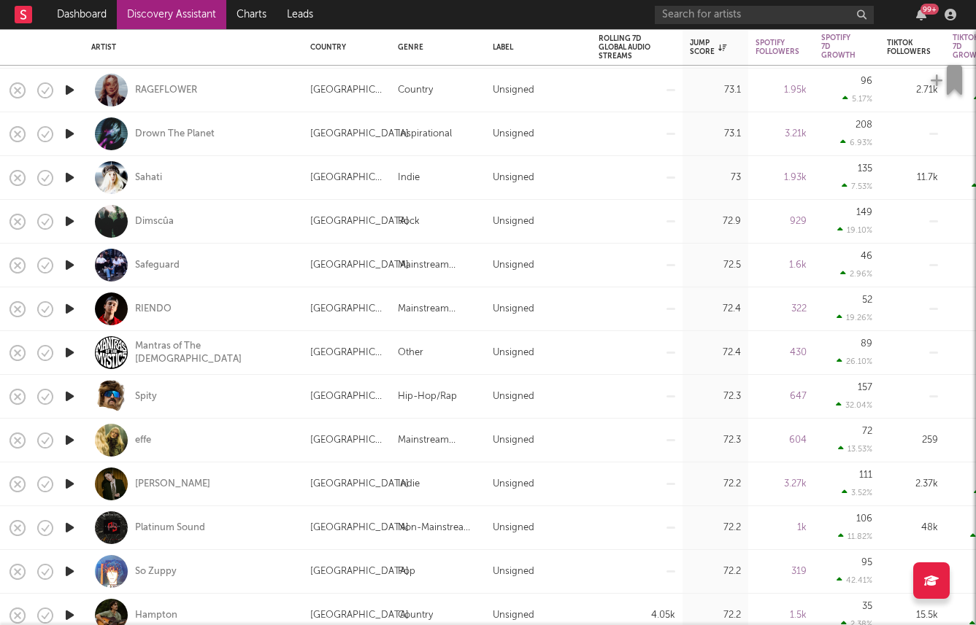
click at [71, 307] on icon "button" at bounding box center [69, 309] width 15 height 18
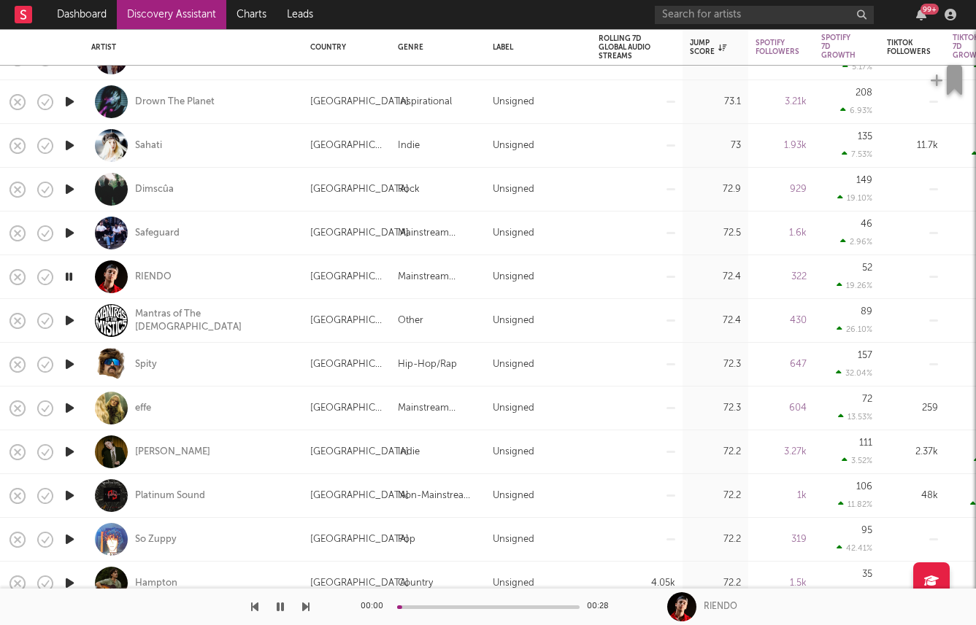
click at [67, 239] on icon "button" at bounding box center [69, 233] width 15 height 18
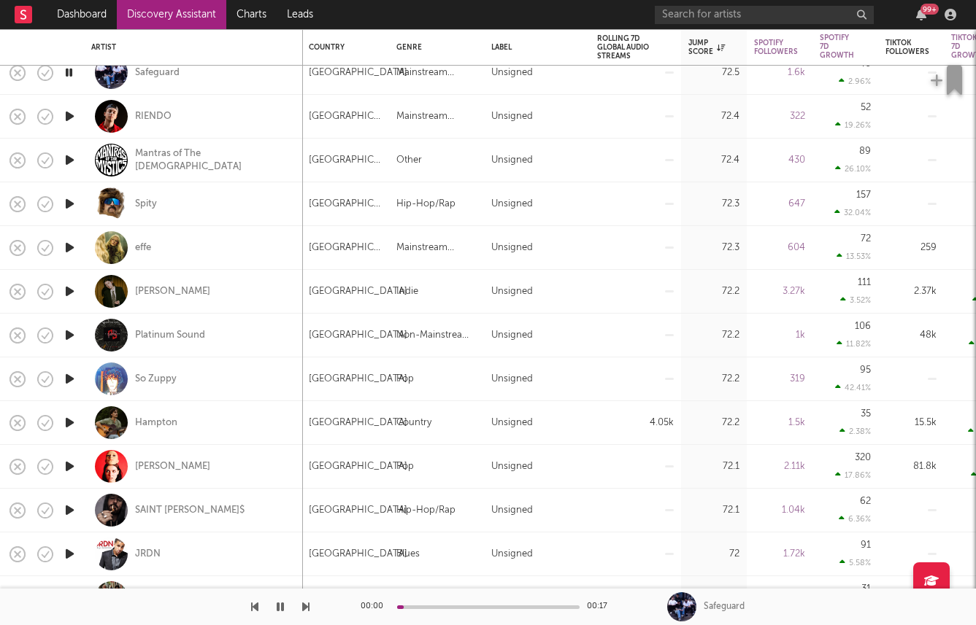
click at [69, 287] on icon "button" at bounding box center [69, 291] width 15 height 18
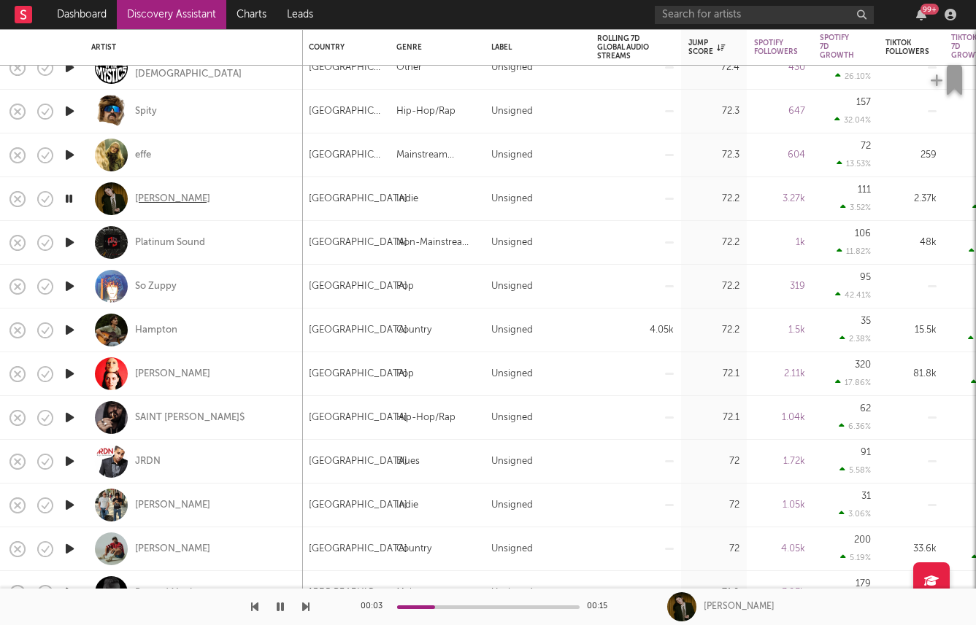
click at [148, 196] on div "Hank Heaven" at bounding box center [172, 199] width 75 height 13
click at [77, 328] on icon "button" at bounding box center [69, 330] width 15 height 18
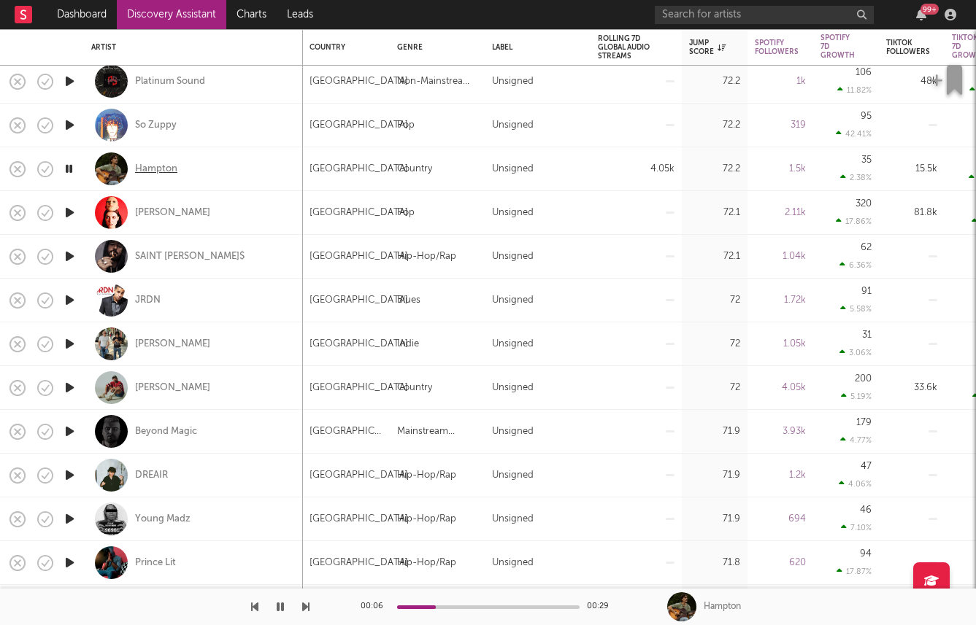
click at [156, 166] on div "Hampton" at bounding box center [156, 169] width 42 height 13
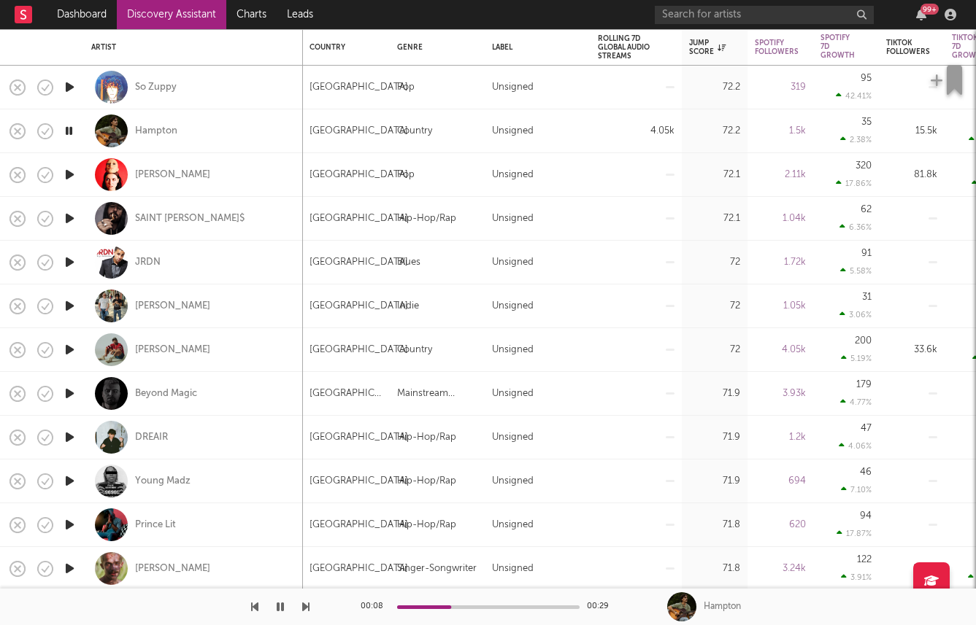
click at [72, 170] on icon "button" at bounding box center [69, 175] width 15 height 18
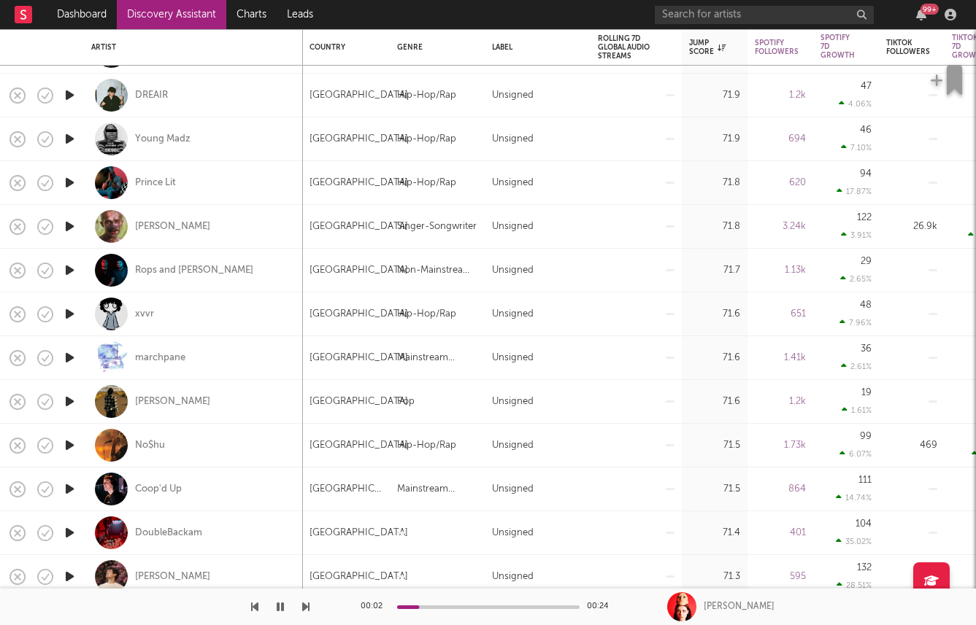
click at [72, 220] on icon "button" at bounding box center [69, 226] width 15 height 18
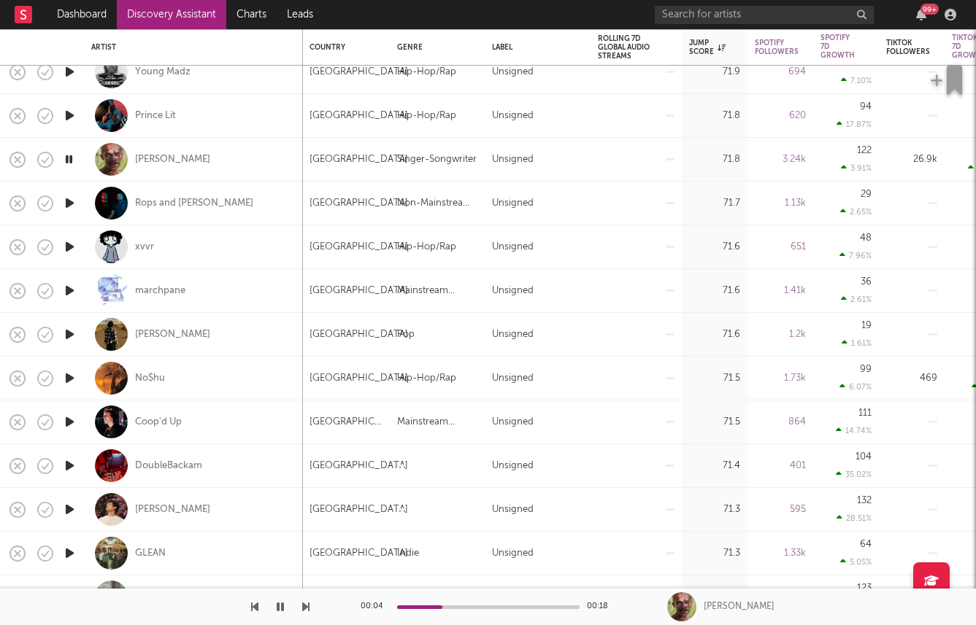
drag, startPoint x: 70, startPoint y: 245, endPoint x: 214, endPoint y: 172, distance: 161.6
click at [164, 162] on div "Freddie Lewis" at bounding box center [172, 159] width 75 height 13
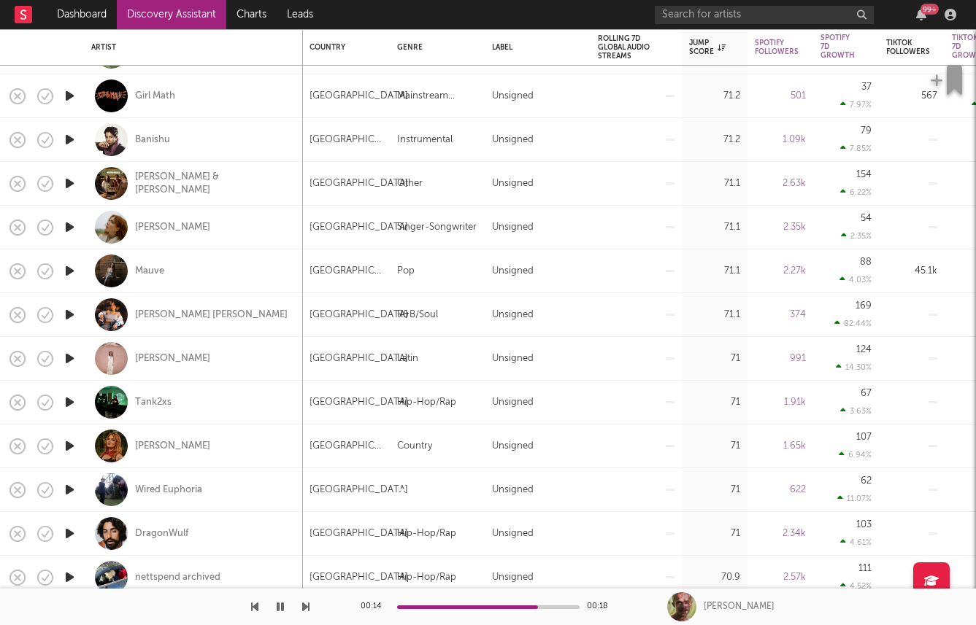
click at [70, 445] on icon "button" at bounding box center [69, 446] width 15 height 18
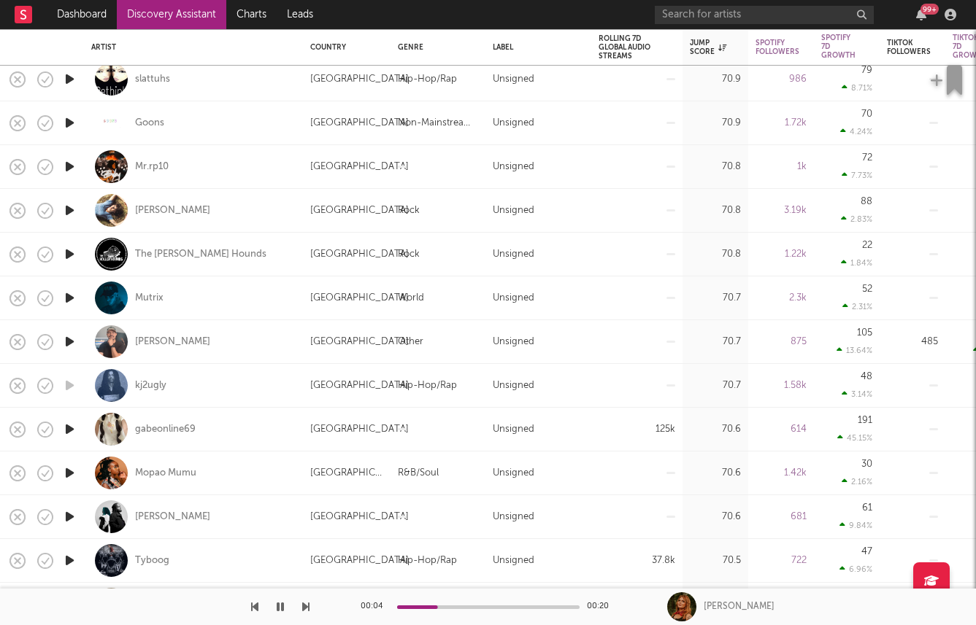
click at [68, 426] on icon "button" at bounding box center [69, 429] width 15 height 18
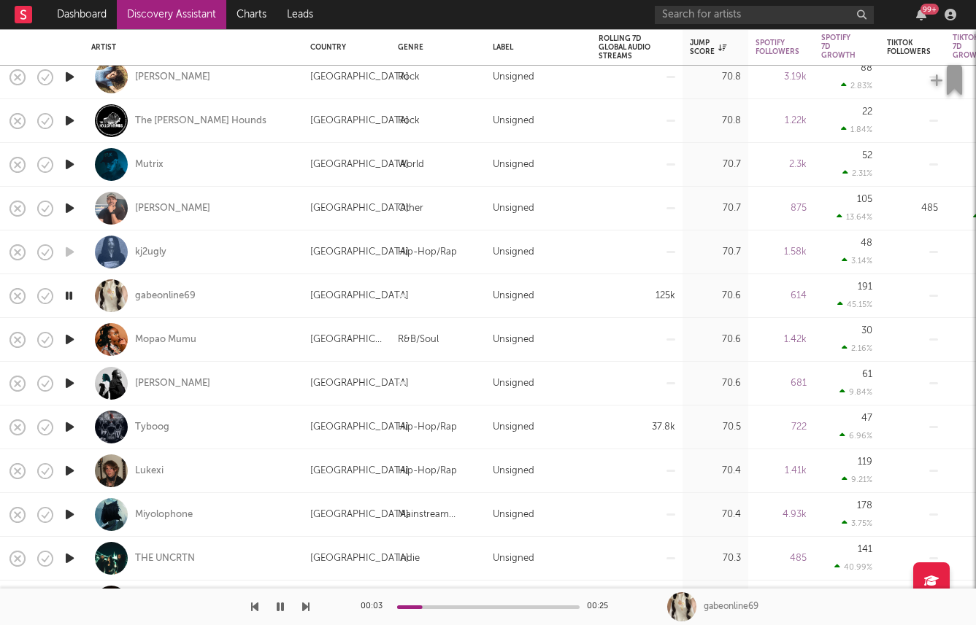
click at [69, 431] on icon "button" at bounding box center [69, 427] width 15 height 18
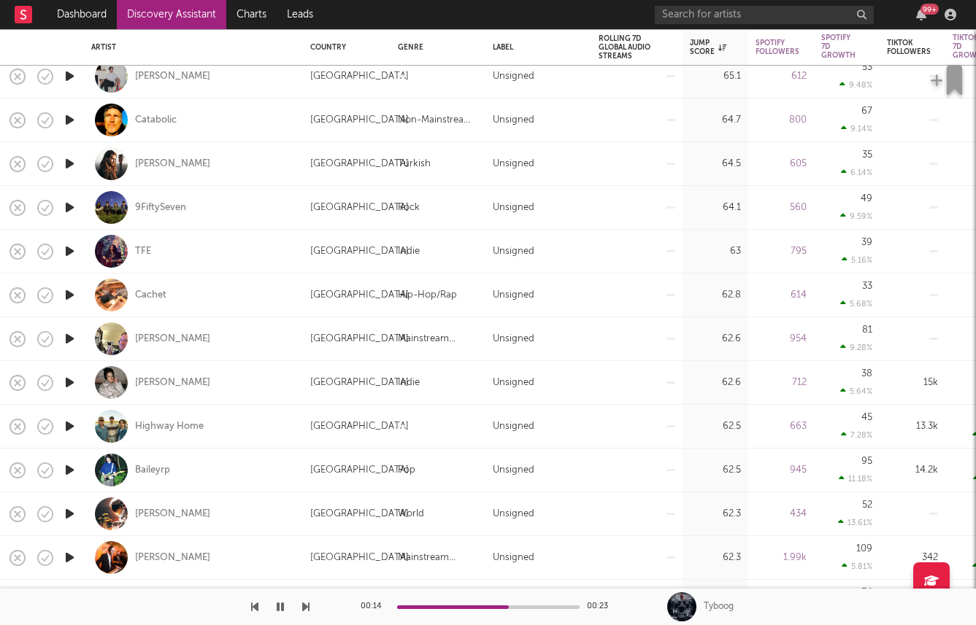
click at [150, 18] on link "Discovery Assistant" at bounding box center [171, 14] width 109 height 29
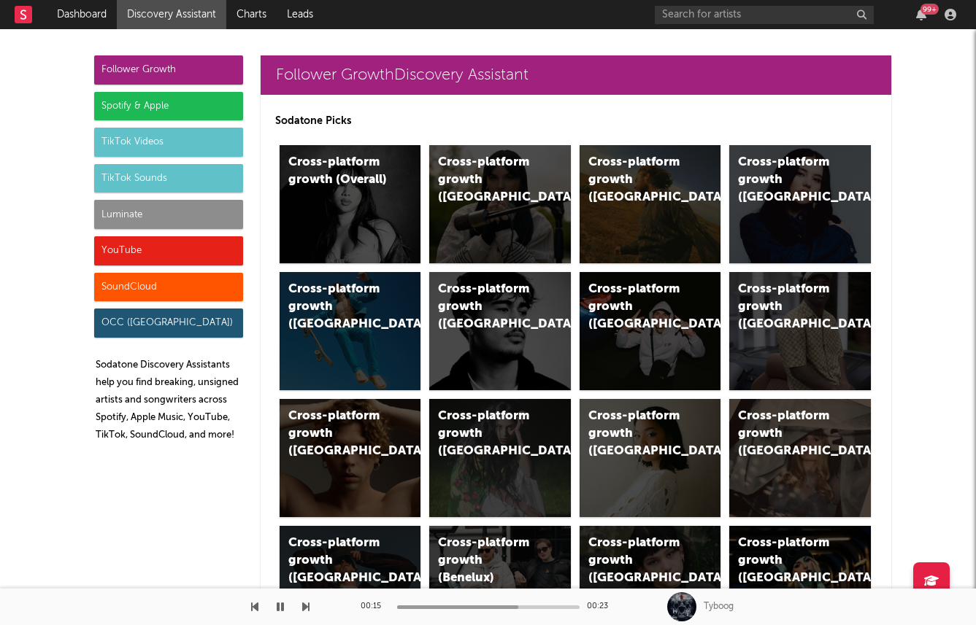
click at [184, 88] on div "Follower Growth Spotify & Apple TikTok Videos TikTok Sounds Luminate YouTube So…" at bounding box center [168, 254] width 149 height 398
click at [187, 99] on div "Spotify & Apple" at bounding box center [168, 106] width 149 height 29
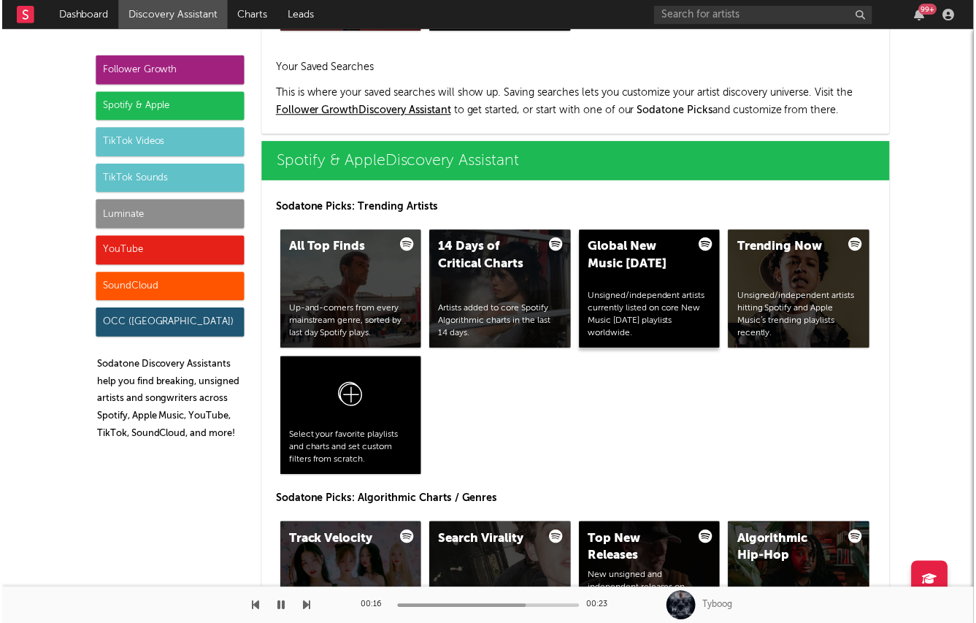
scroll to position [1459, 0]
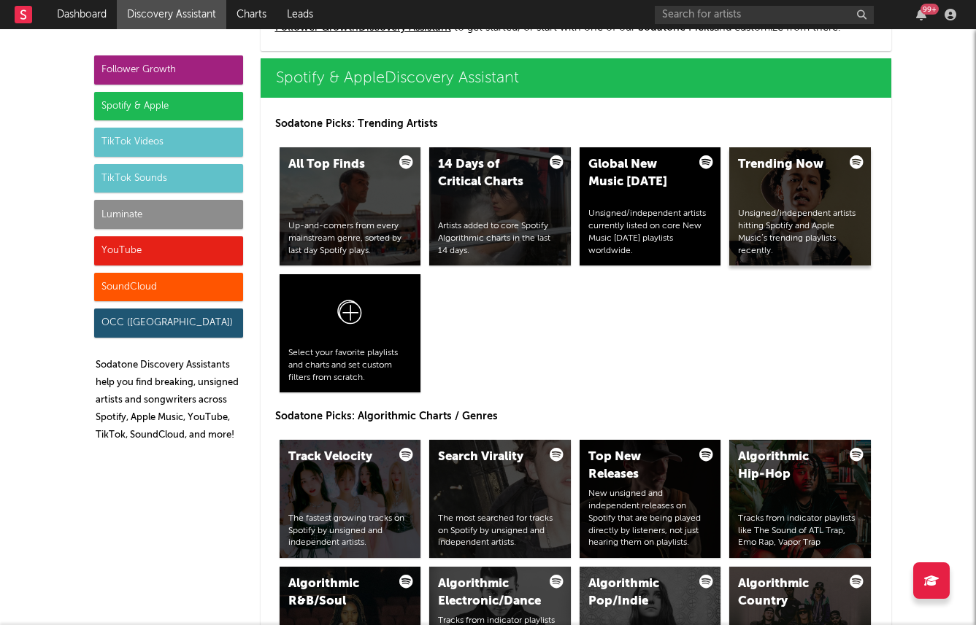
click at [777, 206] on div "Trending Now Unsigned/independent artists hitting Spotify and Apple Music’s tre…" at bounding box center [800, 206] width 142 height 118
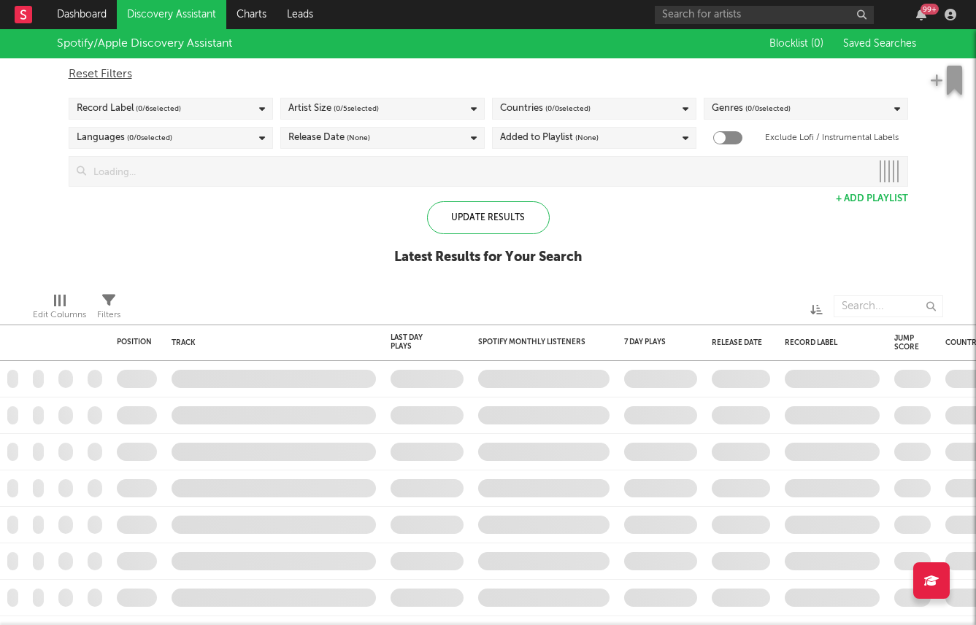
checkbox input "true"
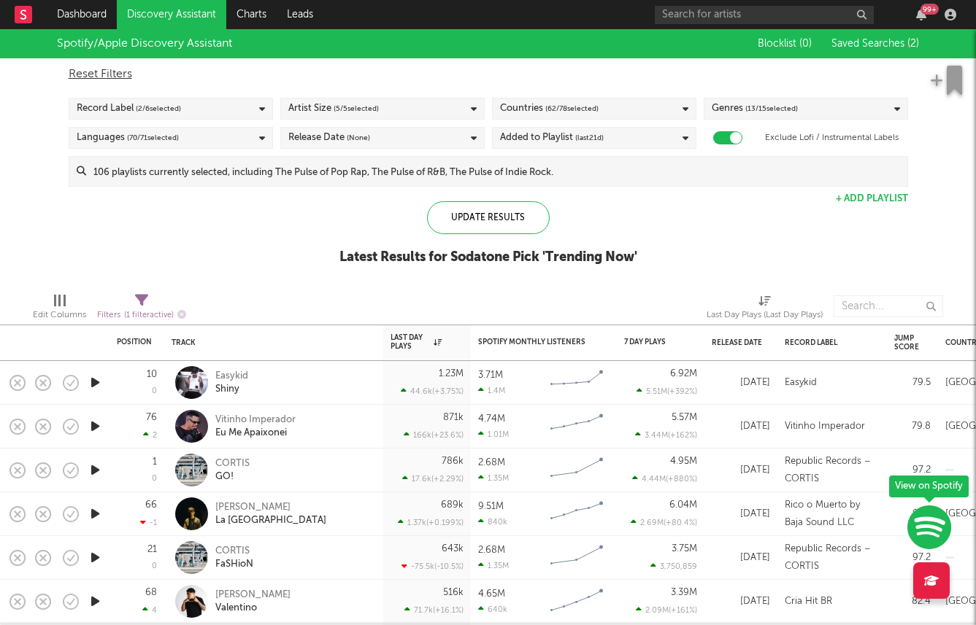
click at [136, 104] on span "( 2 / 6 selected)" at bounding box center [158, 109] width 45 height 18
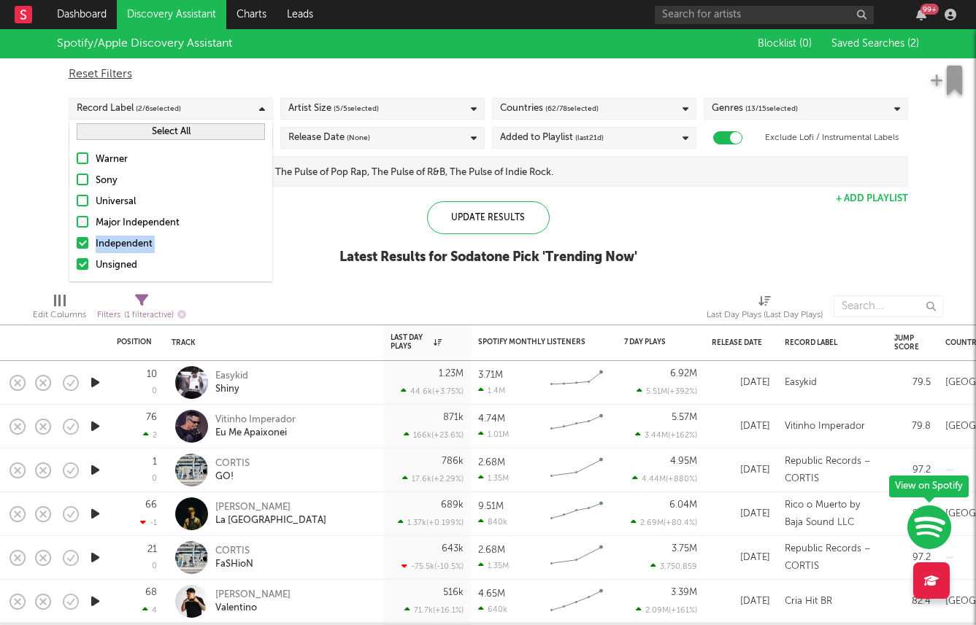
drag, startPoint x: 97, startPoint y: 261, endPoint x: 95, endPoint y: 236, distance: 24.2
click at [95, 236] on div "Warner Sony Universal Major Independent Independent Unsigned" at bounding box center [170, 213] width 203 height 138
click at [84, 239] on div at bounding box center [83, 243] width 12 height 12
click at [77, 239] on input "Independent" at bounding box center [77, 245] width 0 height 18
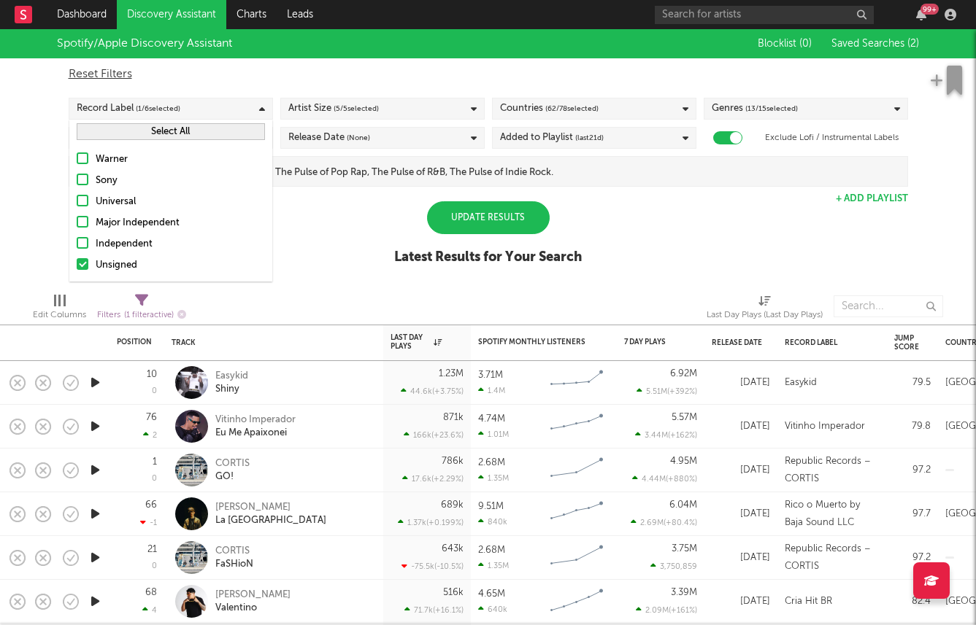
click at [7, 208] on div "Spotify/Apple Discovery Assistant Blocklist ( 0 ) Saved Searches ( 2 ) Reset Fi…" at bounding box center [488, 155] width 976 height 252
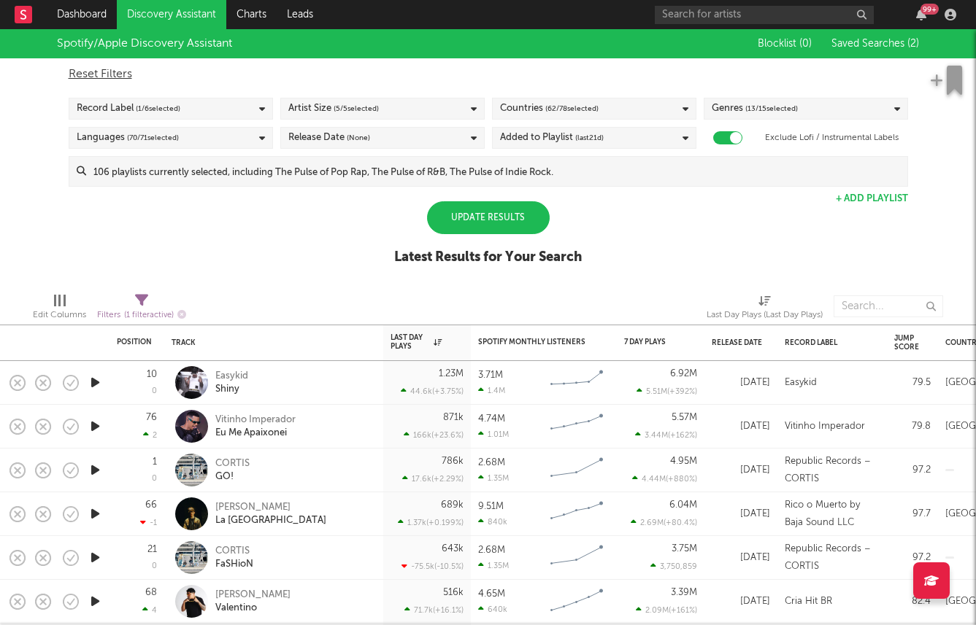
click at [477, 214] on div "Update Results" at bounding box center [488, 217] width 123 height 33
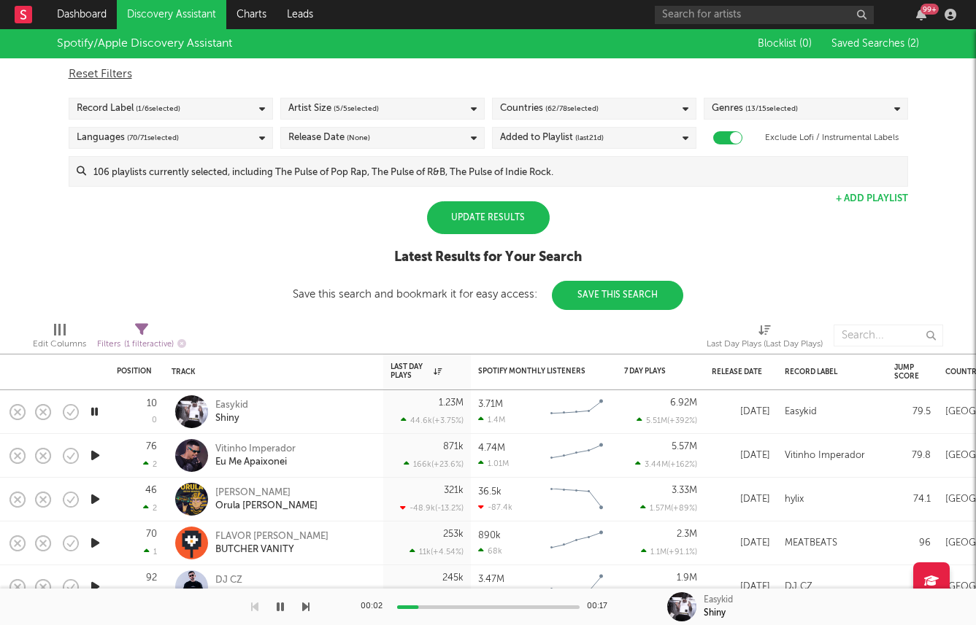
click at [493, 210] on div "Update Results" at bounding box center [488, 217] width 123 height 33
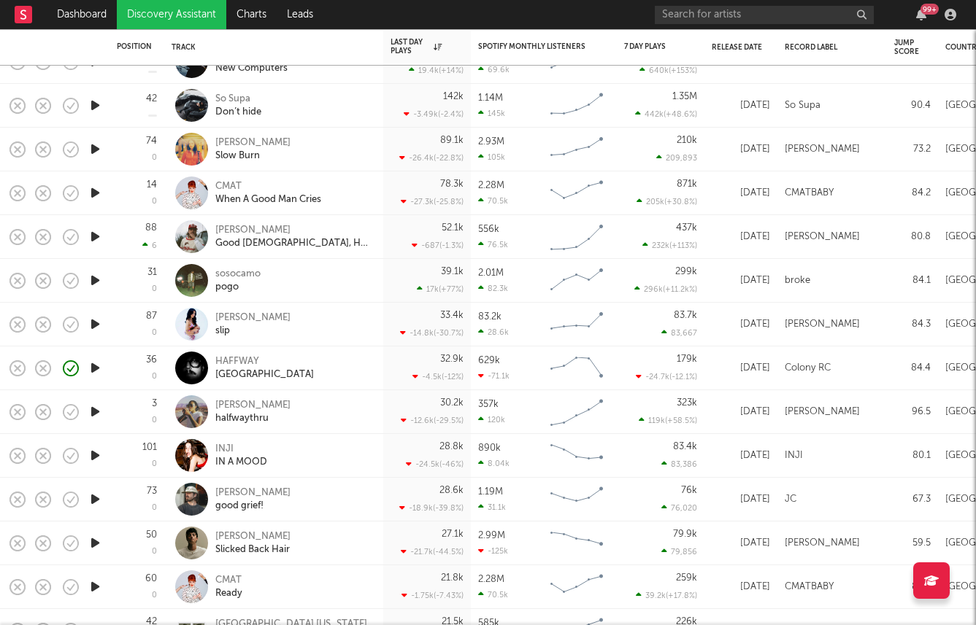
click at [86, 326] on div at bounding box center [94, 325] width 29 height 44
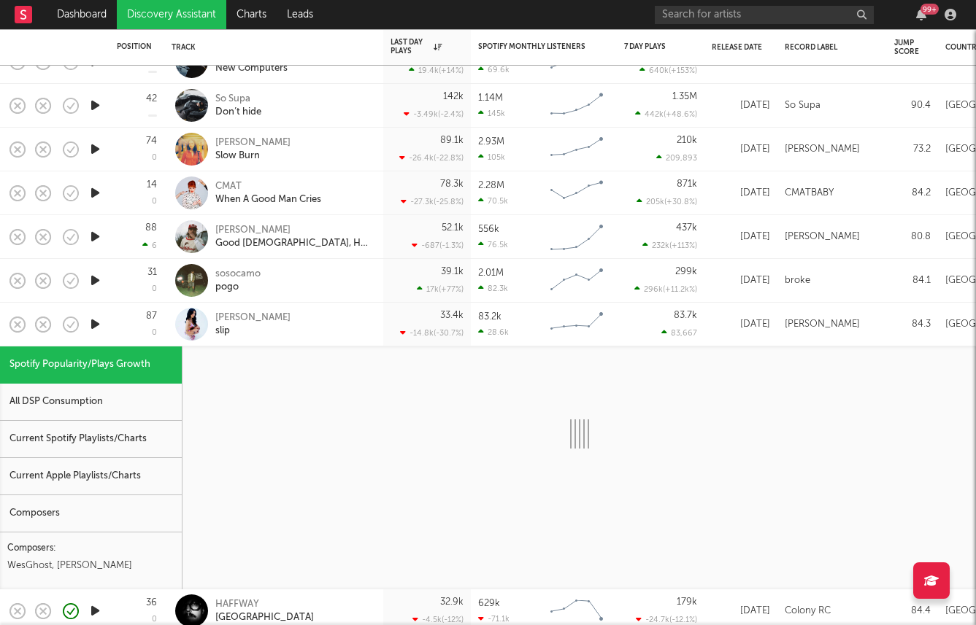
click at [115, 326] on div "87 0" at bounding box center [136, 325] width 55 height 44
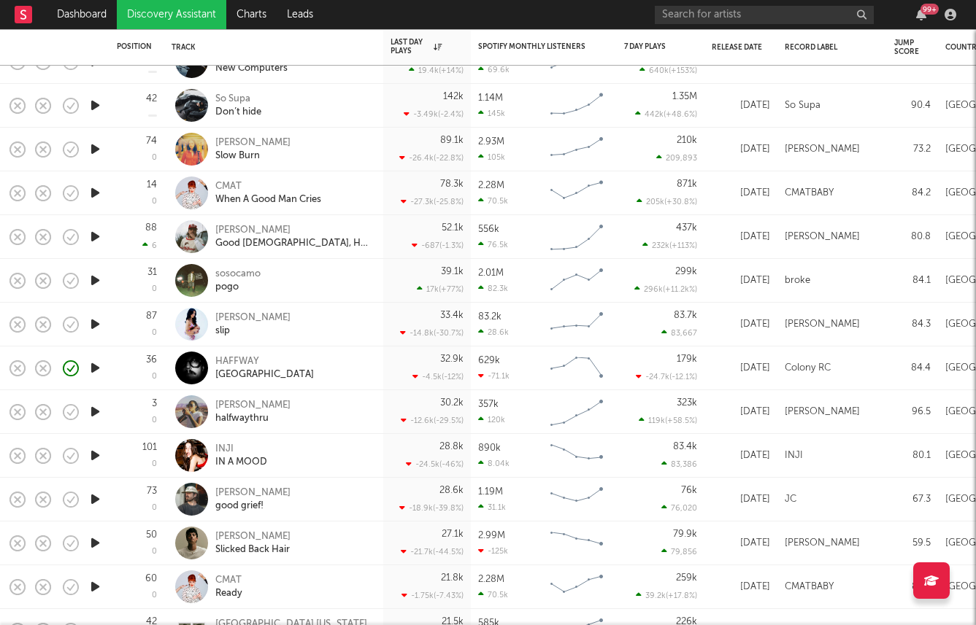
click at [100, 326] on icon "button" at bounding box center [95, 324] width 15 height 18
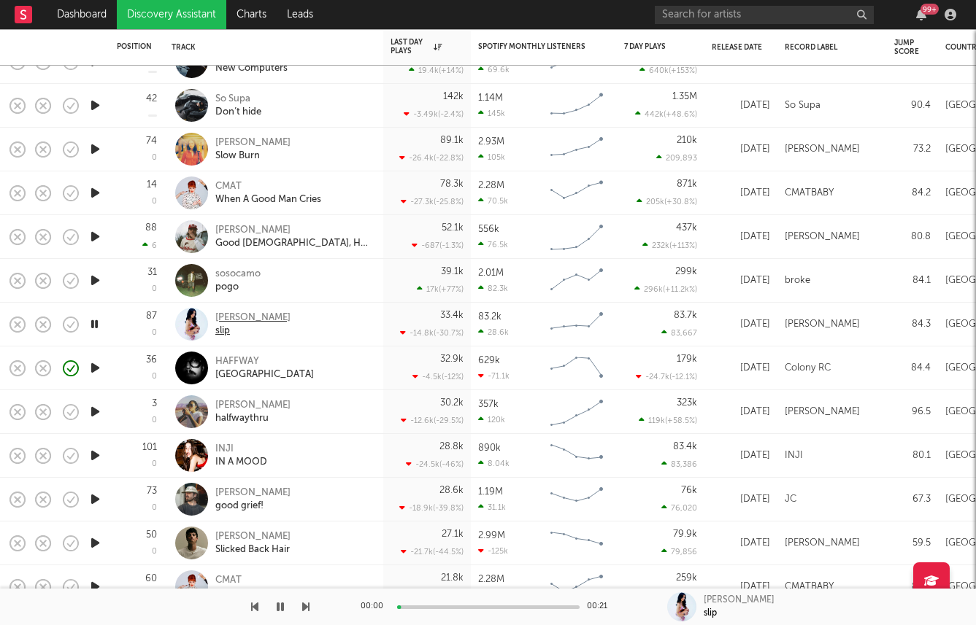
click at [242, 319] on div "Mylie Taylor" at bounding box center [252, 318] width 75 height 13
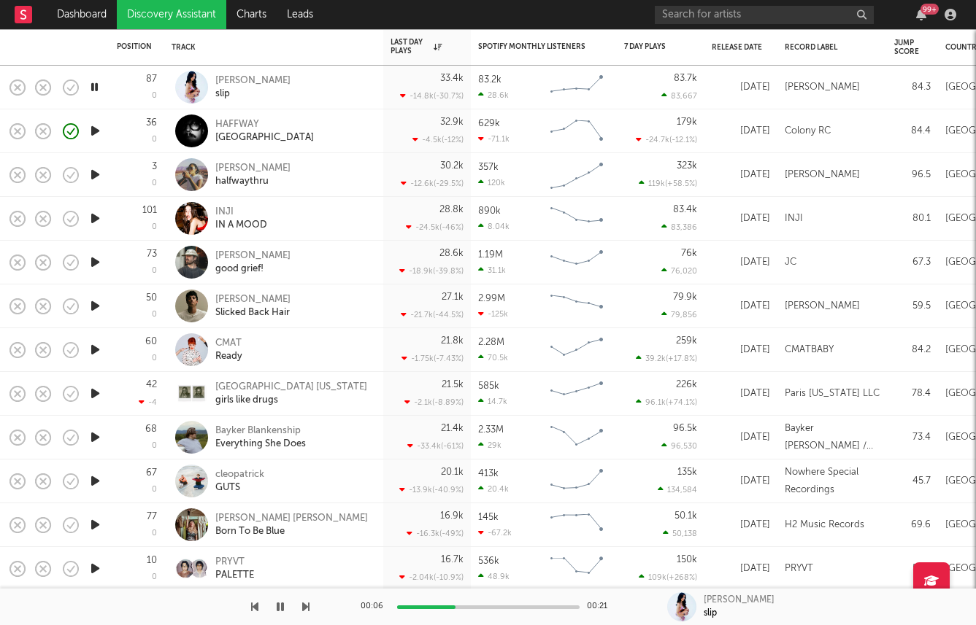
click at [93, 392] on icon "button" at bounding box center [95, 394] width 15 height 18
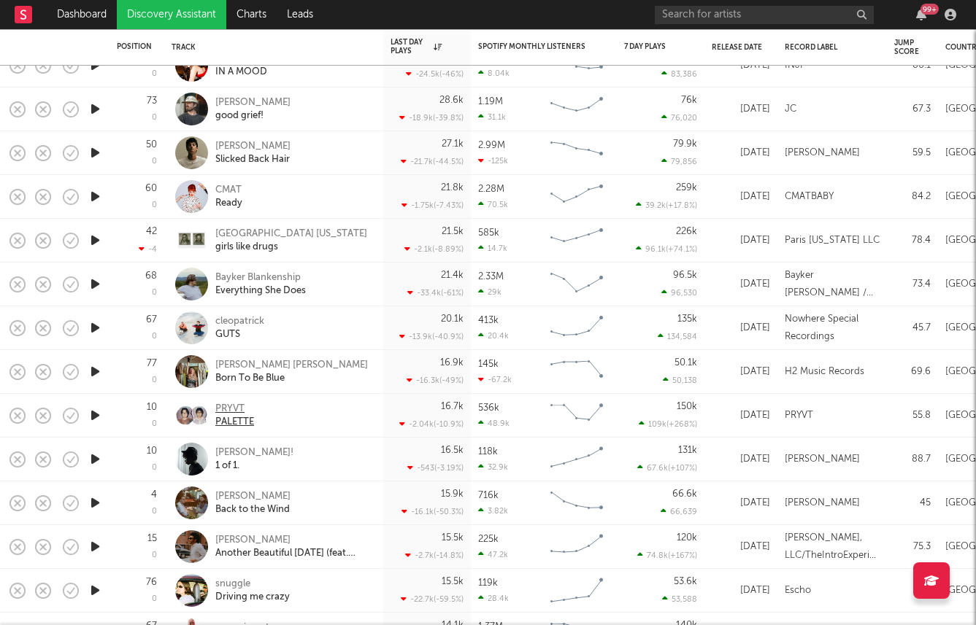
click at [226, 404] on div "PRYVT" at bounding box center [234, 409] width 39 height 13
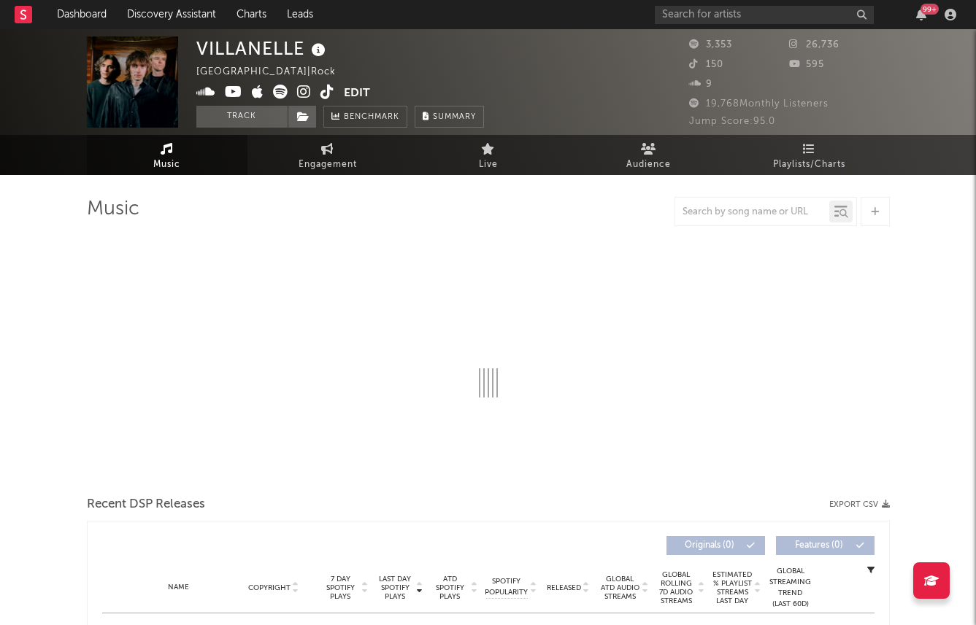
select select "1w"
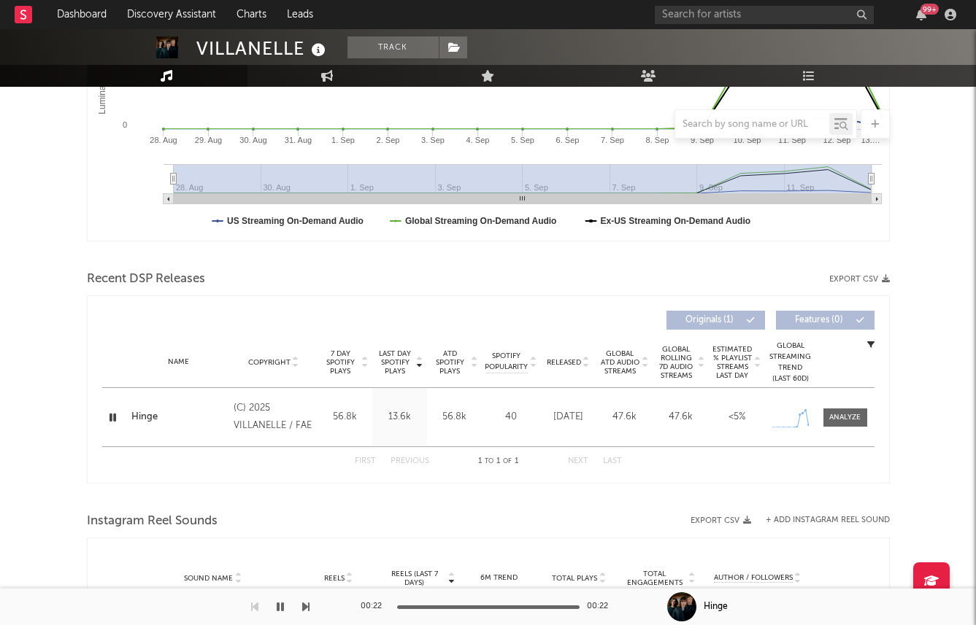
scroll to position [480, 0]
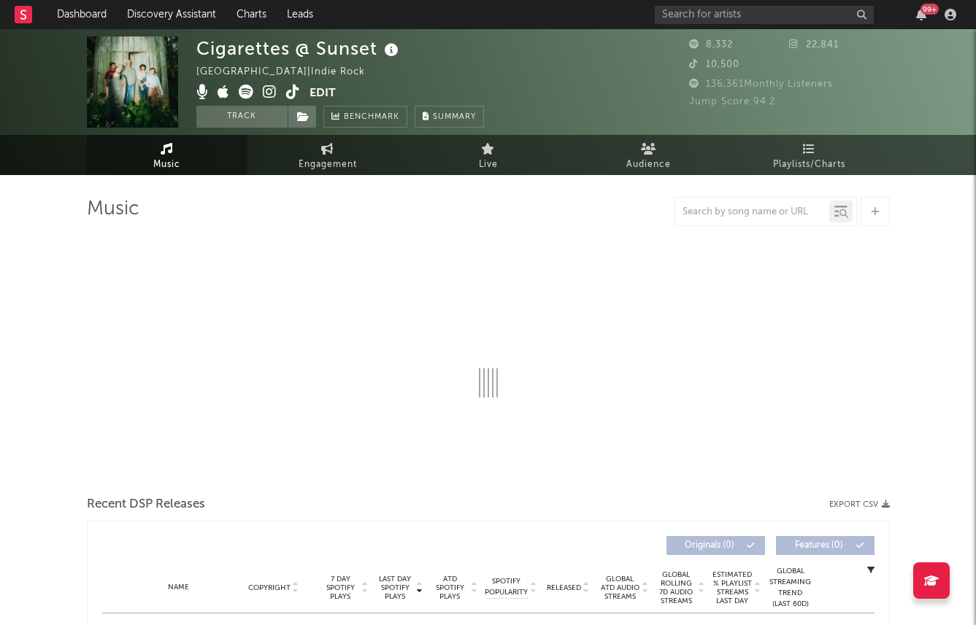
select select "1w"
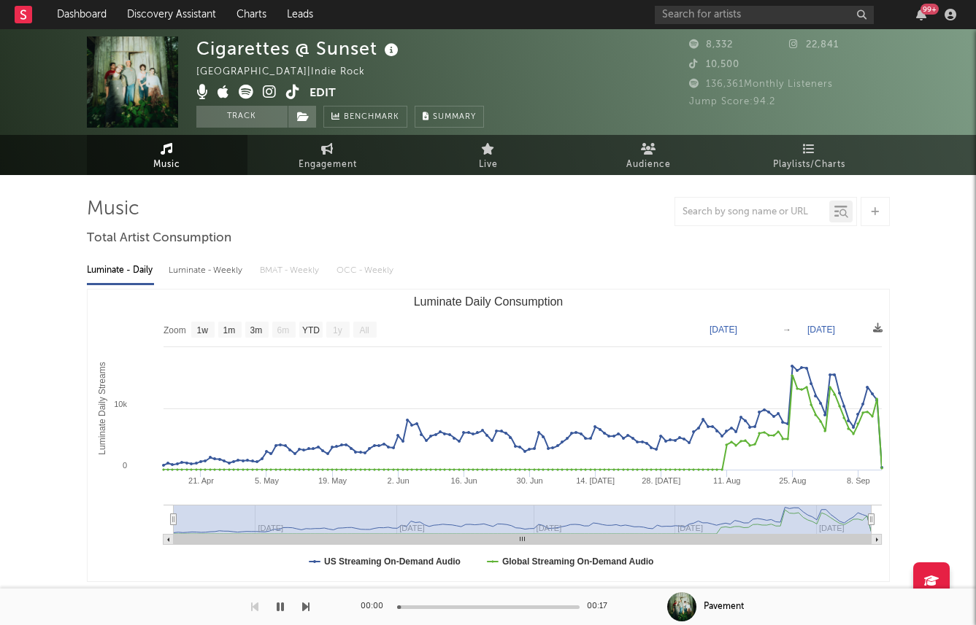
click at [169, 274] on div "Luminate - Weekly" at bounding box center [207, 270] width 77 height 25
select select "6m"
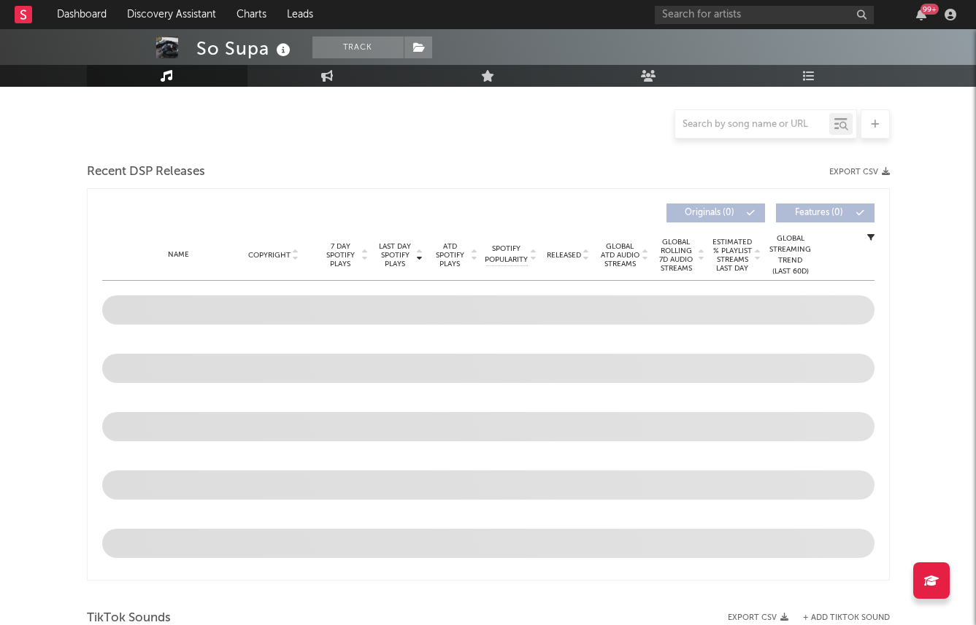
scroll to position [347, 0]
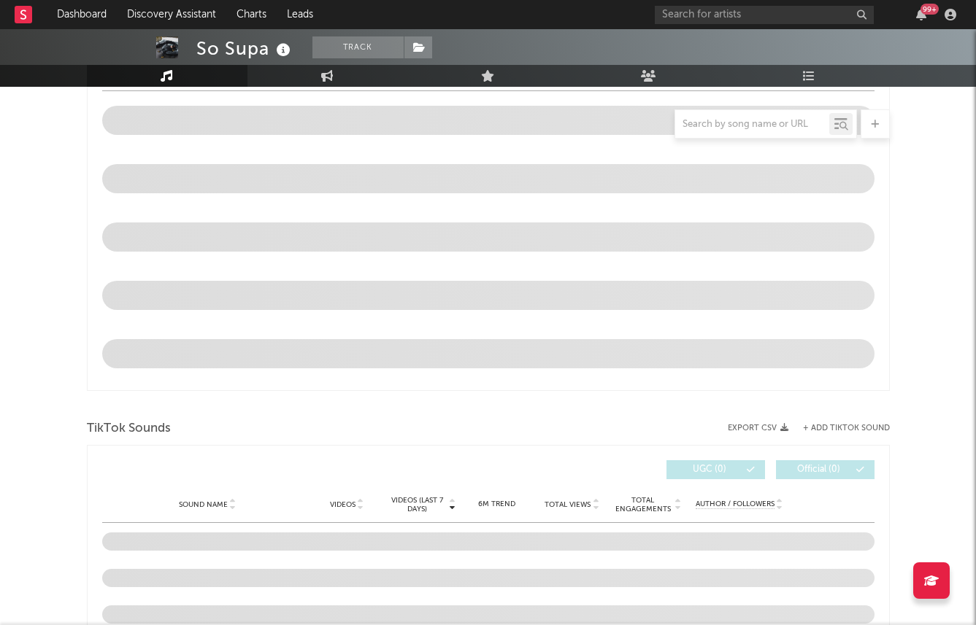
select select "6m"
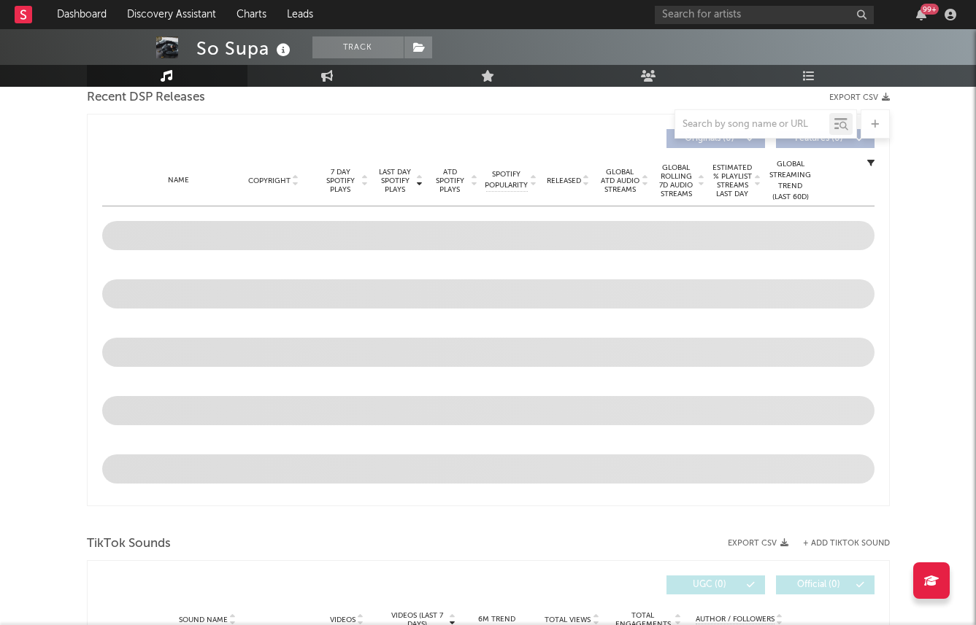
scroll to position [520, 0]
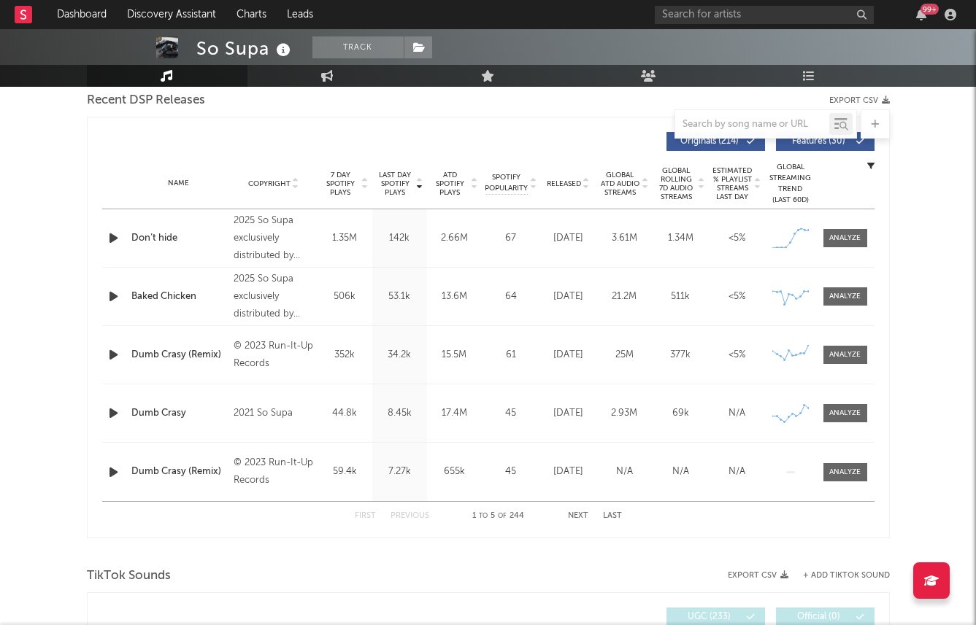
click at [935, 203] on div "So Supa Track [GEOGRAPHIC_DATA] | Hip-Hop/Rap Edit Track Benchmark Summary 45,3…" at bounding box center [488, 612] width 976 height 2205
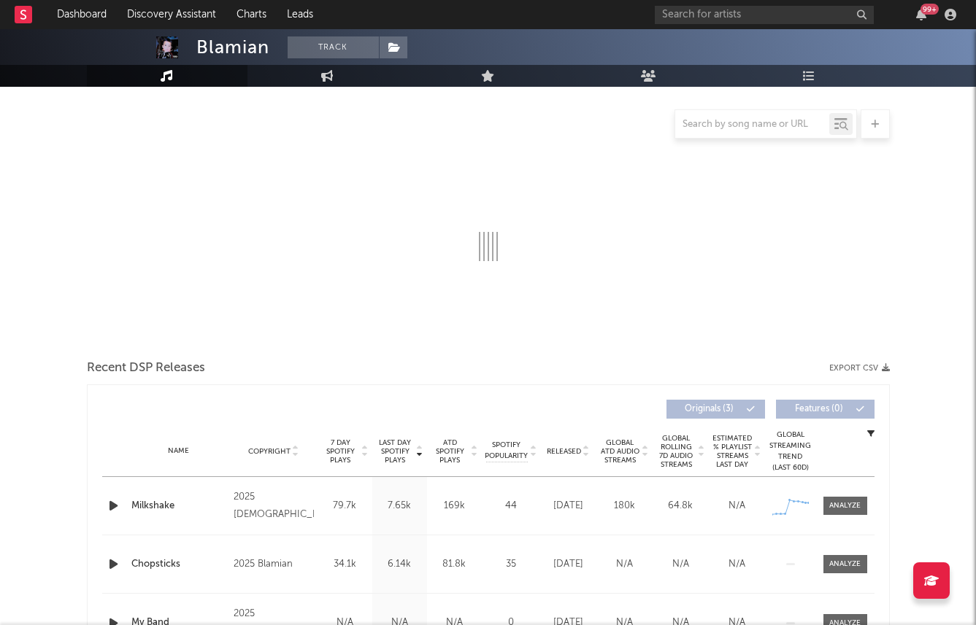
select select "1w"
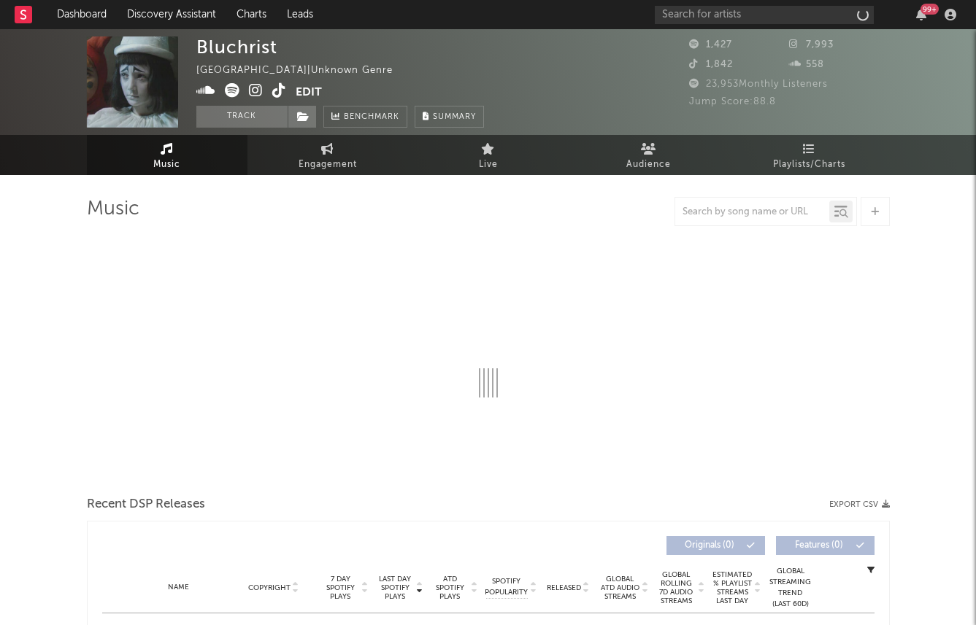
select select "1w"
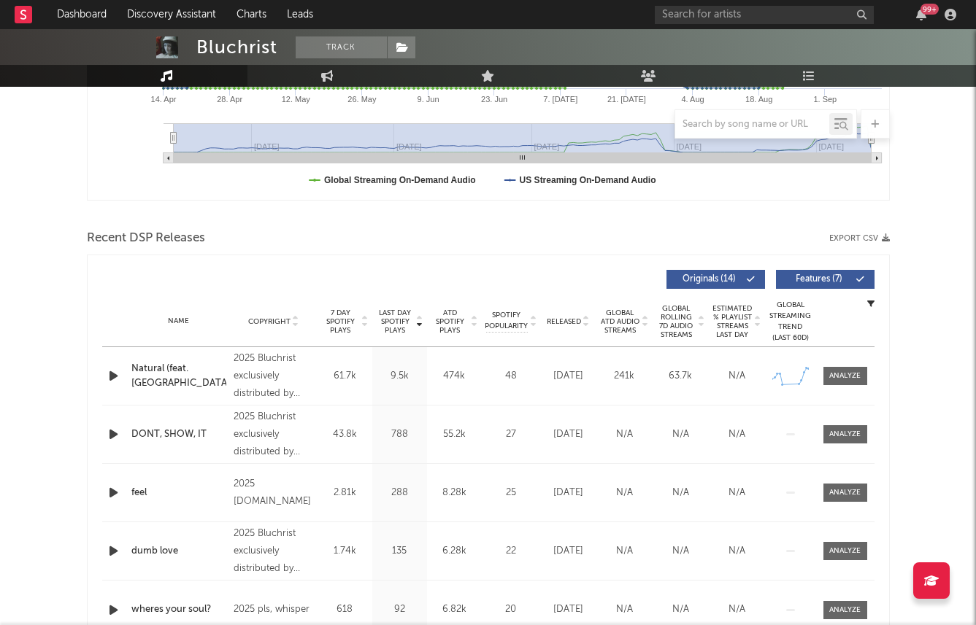
scroll to position [601, 0]
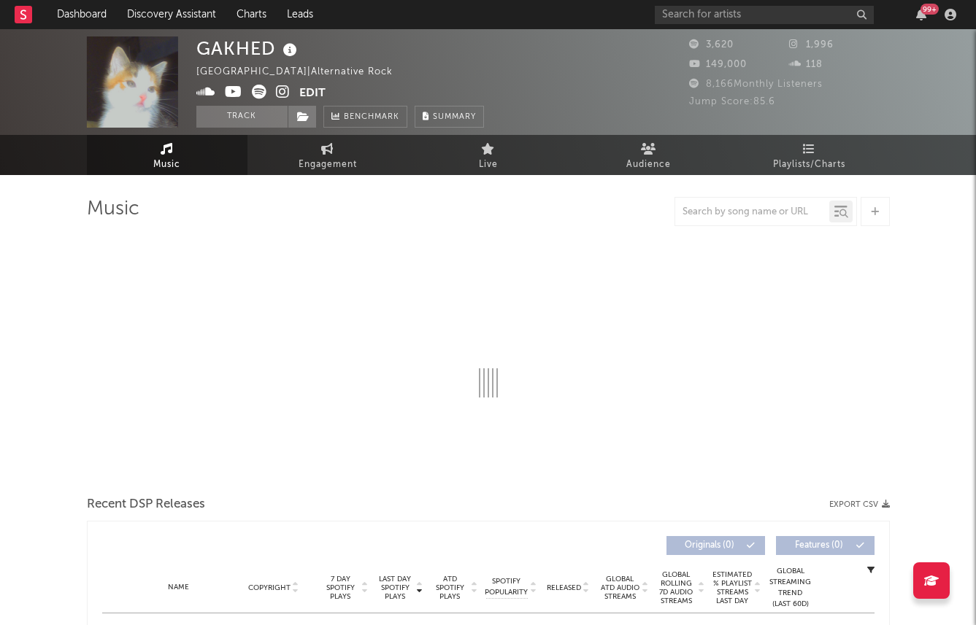
select select "6m"
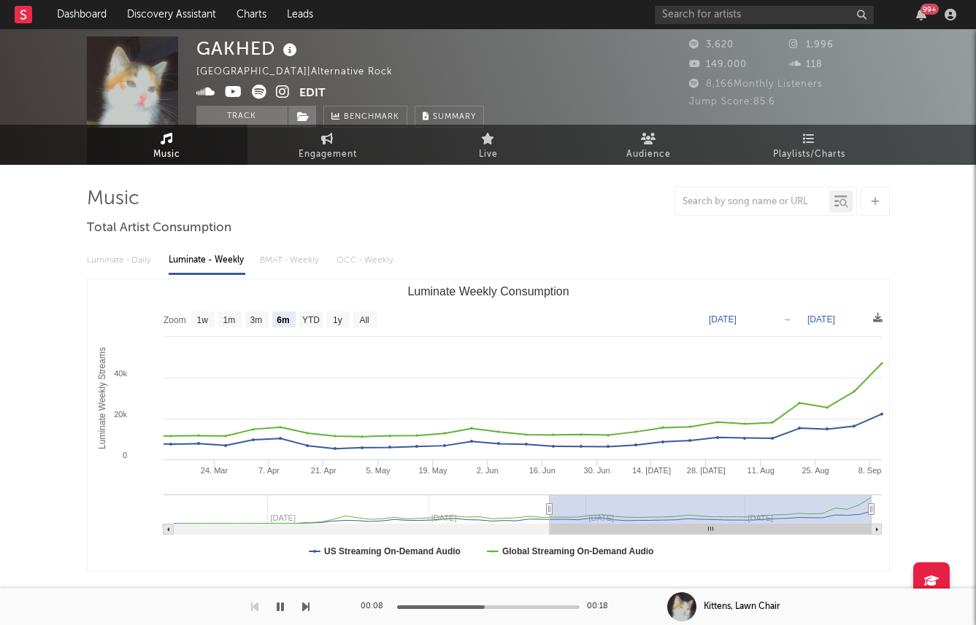
scroll to position [458, 0]
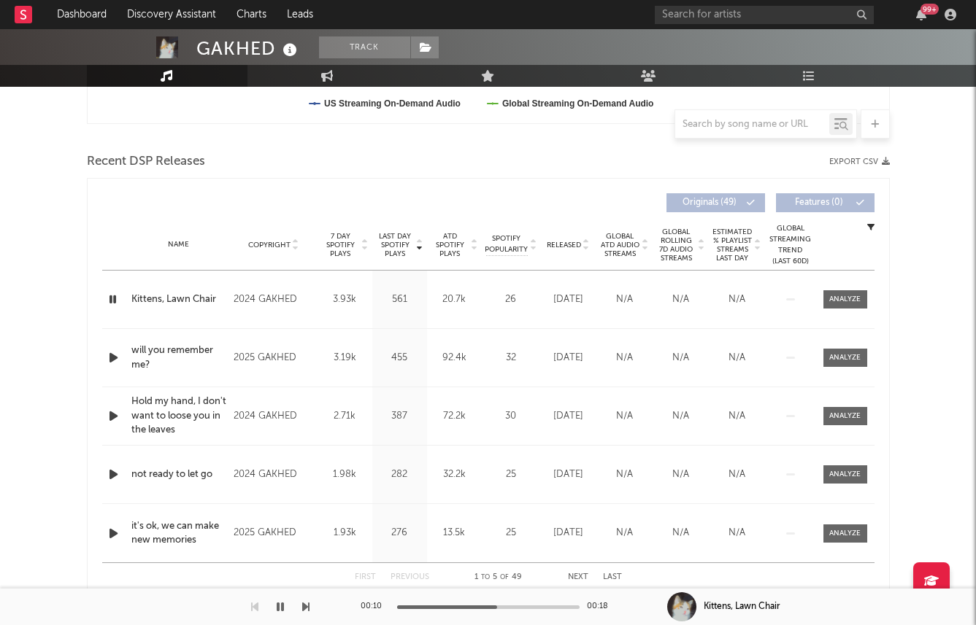
click at [118, 359] on icon "button" at bounding box center [113, 358] width 15 height 18
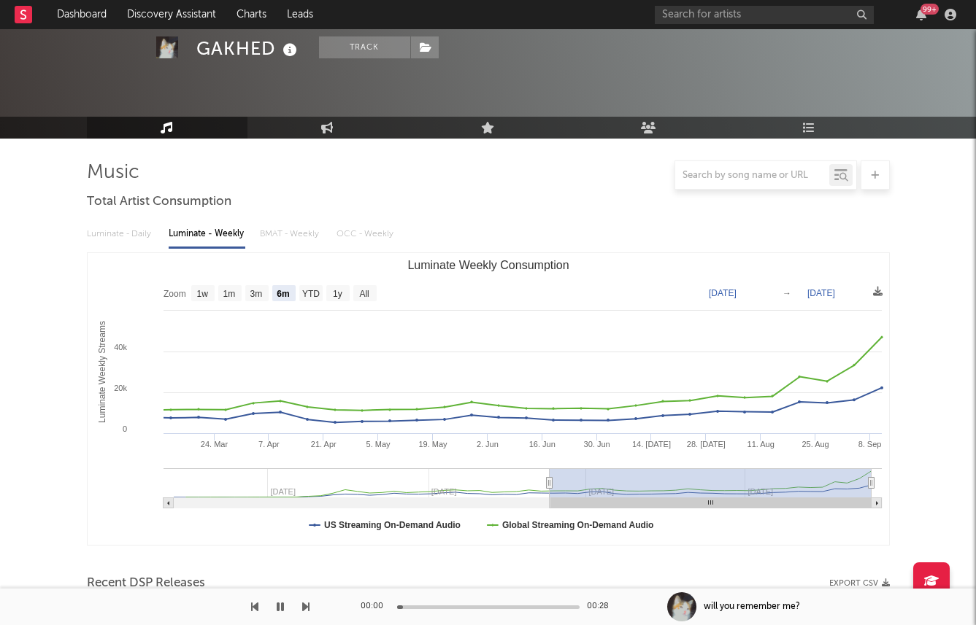
scroll to position [0, 0]
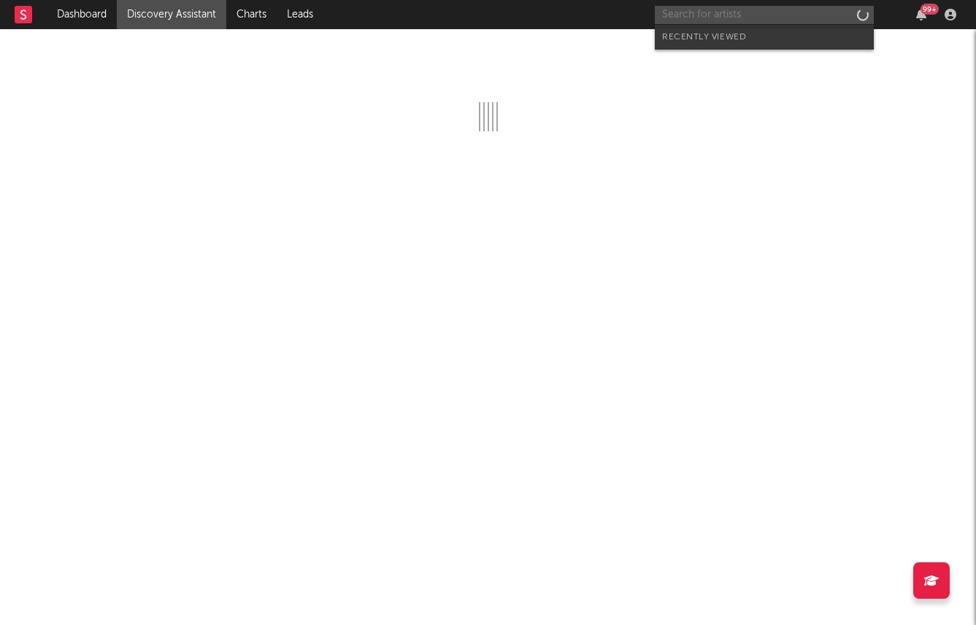
click at [697, 10] on input "text" at bounding box center [764, 15] width 219 height 18
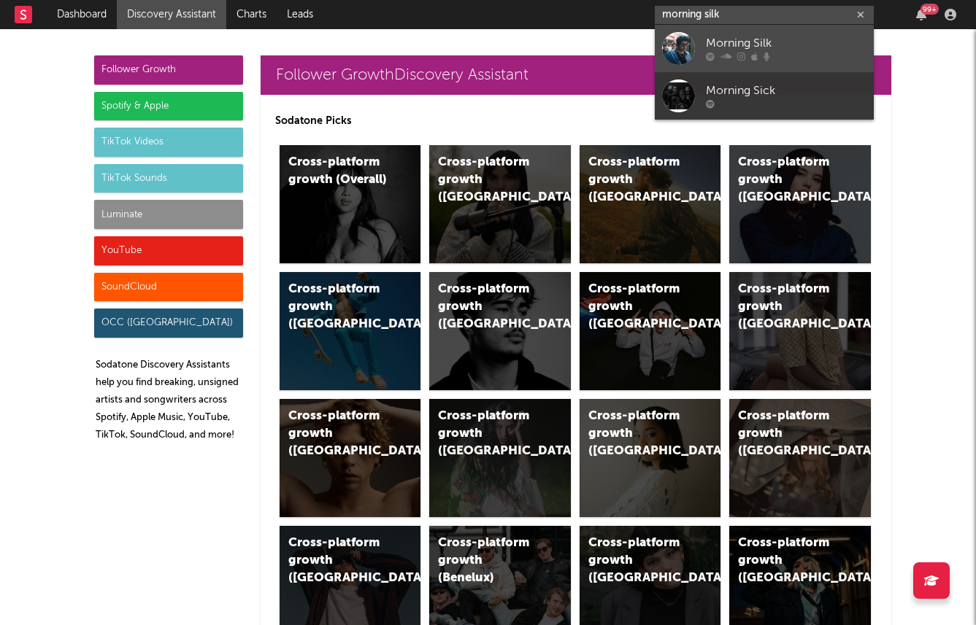
type input "morning silk"
click at [804, 38] on div "Morning Silk" at bounding box center [786, 44] width 161 height 18
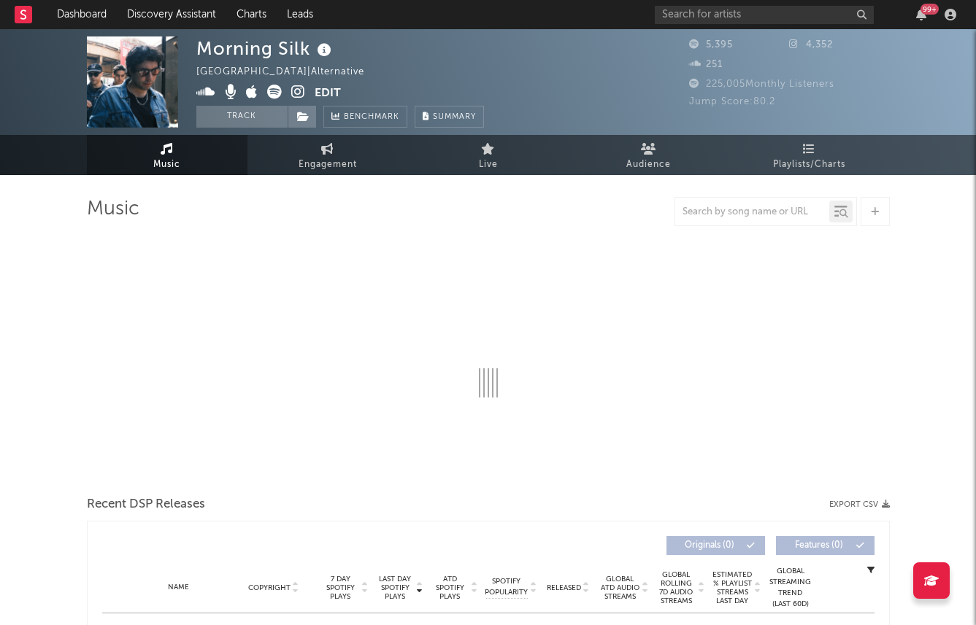
select select "6m"
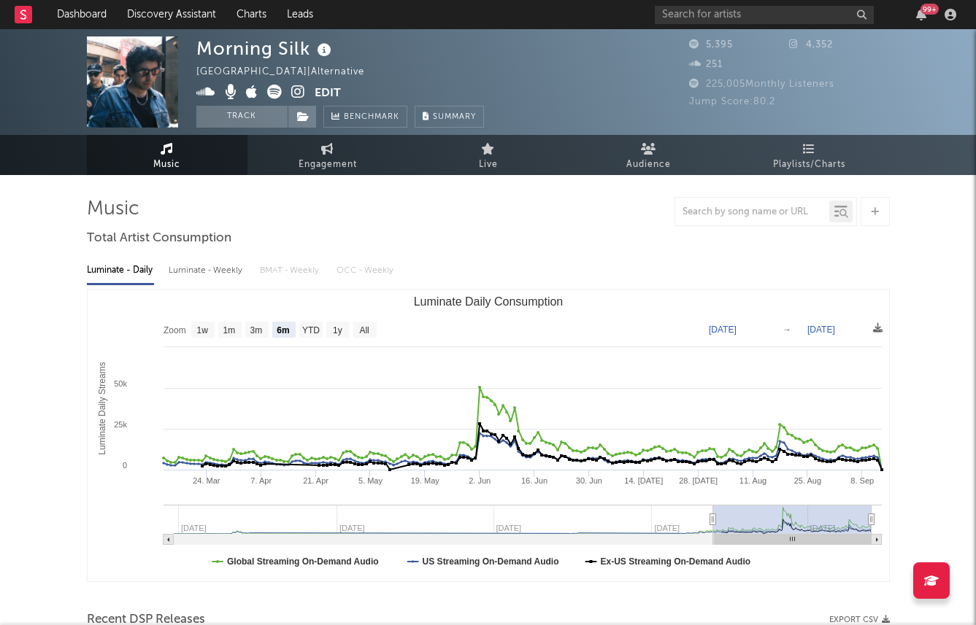
click at [218, 272] on div "Luminate - Weekly" at bounding box center [207, 270] width 77 height 25
select select "6m"
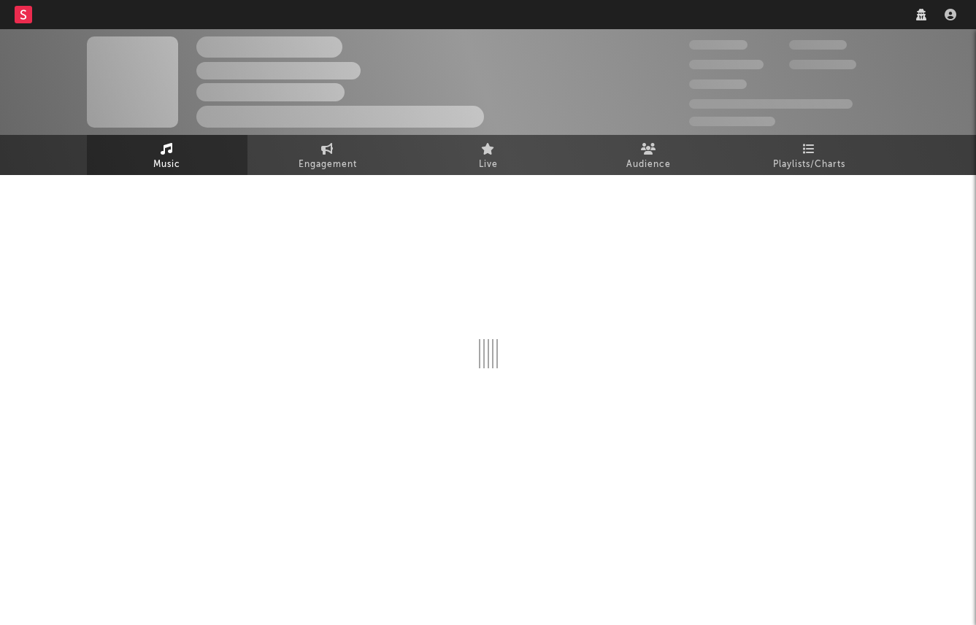
select select "6m"
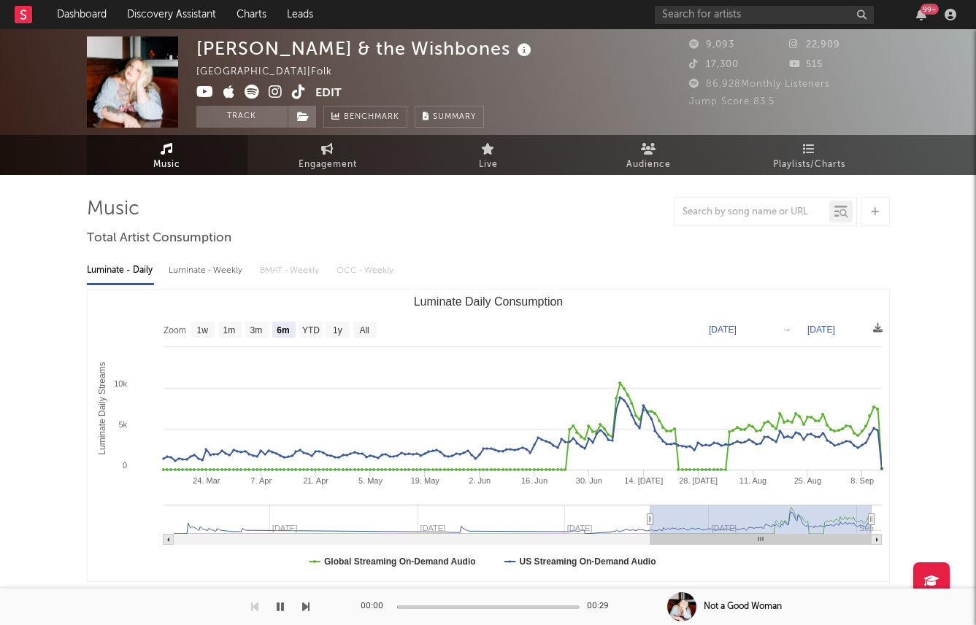
click at [206, 279] on div "Luminate - Weekly" at bounding box center [207, 270] width 77 height 25
select select "1w"
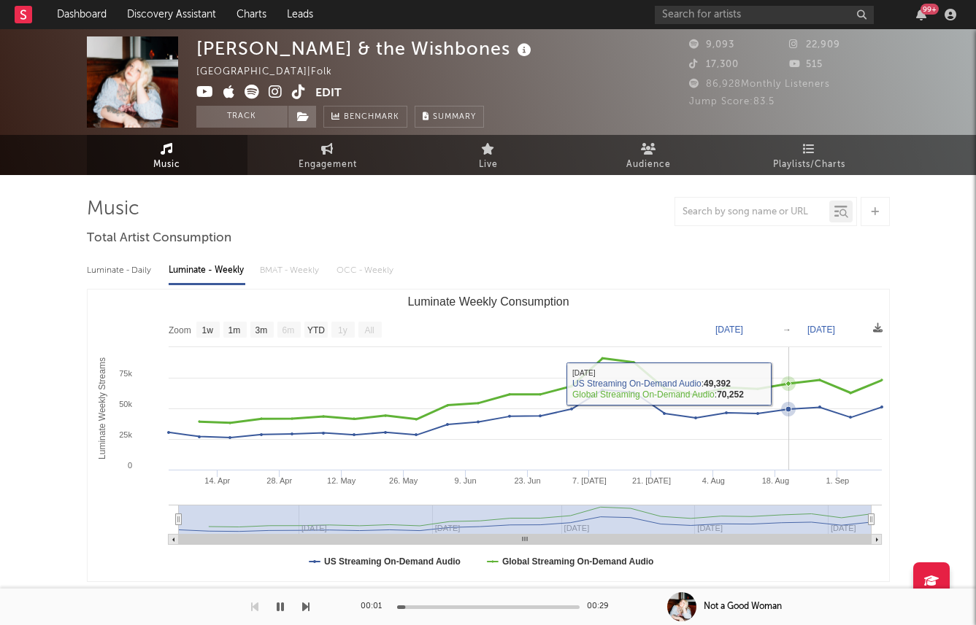
scroll to position [471, 0]
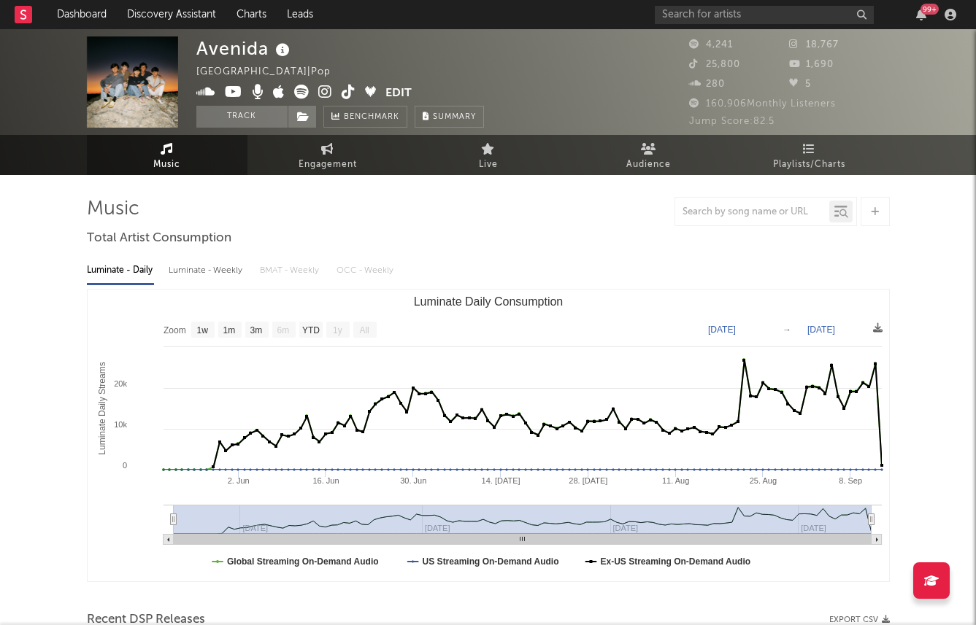
select select "1w"
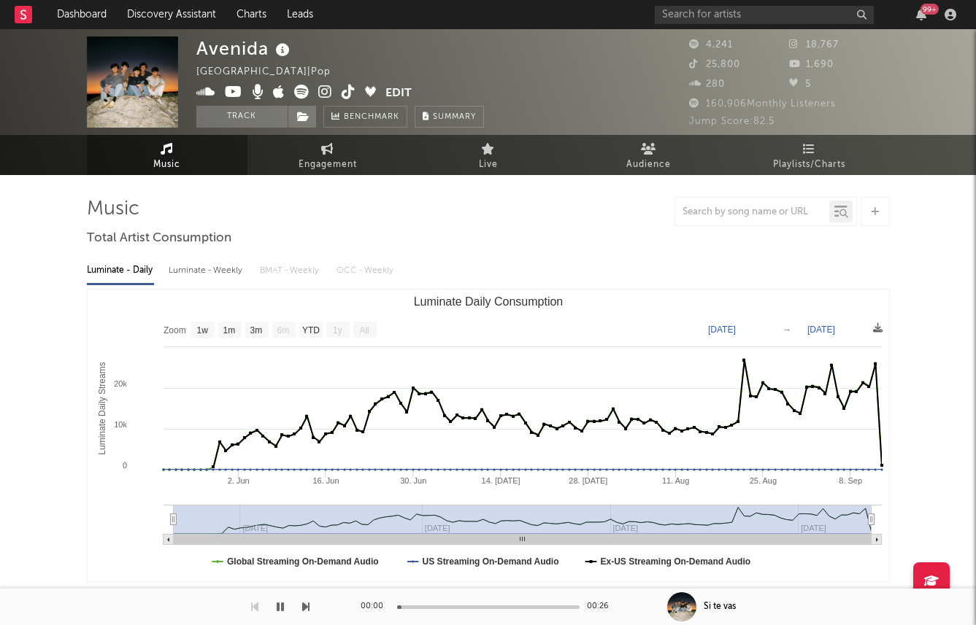
click at [181, 269] on div "Luminate - Weekly" at bounding box center [207, 270] width 77 height 25
select select "1w"
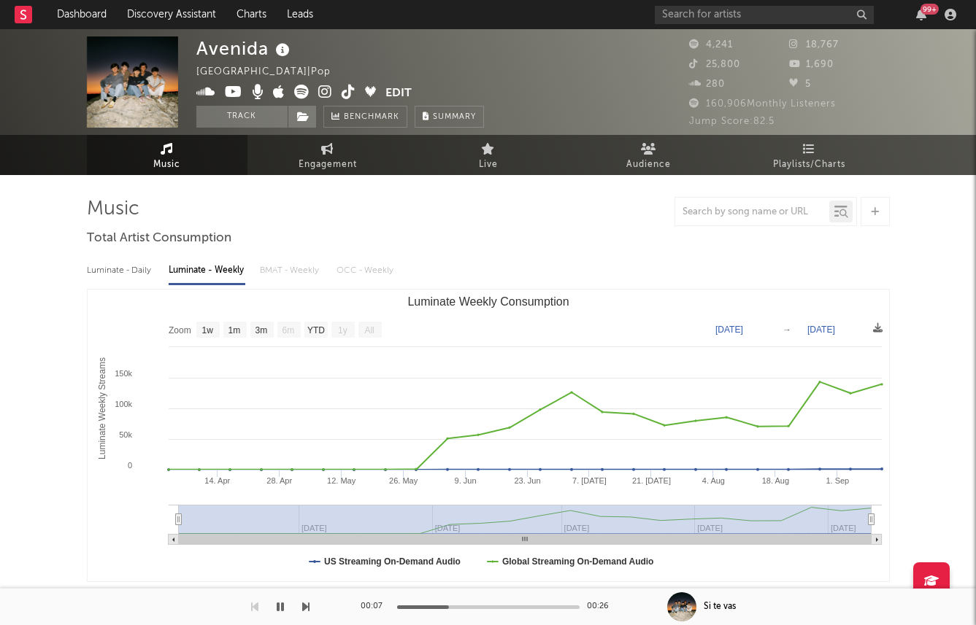
click at [329, 89] on icon at bounding box center [325, 92] width 14 height 15
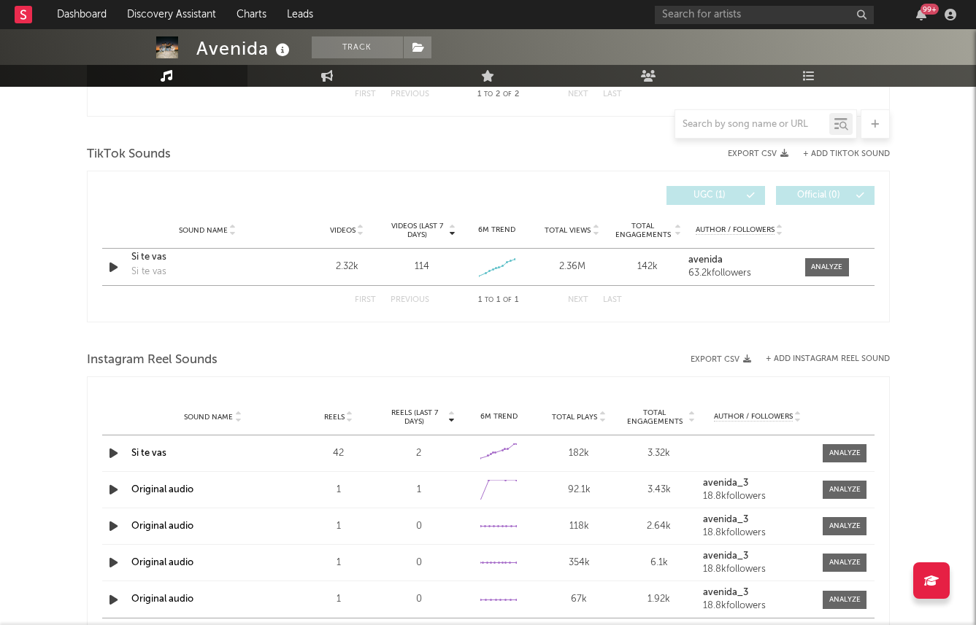
scroll to position [731, 0]
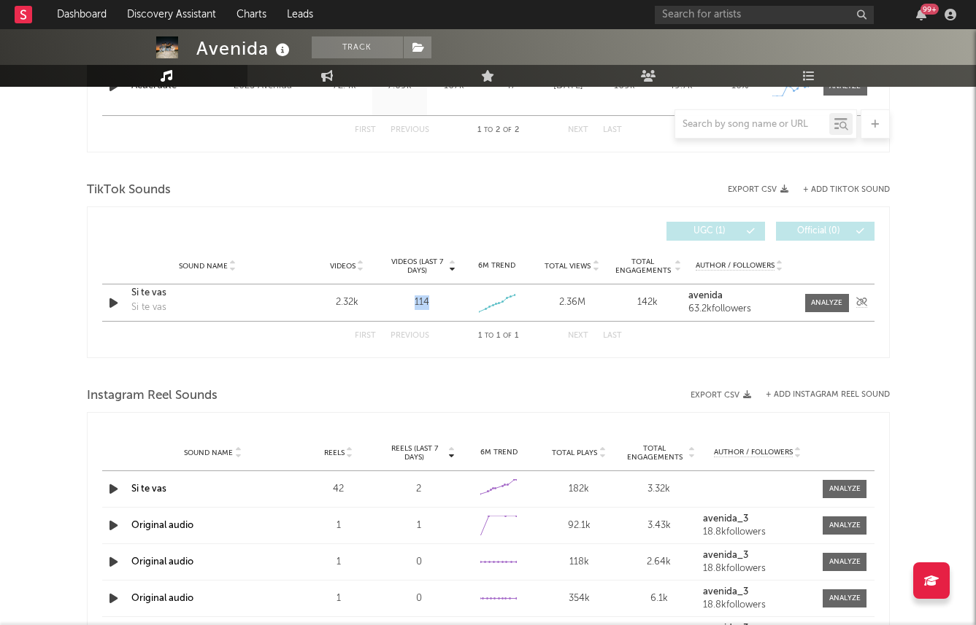
drag, startPoint x: 394, startPoint y: 293, endPoint x: 460, endPoint y: 312, distance: 68.6
click at [458, 312] on div "Sound Name Si te vas Si te vas Videos 2.32k Videos (last 7 days) 114 Weekly Gro…" at bounding box center [488, 303] width 772 height 36
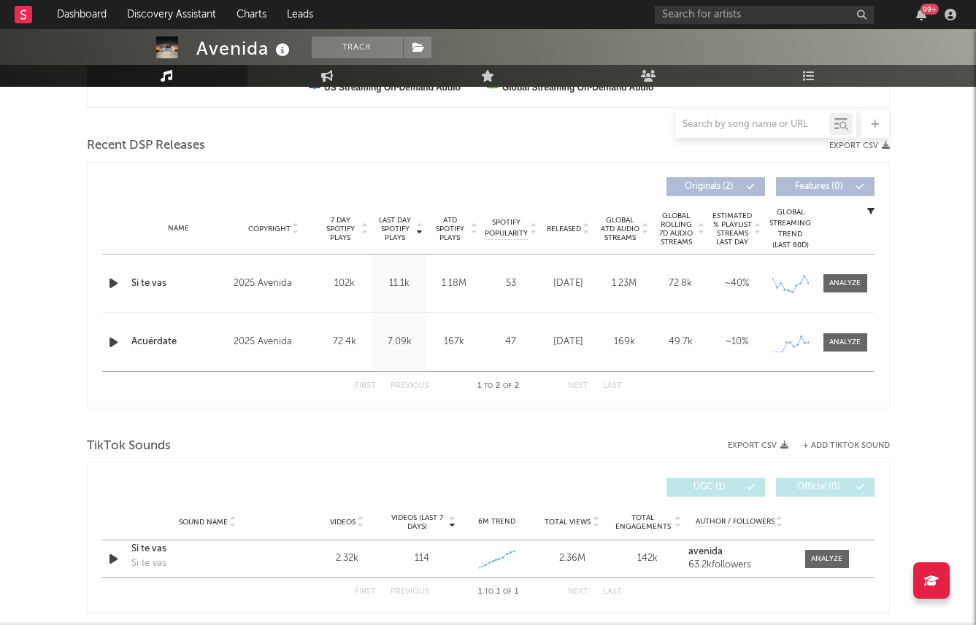
click at [326, 436] on div "TikTok Sounds" at bounding box center [488, 446] width 803 height 25
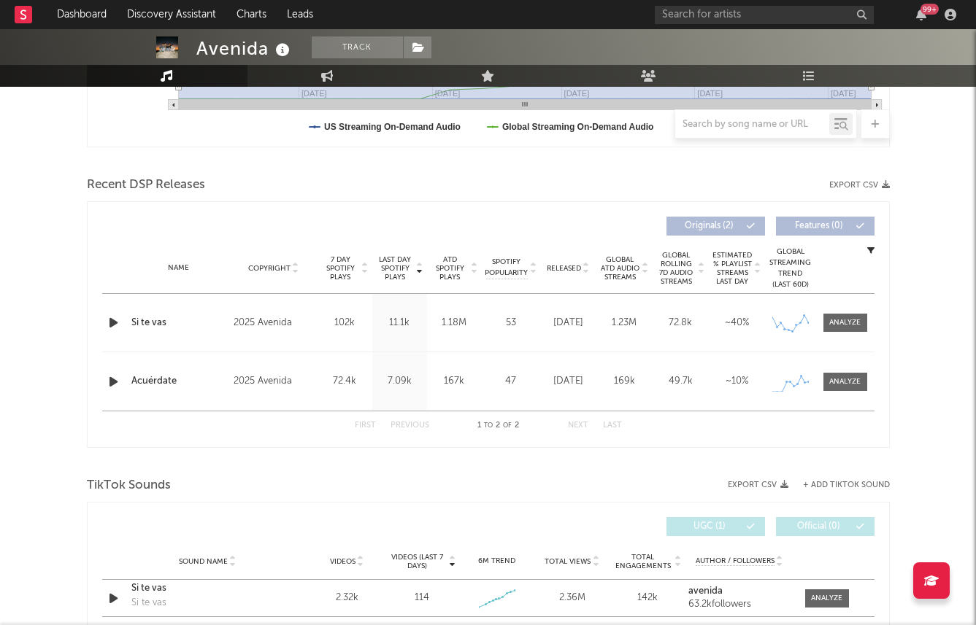
scroll to position [0, 0]
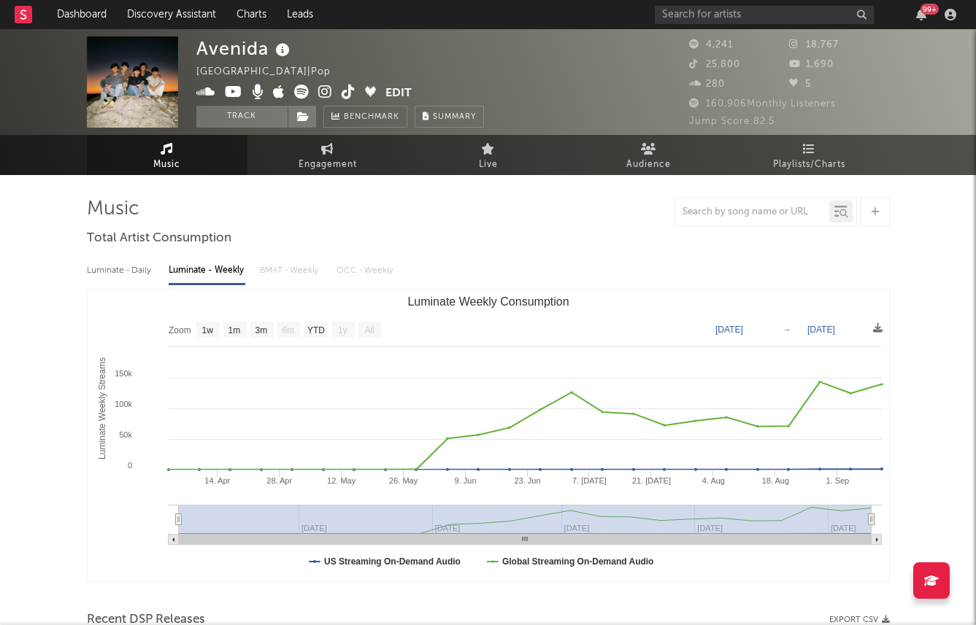
click at [232, 88] on icon at bounding box center [234, 92] width 18 height 15
click at [309, 115] on span at bounding box center [302, 117] width 29 height 22
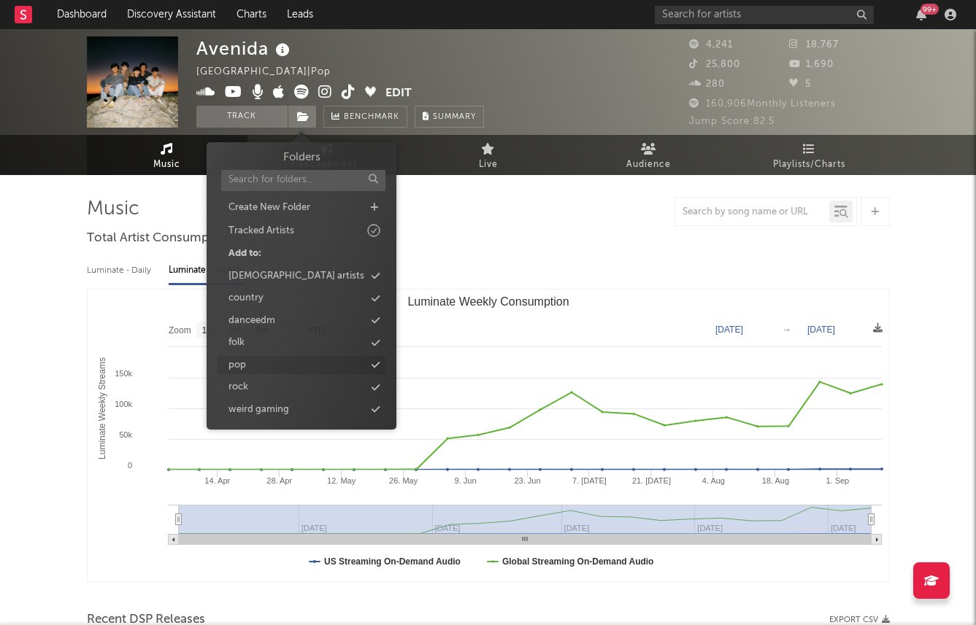
click at [377, 367] on icon at bounding box center [375, 365] width 8 height 9
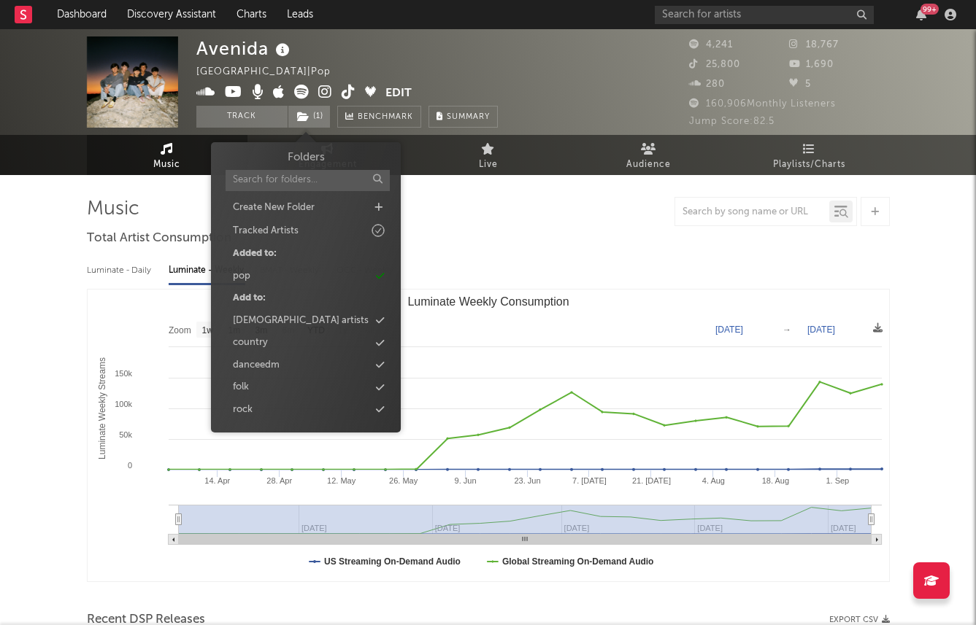
click at [528, 225] on div at bounding box center [488, 211] width 803 height 29
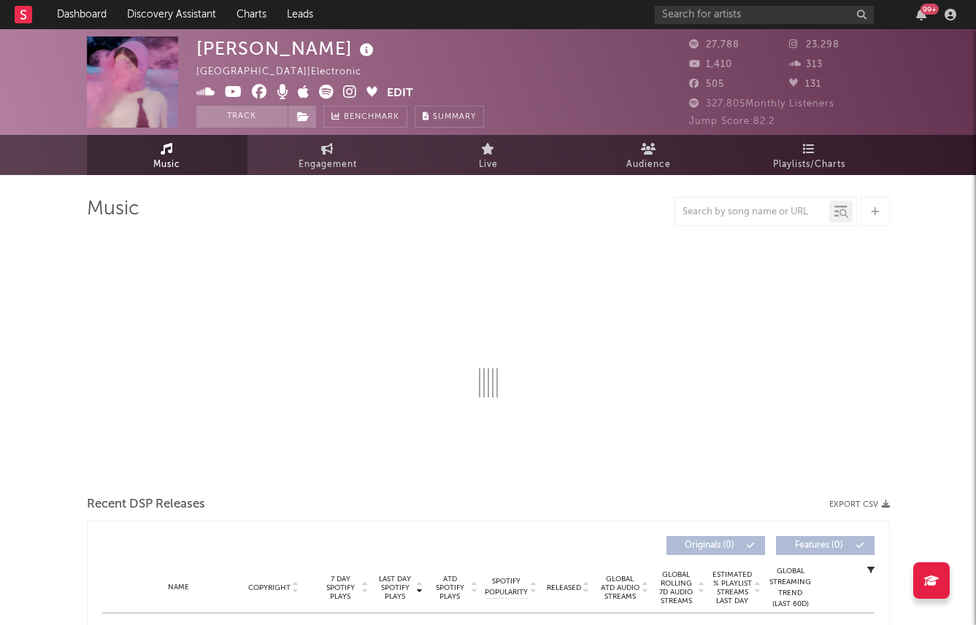
select select "6m"
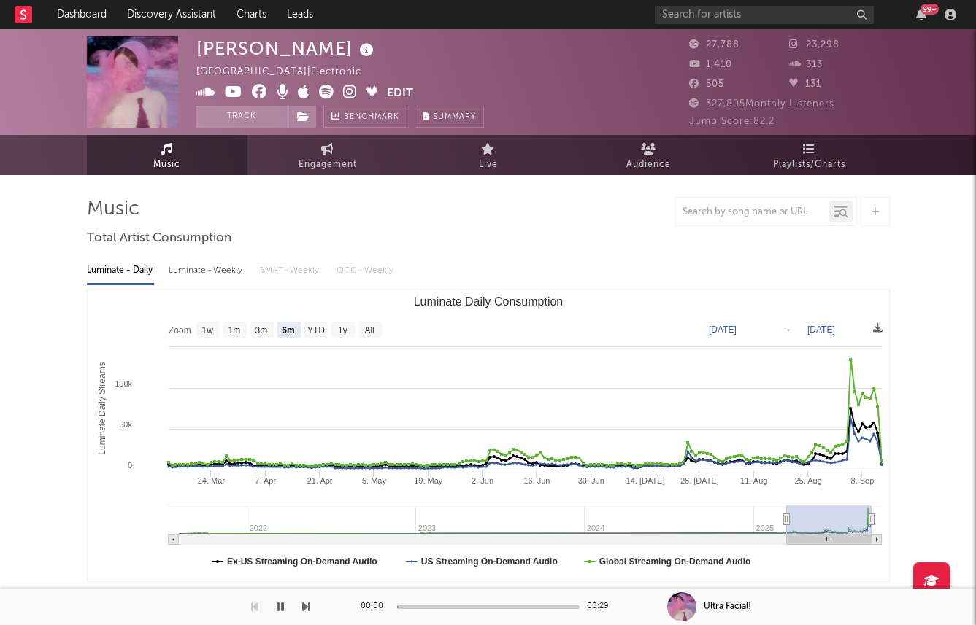
click at [203, 270] on div "Luminate - Weekly" at bounding box center [207, 270] width 77 height 25
select select "6m"
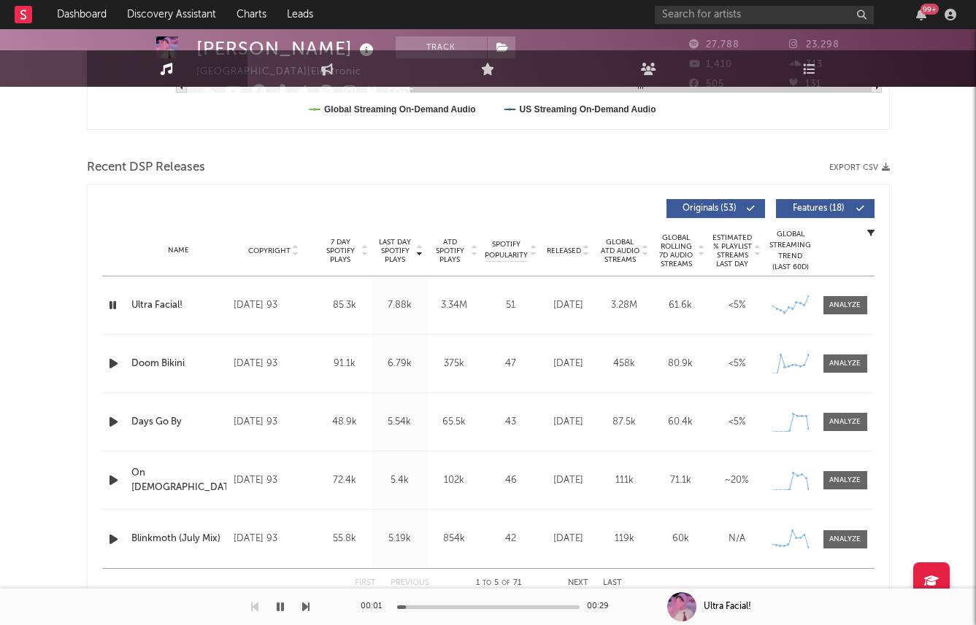
scroll to position [539, 0]
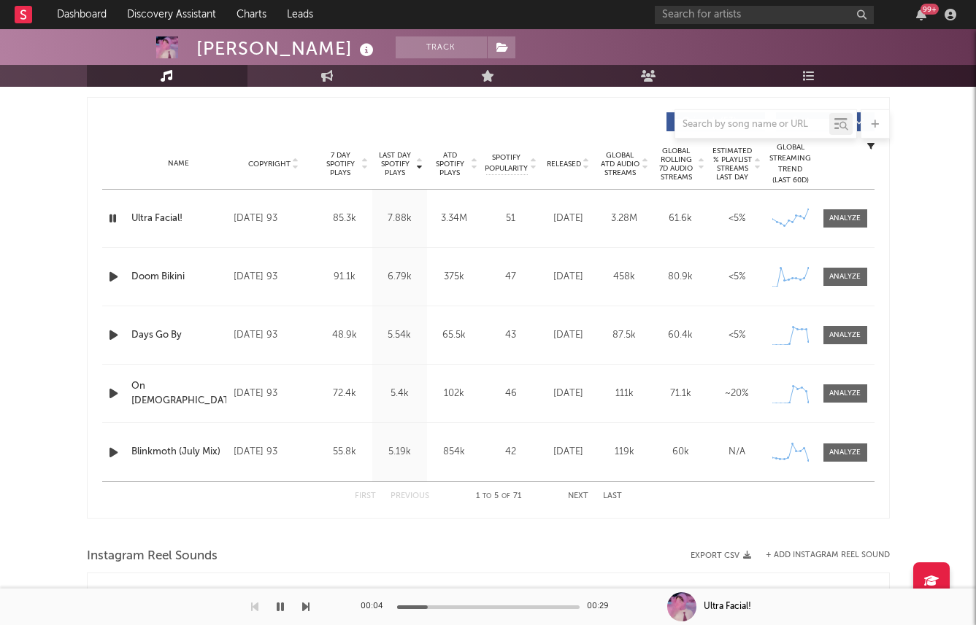
click at [334, 161] on span "7 Day Spotify Plays" at bounding box center [340, 164] width 39 height 26
click at [407, 161] on span "Last Day Spotify Plays" at bounding box center [395, 164] width 39 height 26
click at [555, 162] on span "Released" at bounding box center [564, 164] width 34 height 9
click at [391, 177] on span "Last Day Spotify Plays" at bounding box center [395, 164] width 39 height 26
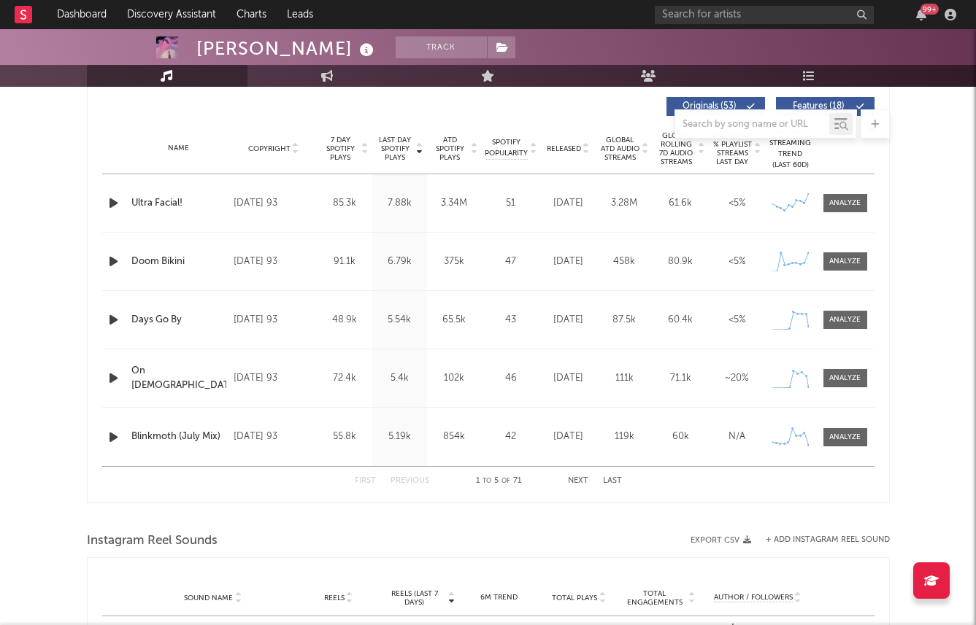
scroll to position [552, 0]
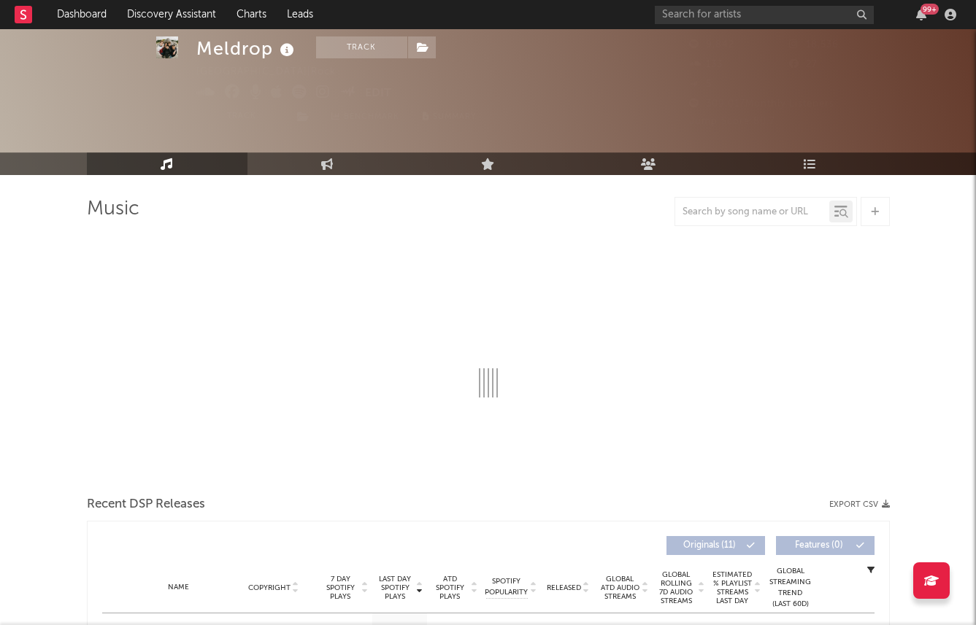
select select "6m"
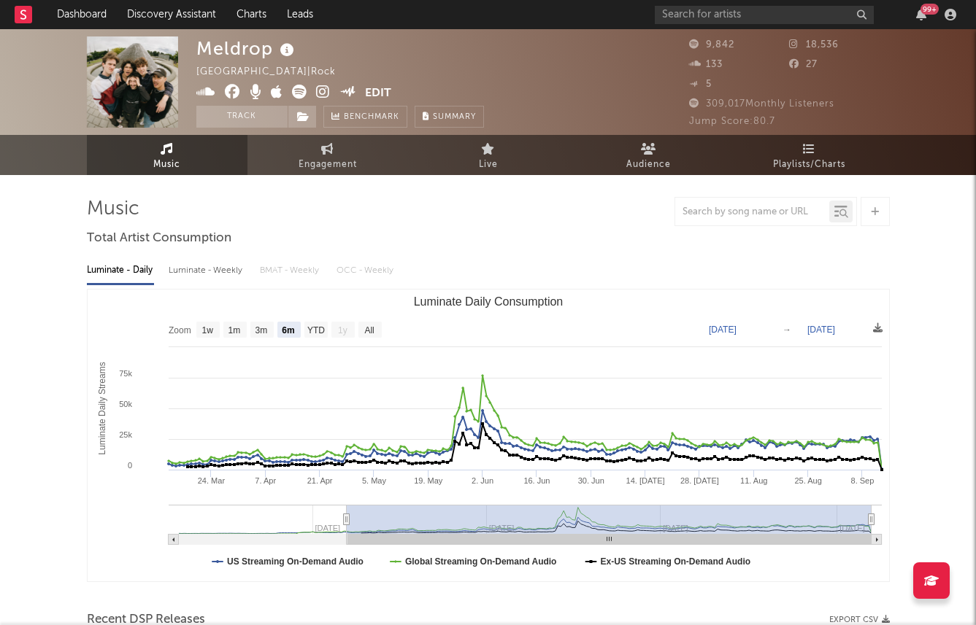
click at [112, 77] on img at bounding box center [132, 81] width 91 height 91
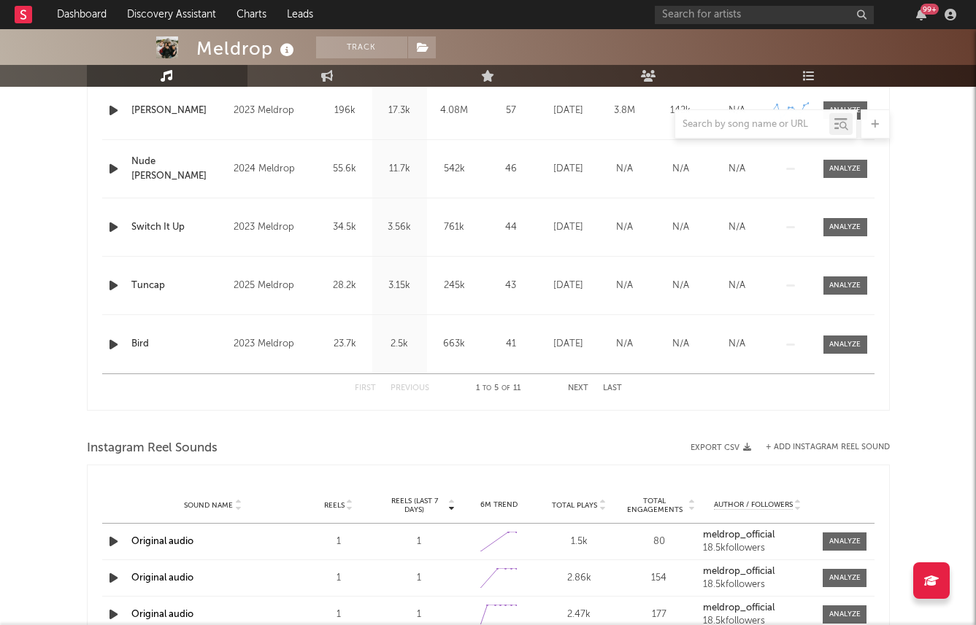
scroll to position [473, 0]
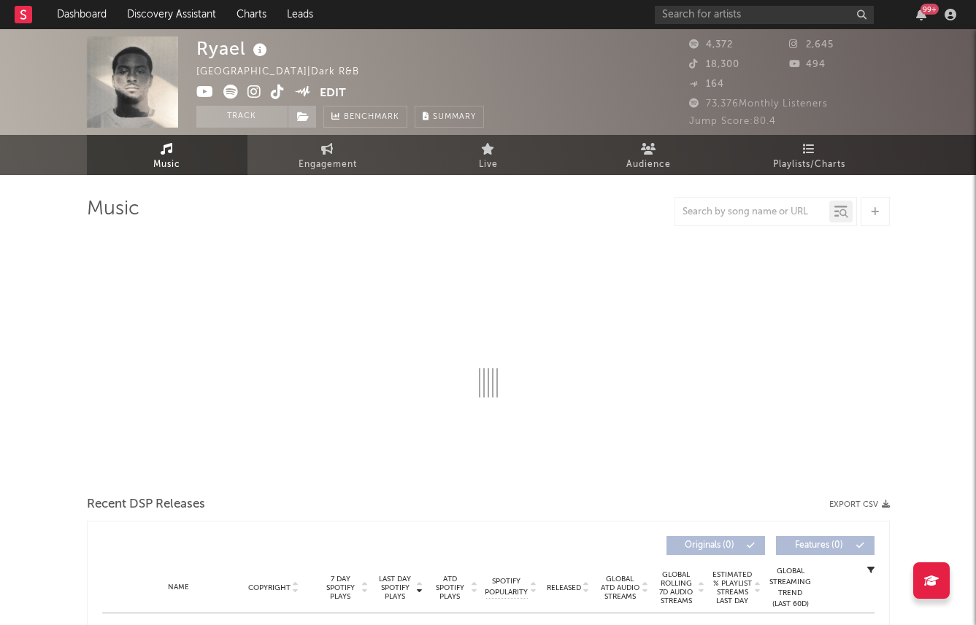
select select "1w"
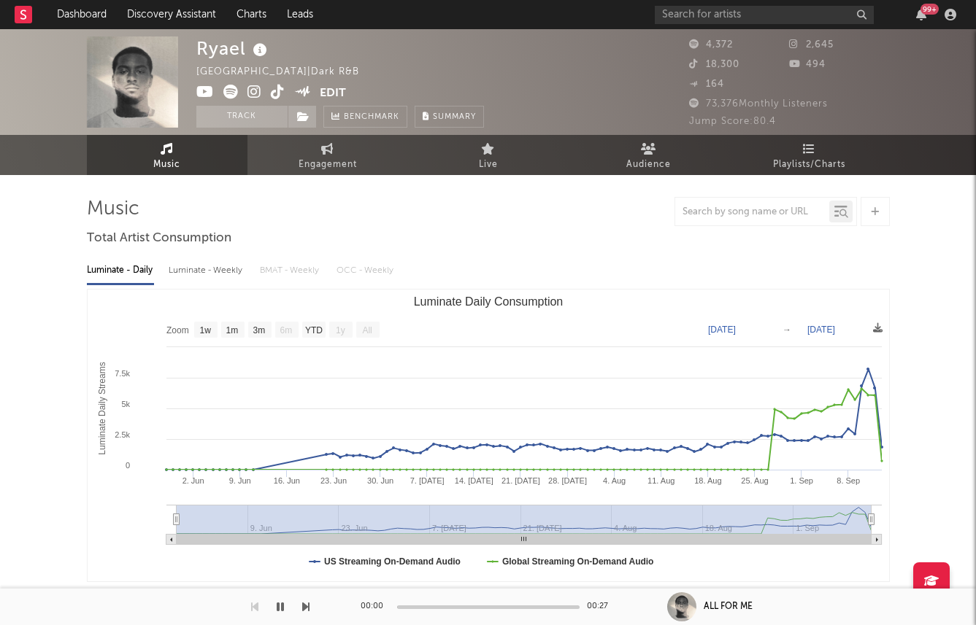
click at [176, 277] on div "Luminate - Weekly" at bounding box center [207, 270] width 77 height 25
select select "6m"
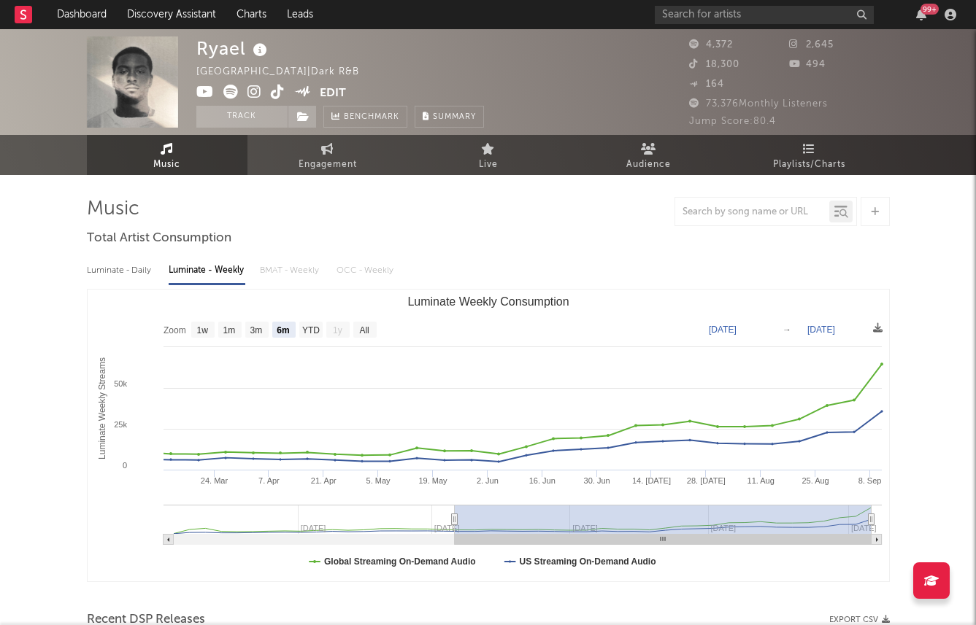
click at [204, 96] on icon at bounding box center [205, 92] width 18 height 15
click at [250, 91] on icon at bounding box center [254, 92] width 14 height 15
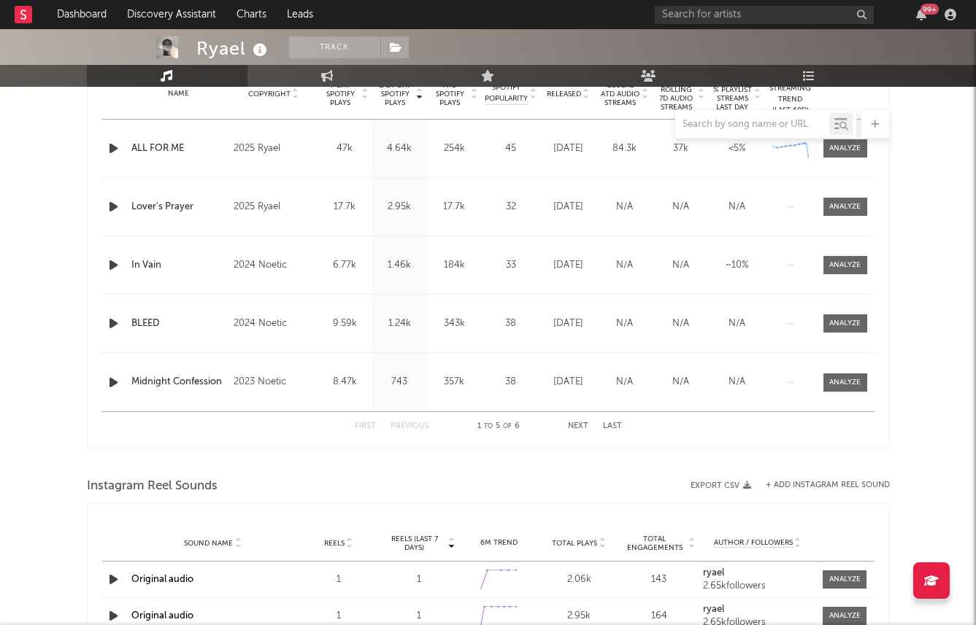
scroll to position [614, 0]
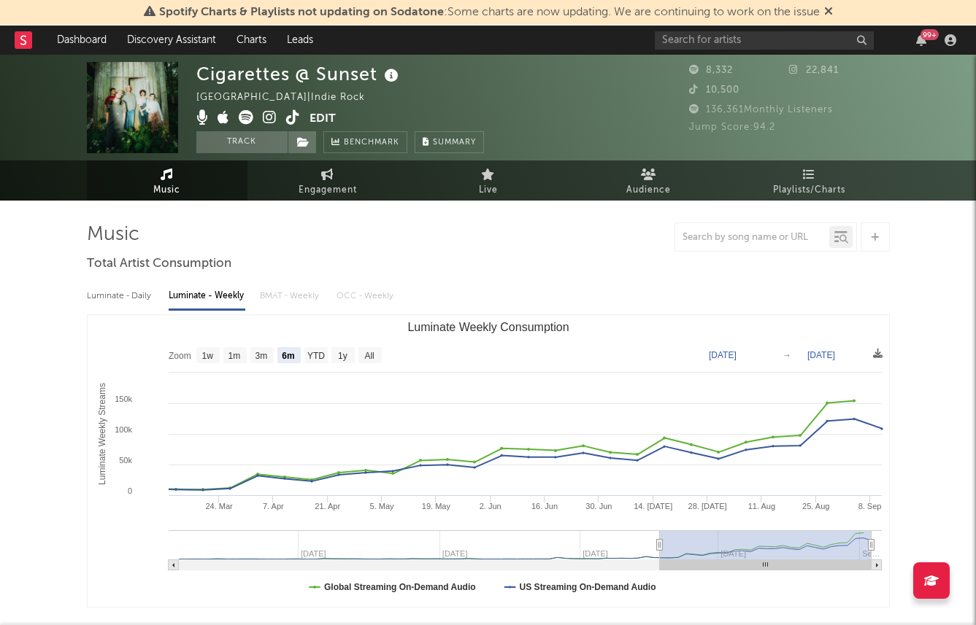
select select "6m"
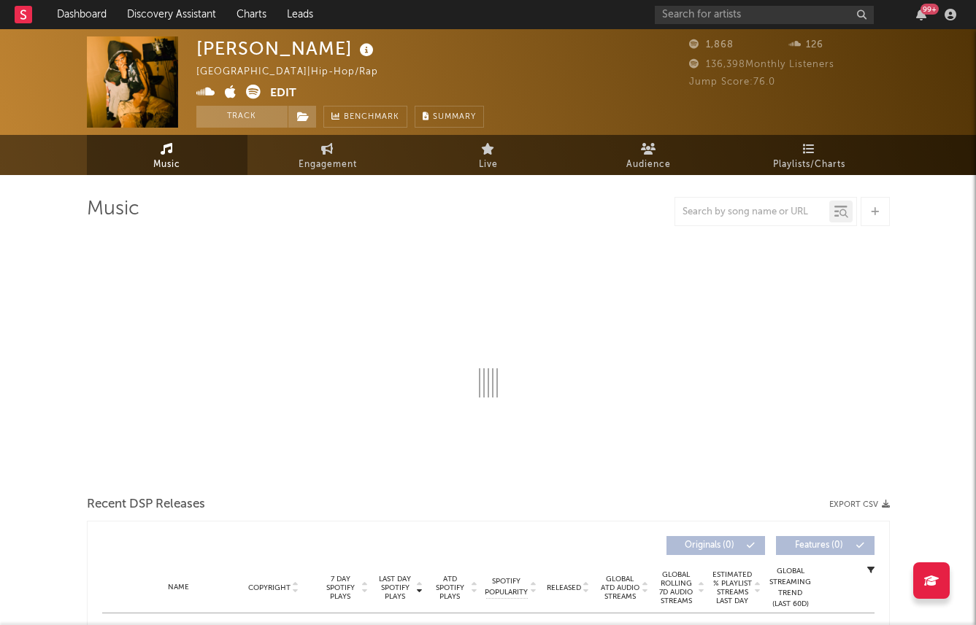
select select "6m"
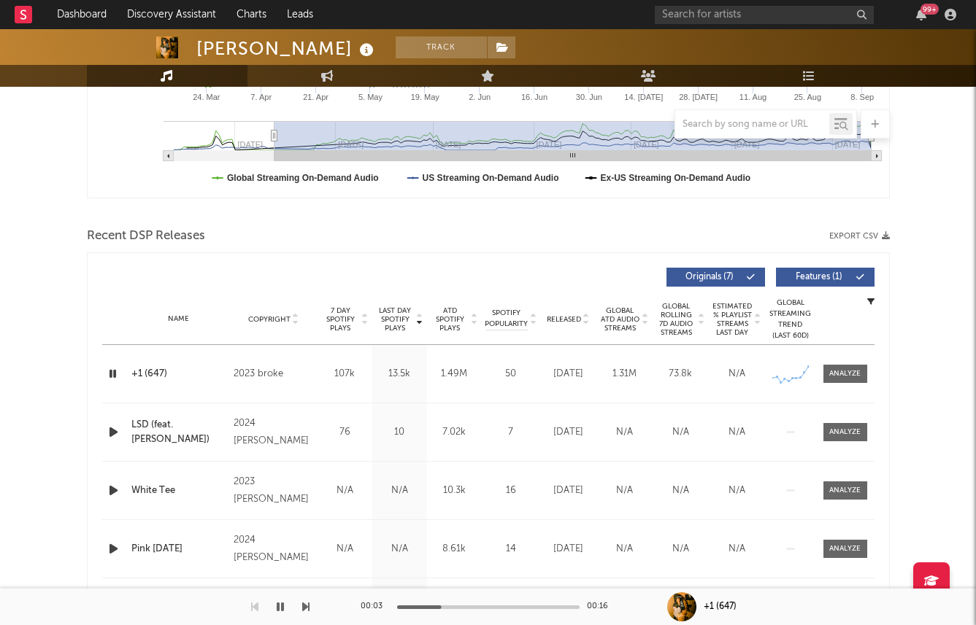
scroll to position [415, 0]
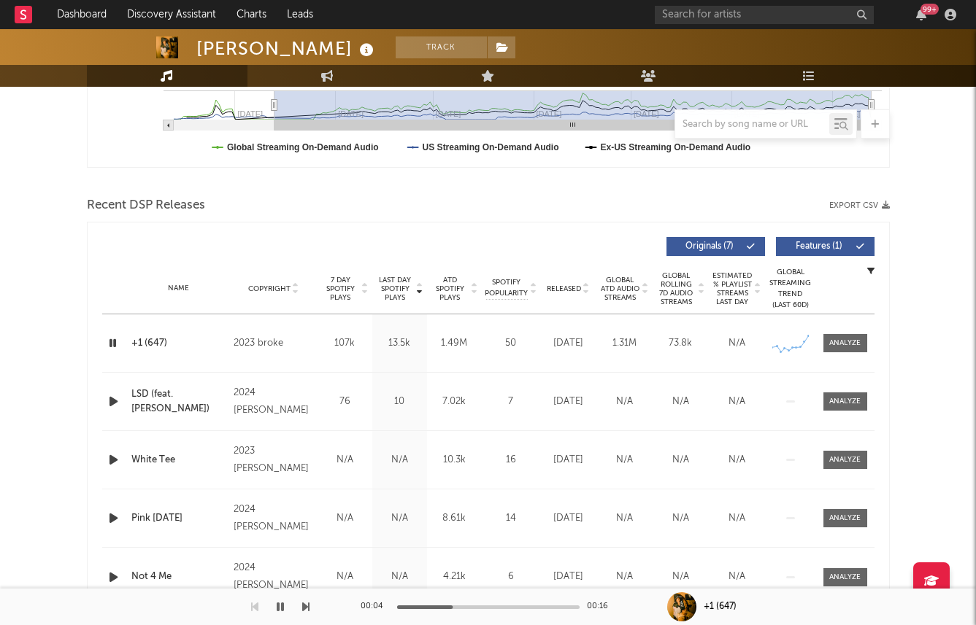
click at [557, 289] on span "Released" at bounding box center [564, 289] width 34 height 9
click at [110, 340] on icon "button" at bounding box center [113, 343] width 15 height 18
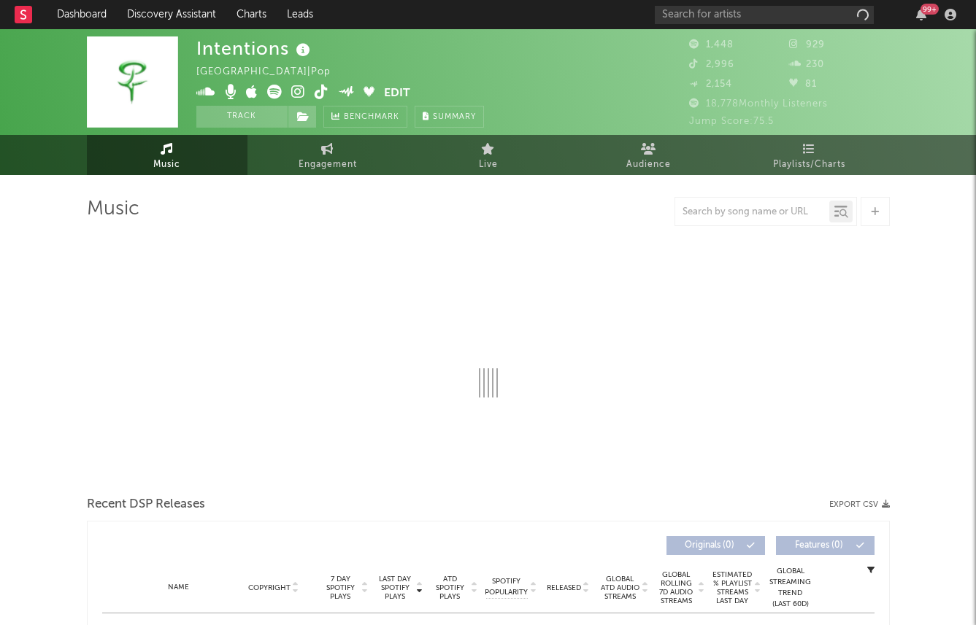
select select "1w"
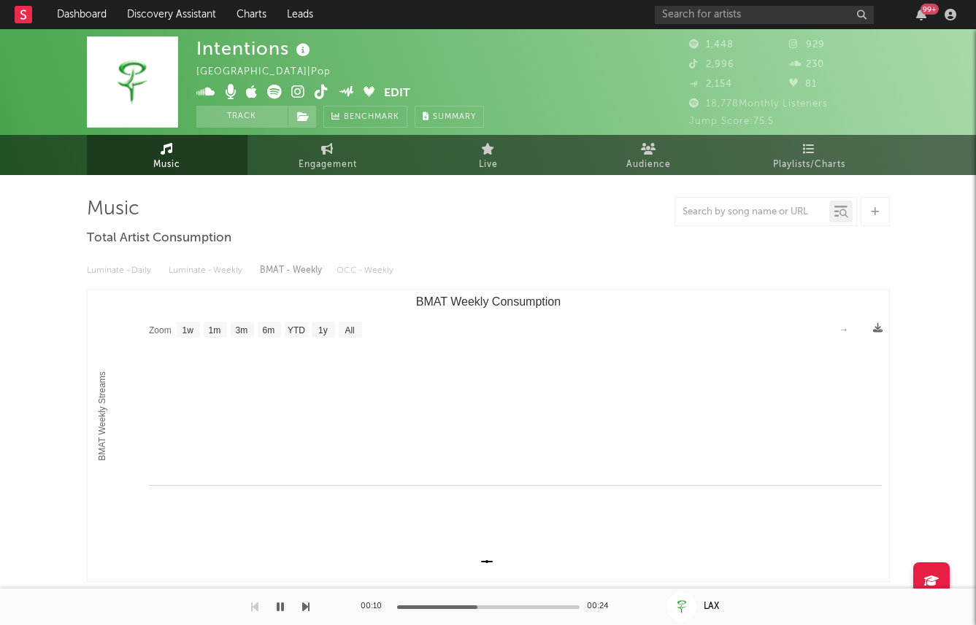
click at [300, 101] on span at bounding box center [290, 94] width 188 height 18
click at [297, 98] on icon at bounding box center [298, 92] width 14 height 15
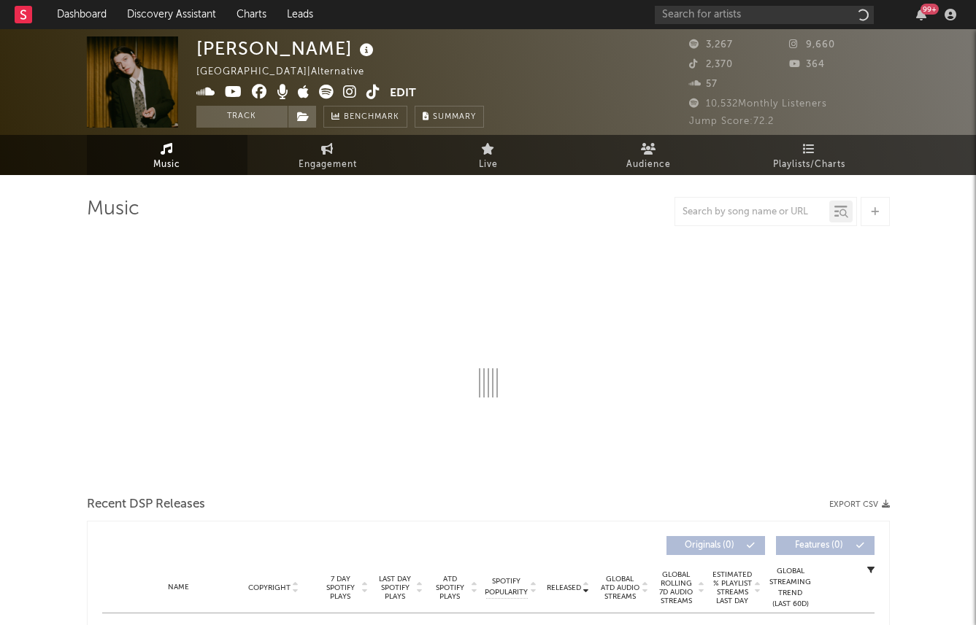
select select "6m"
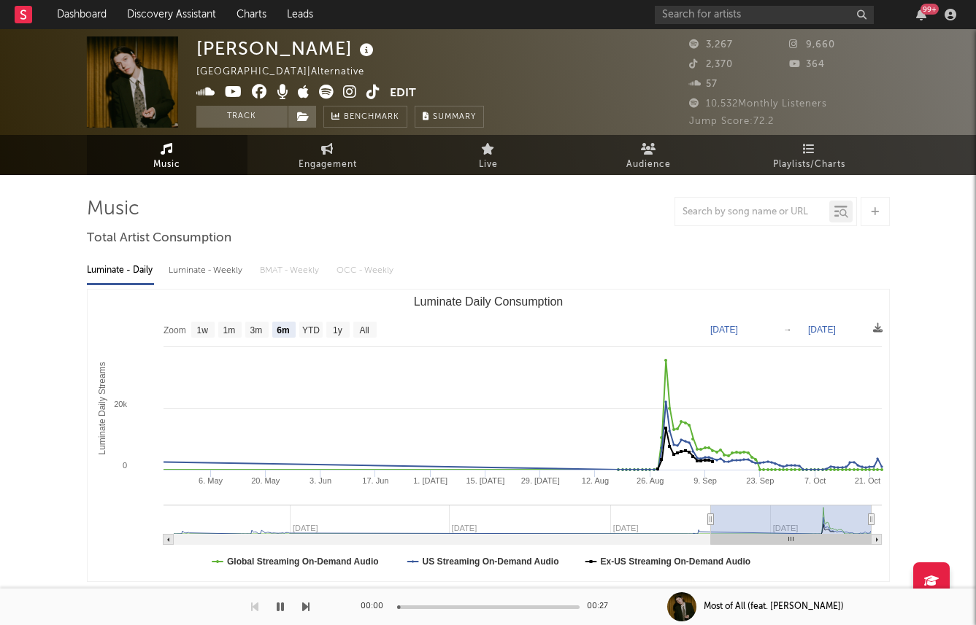
click at [188, 263] on div "Luminate - Weekly" at bounding box center [207, 270] width 77 height 25
select select "6m"
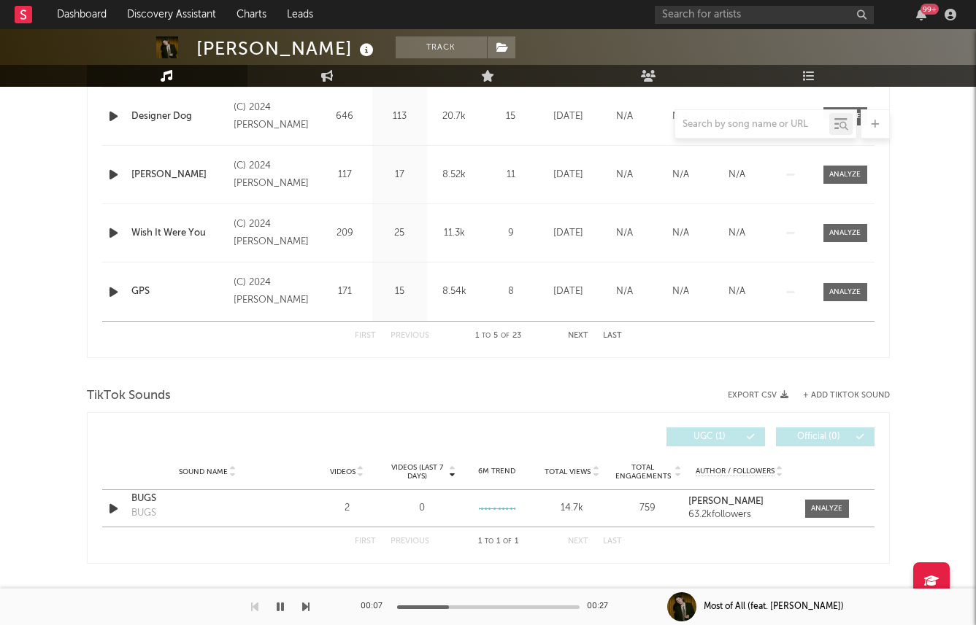
scroll to position [513, 0]
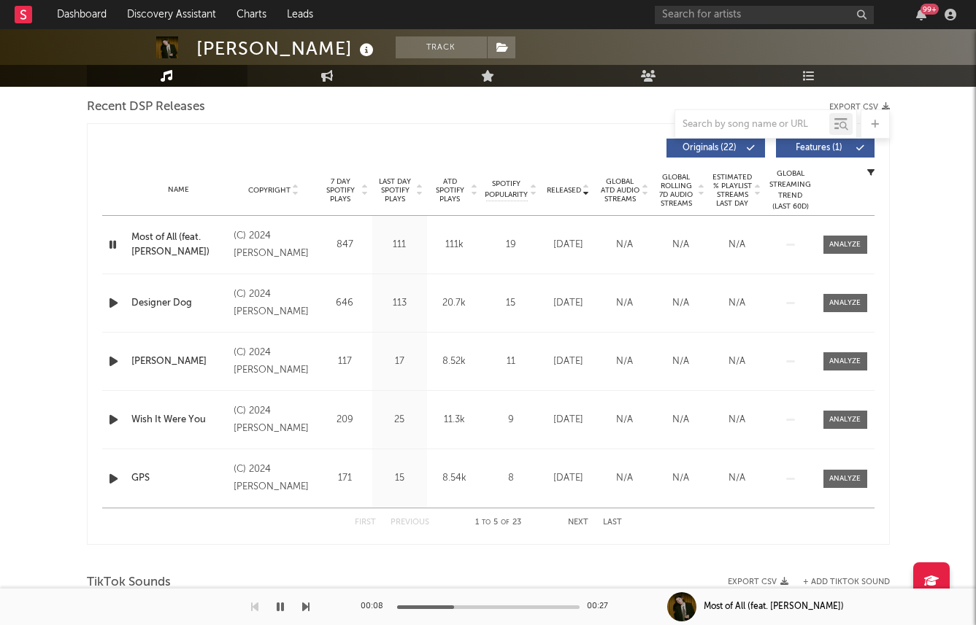
click at [115, 302] on icon "button" at bounding box center [113, 303] width 15 height 18
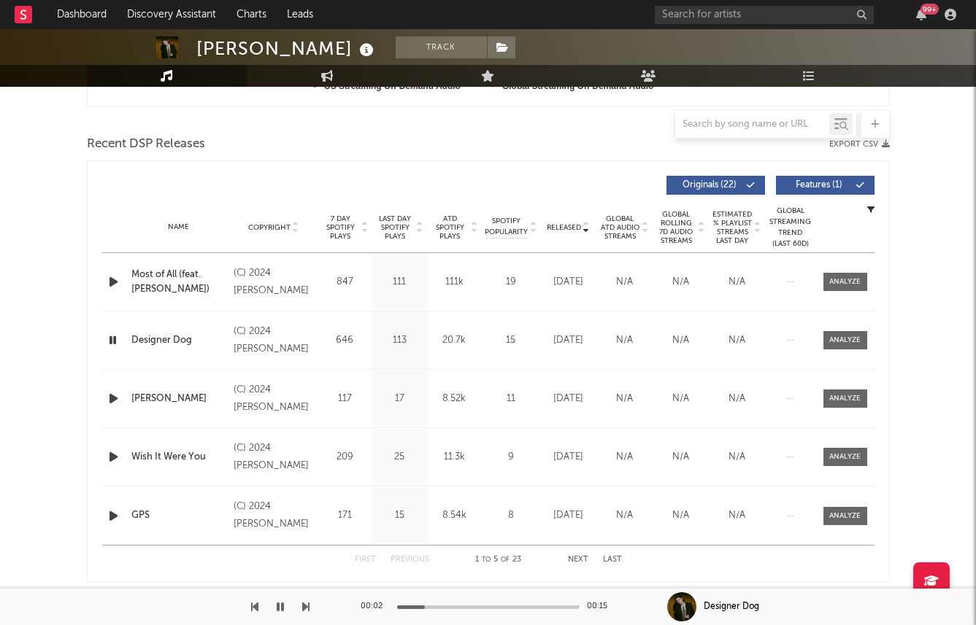
scroll to position [472, 0]
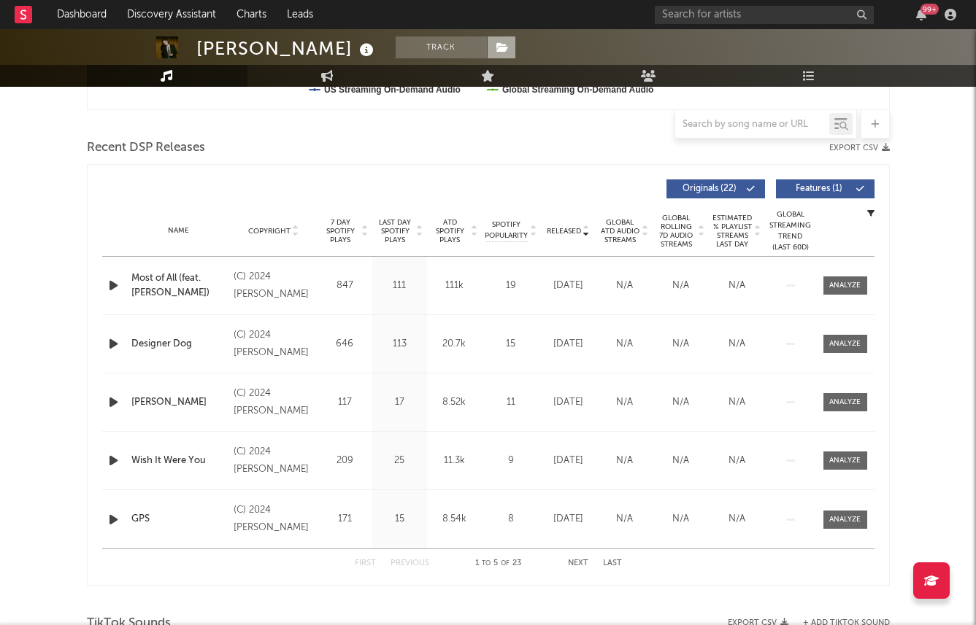
click at [487, 41] on span at bounding box center [501, 47] width 29 height 22
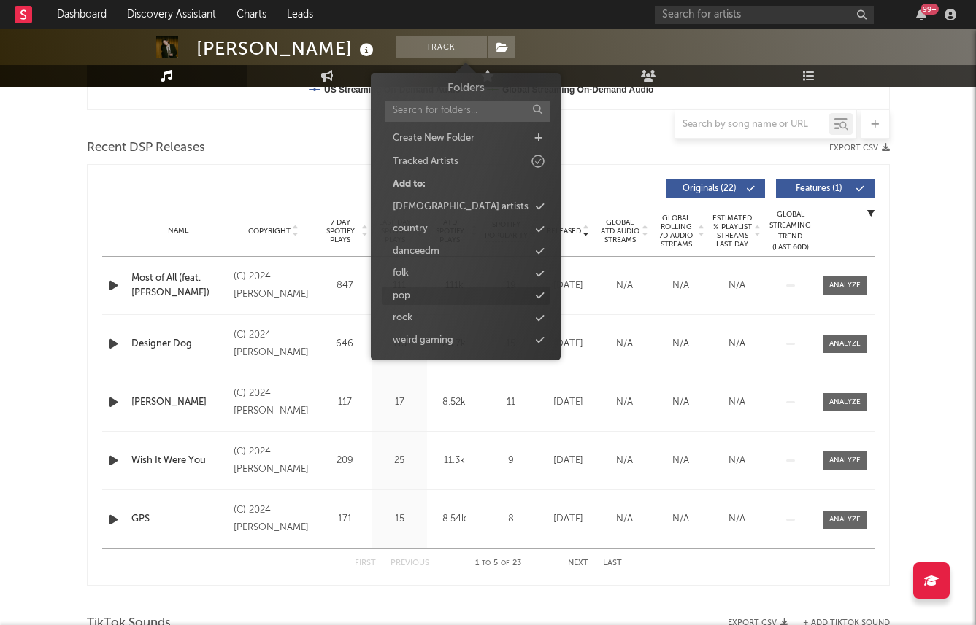
click at [540, 293] on icon at bounding box center [540, 295] width 8 height 9
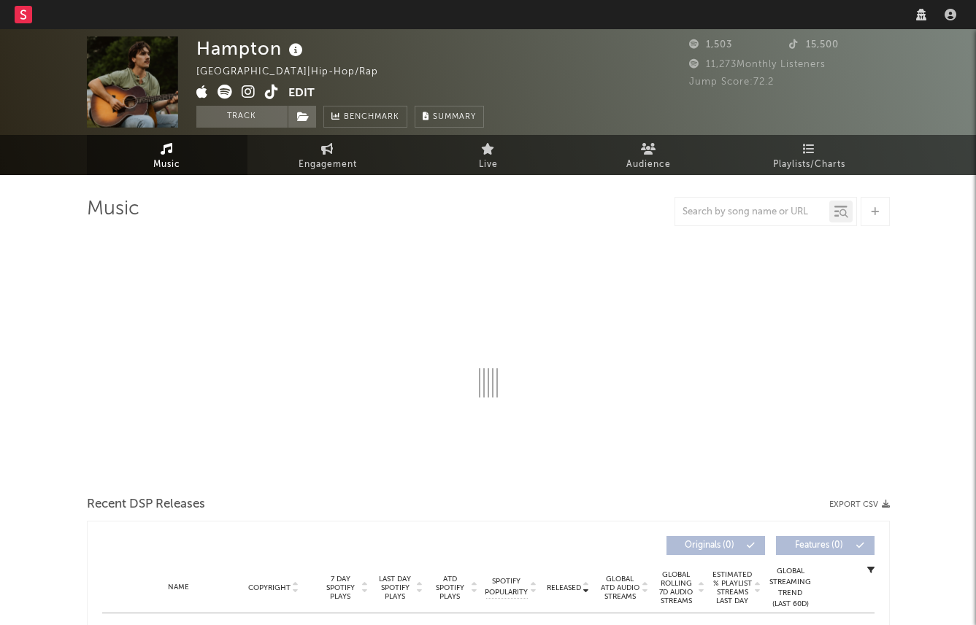
select select "6m"
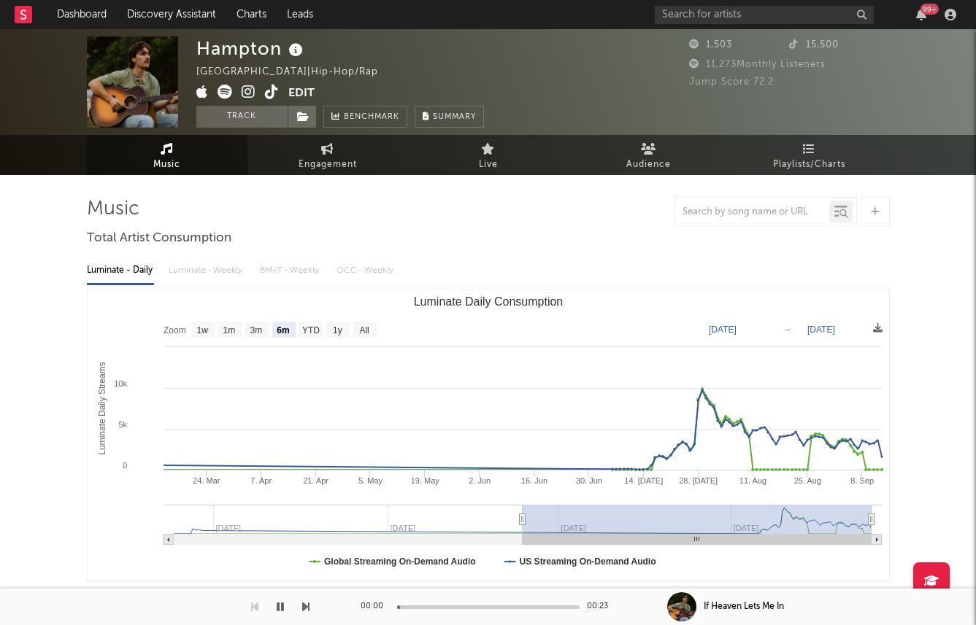
click at [187, 274] on div "Luminate - Daily Luminate - Weekly BMAT - Weekly OCC - Weekly" at bounding box center [488, 270] width 803 height 25
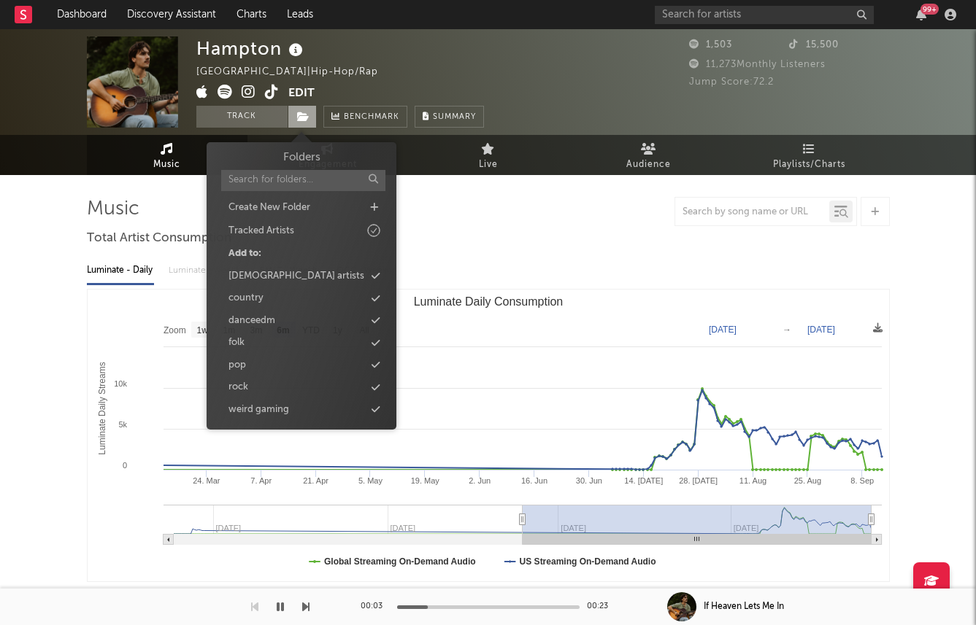
click at [309, 121] on span at bounding box center [302, 117] width 29 height 22
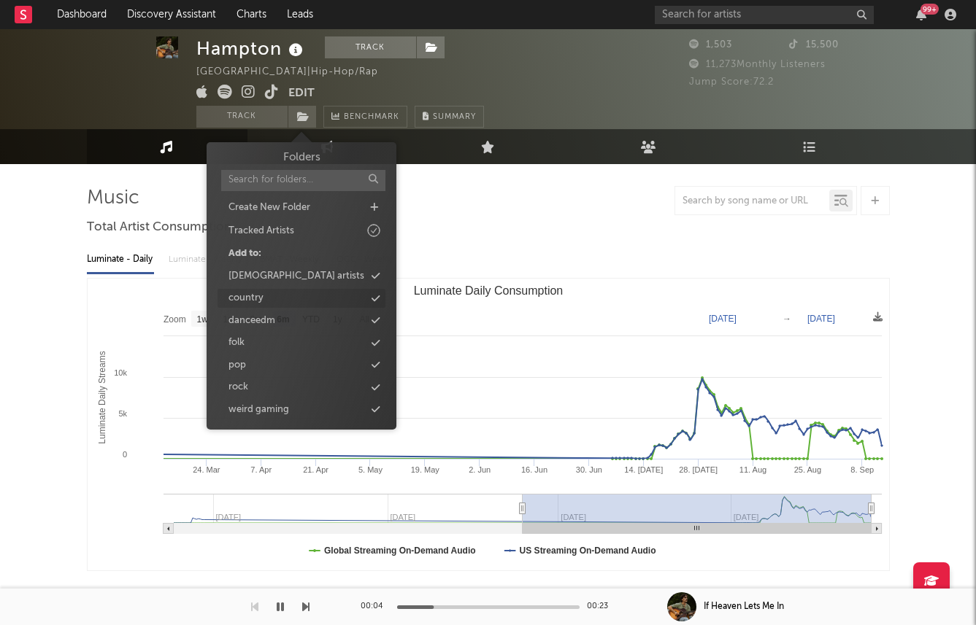
scroll to position [18, 0]
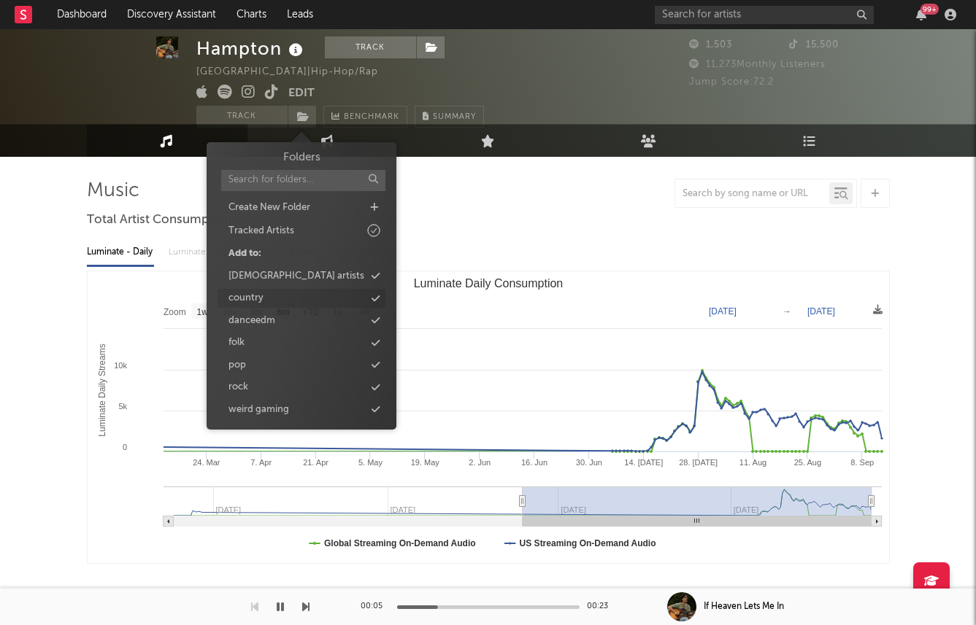
click at [381, 302] on div "country" at bounding box center [301, 298] width 168 height 19
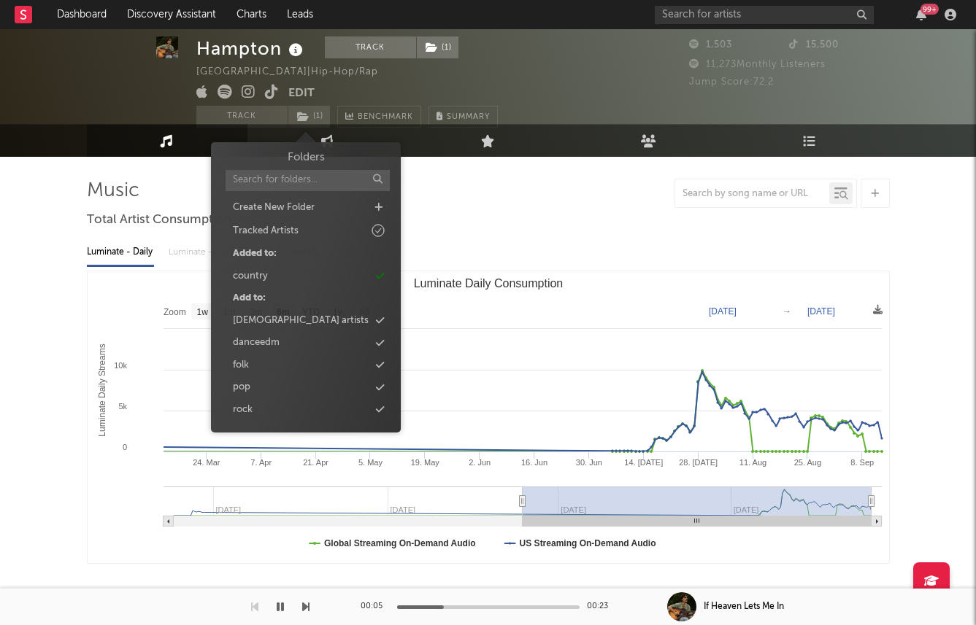
drag, startPoint x: 443, startPoint y: 263, endPoint x: 412, endPoint y: 209, distance: 62.5
click at [443, 263] on div "Luminate - Daily Luminate - Weekly BMAT - Weekly OCC - Weekly" at bounding box center [488, 252] width 803 height 25
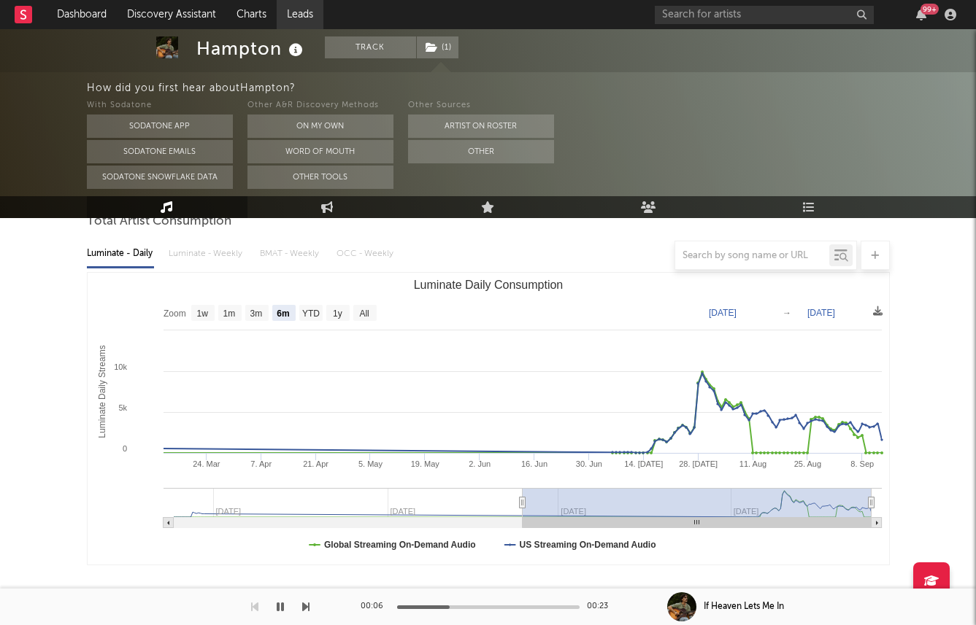
scroll to position [150, 0]
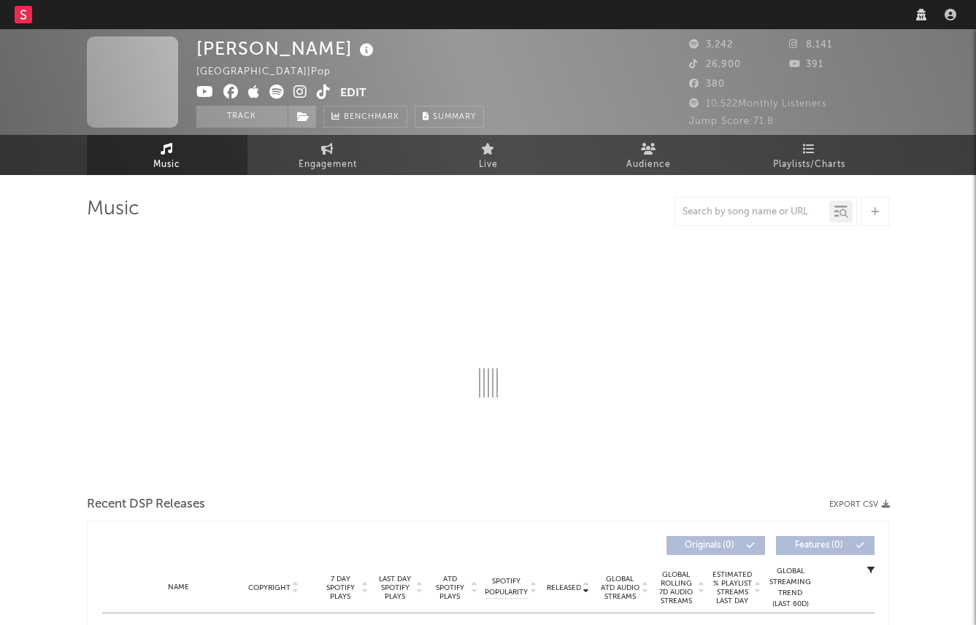
select select "6m"
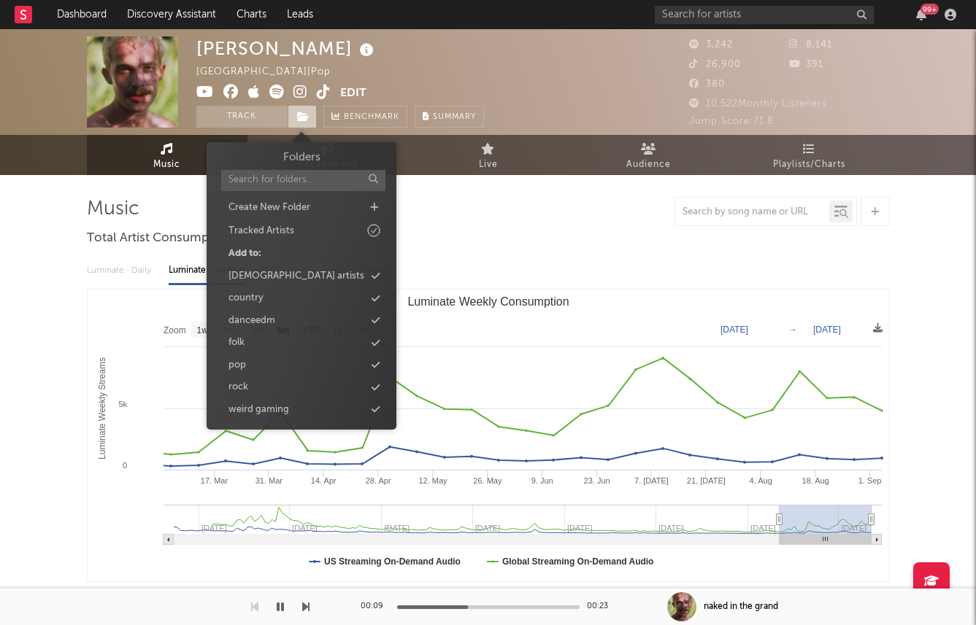
click at [300, 112] on icon at bounding box center [303, 117] width 12 height 10
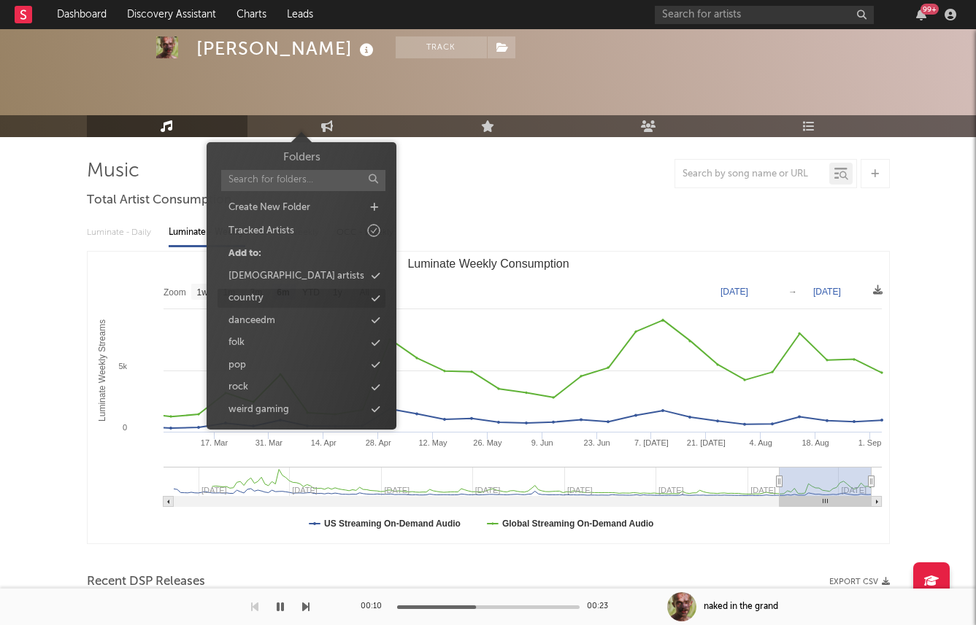
scroll to position [114, 0]
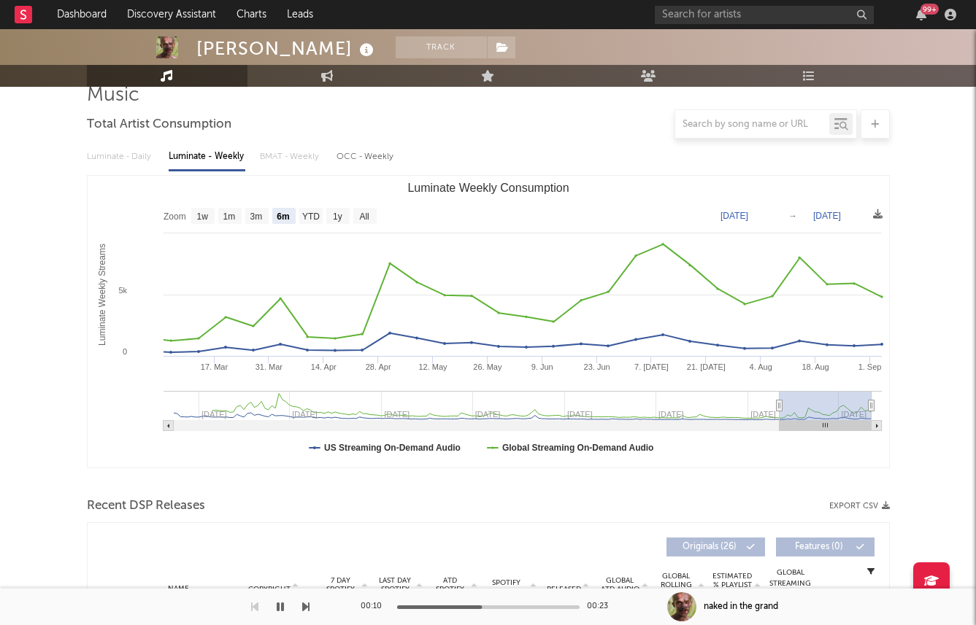
scroll to position [0, 0]
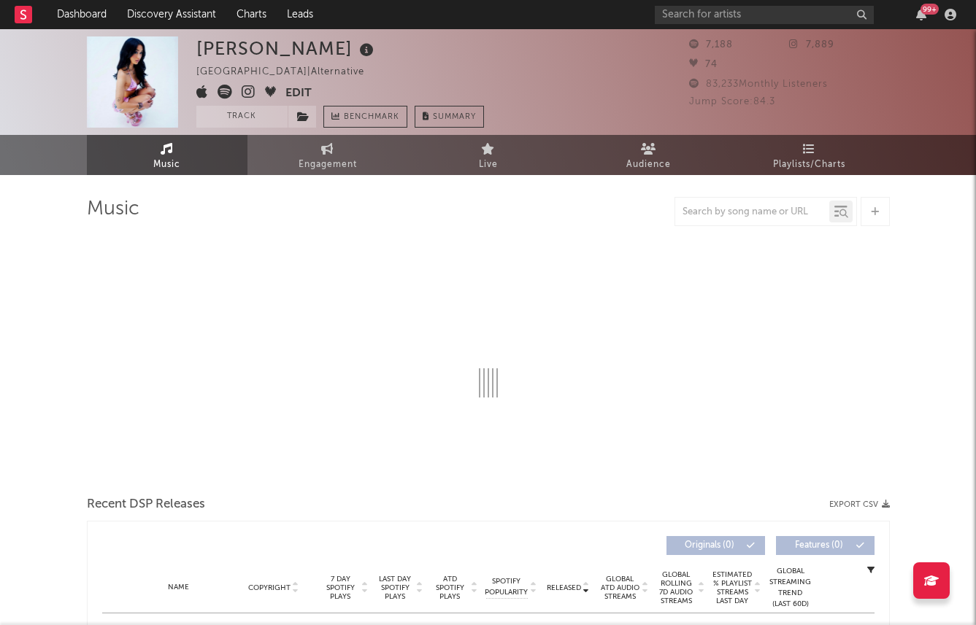
select select "6m"
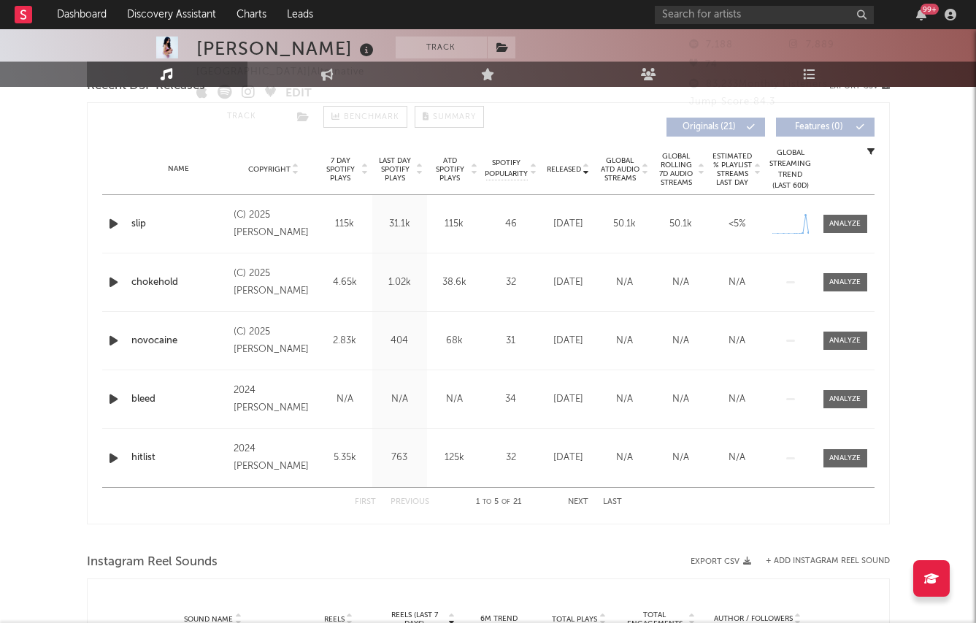
scroll to position [567, 0]
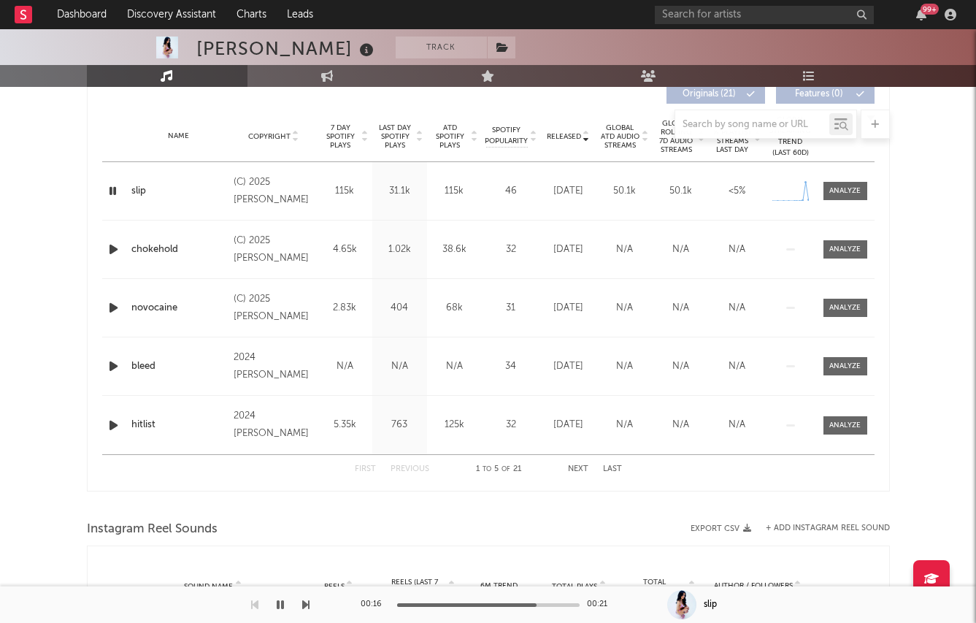
click at [118, 252] on icon "button" at bounding box center [113, 249] width 15 height 18
click at [106, 307] on icon "button" at bounding box center [113, 308] width 15 height 18
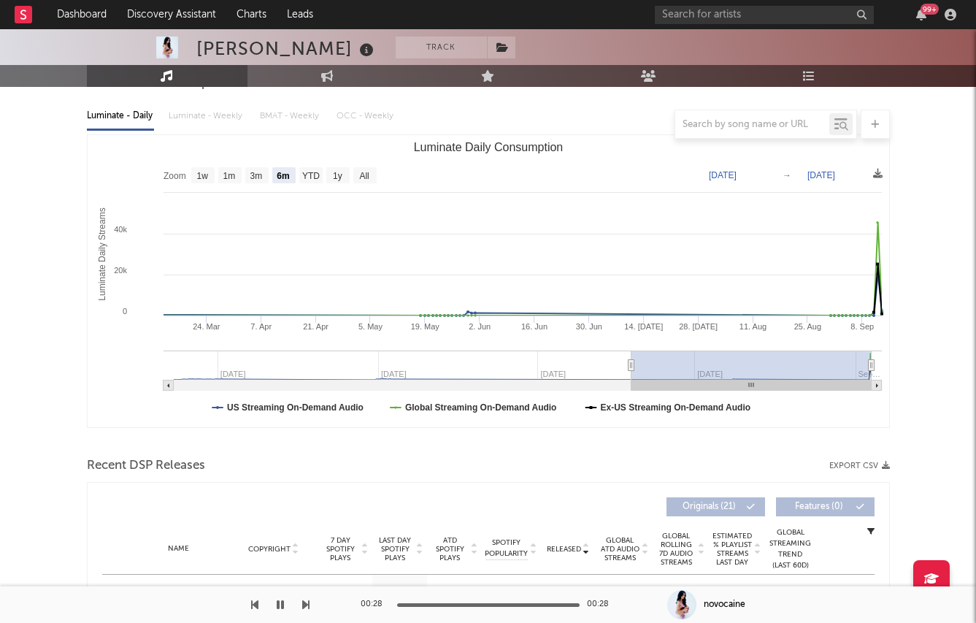
scroll to position [121, 0]
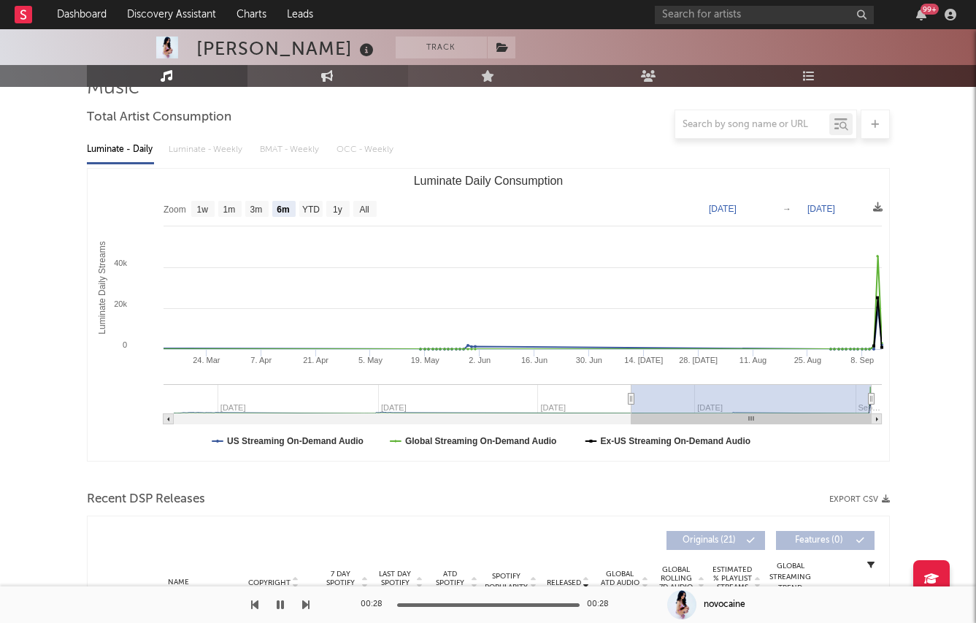
click at [326, 85] on link "Engagement" at bounding box center [327, 76] width 161 height 22
select select "1w"
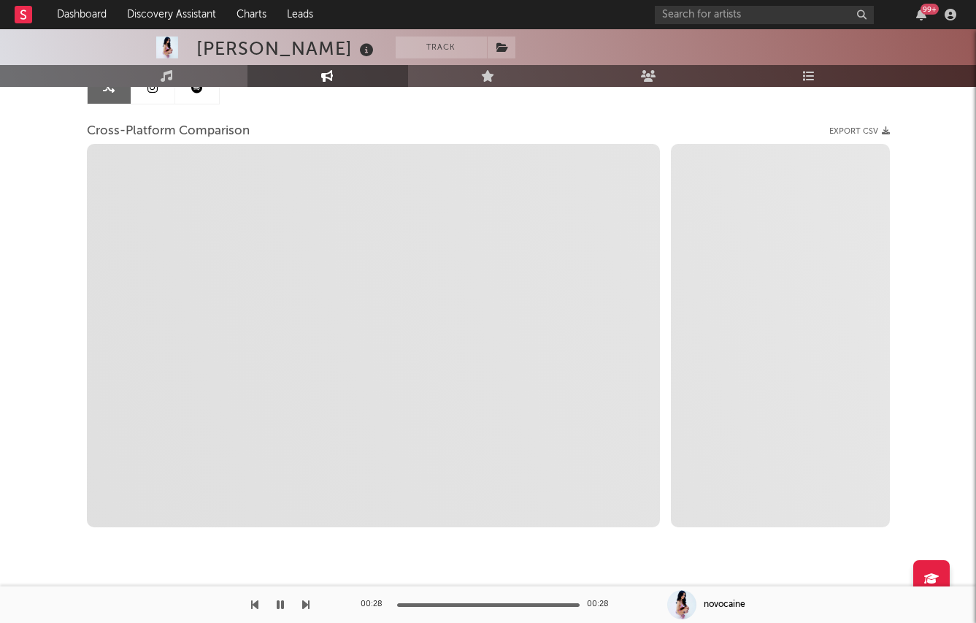
scroll to position [173, 0]
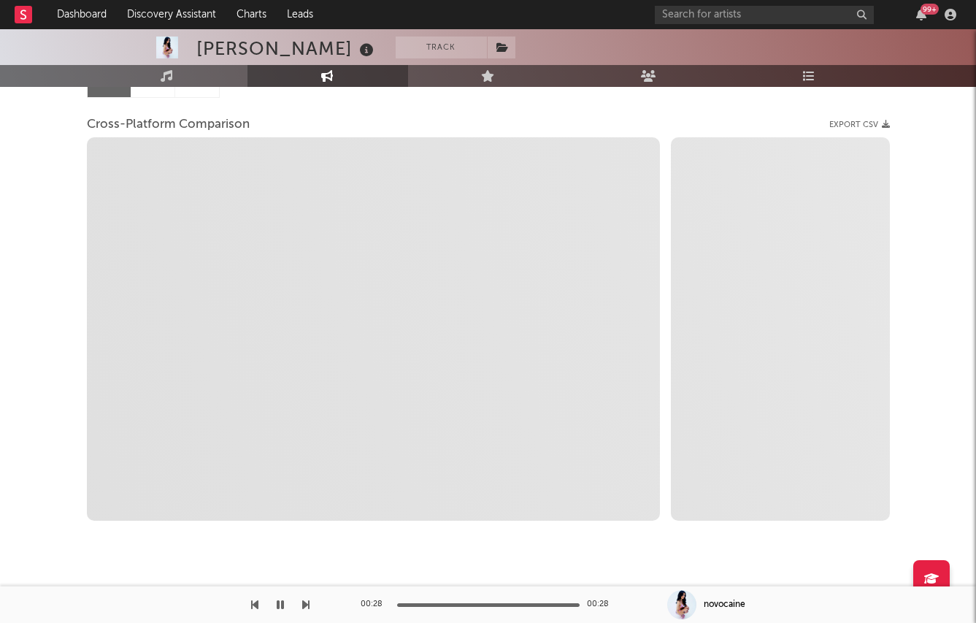
select select "1m"
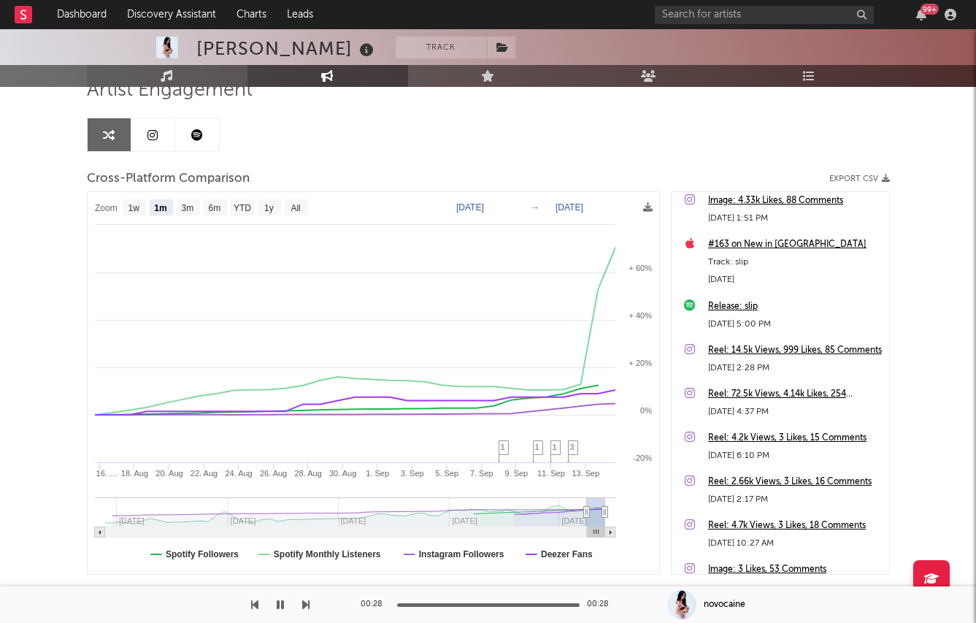
scroll to position [0, 0]
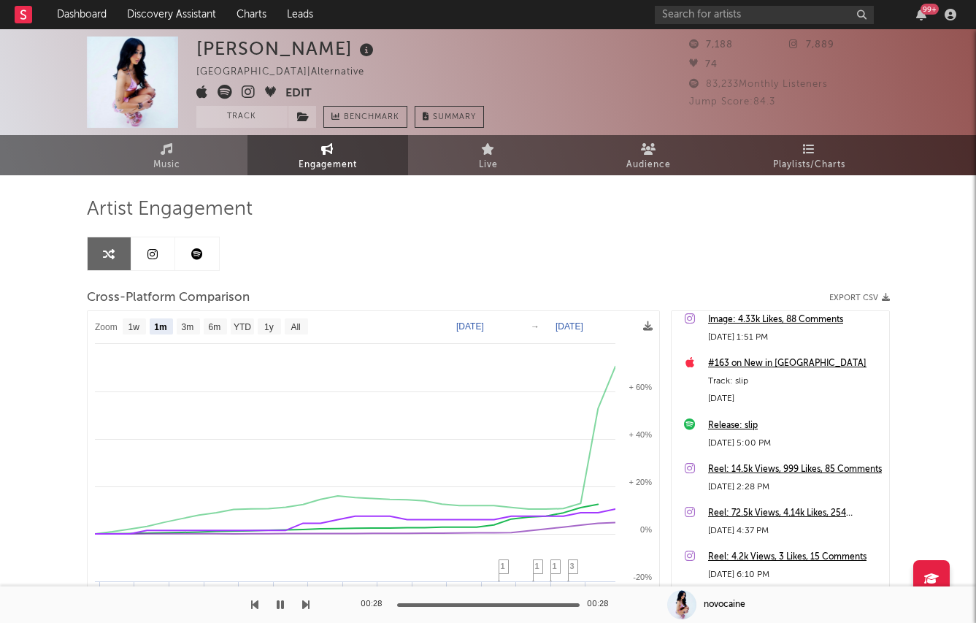
click at [250, 88] on icon at bounding box center [249, 92] width 14 height 15
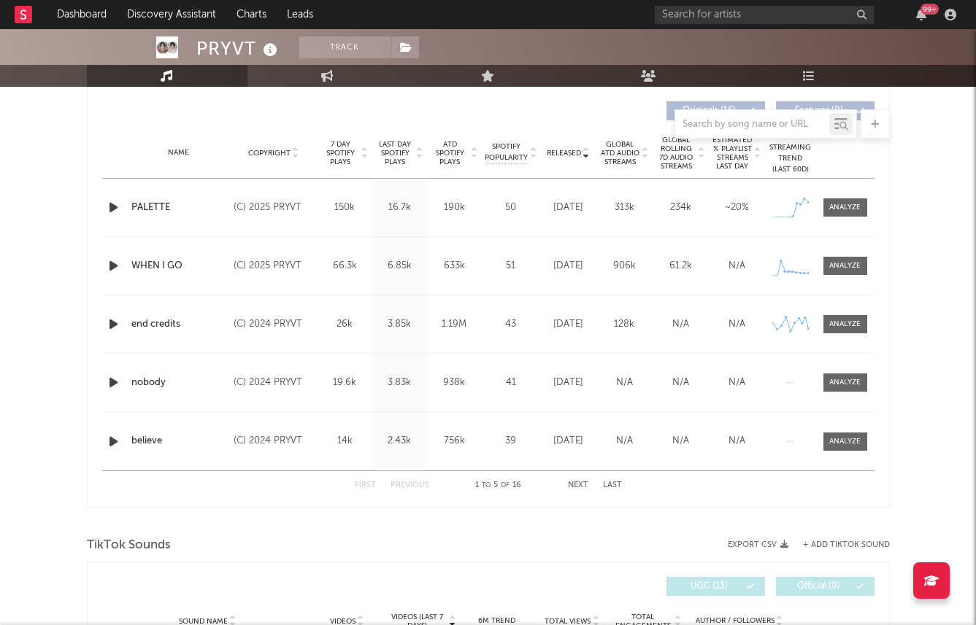
select select "6m"
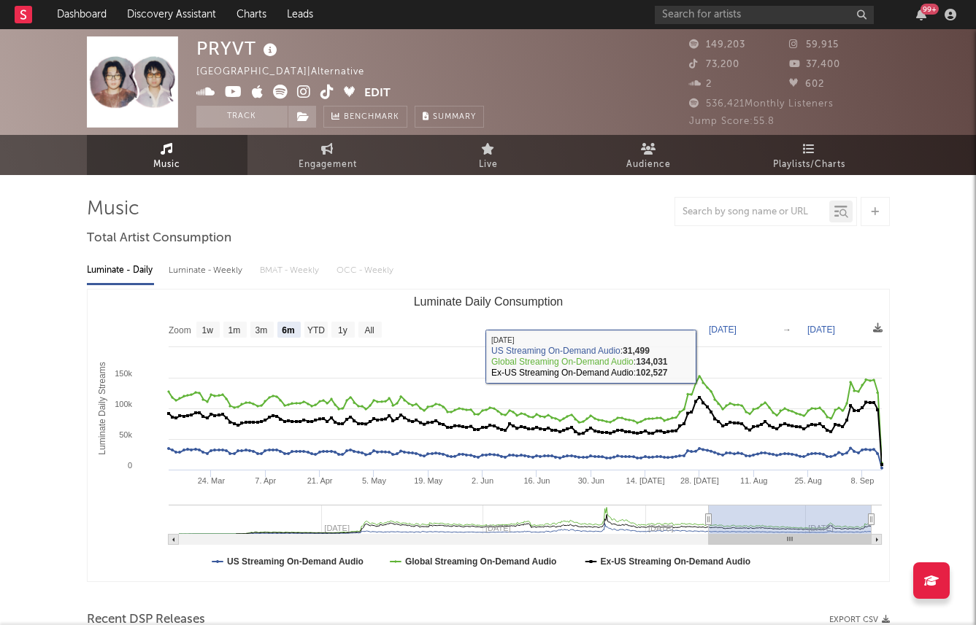
click at [180, 272] on div "Luminate - Weekly" at bounding box center [207, 270] width 77 height 25
select select "6m"
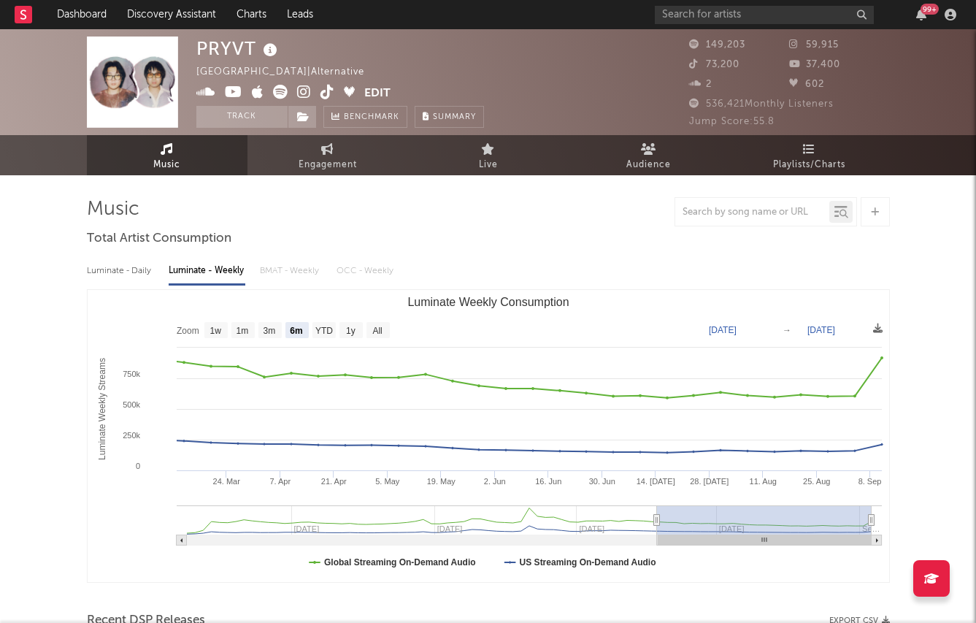
click at [296, 91] on span at bounding box center [280, 94] width 168 height 18
click at [310, 88] on span at bounding box center [280, 94] width 168 height 18
click at [301, 92] on icon at bounding box center [304, 92] width 14 height 15
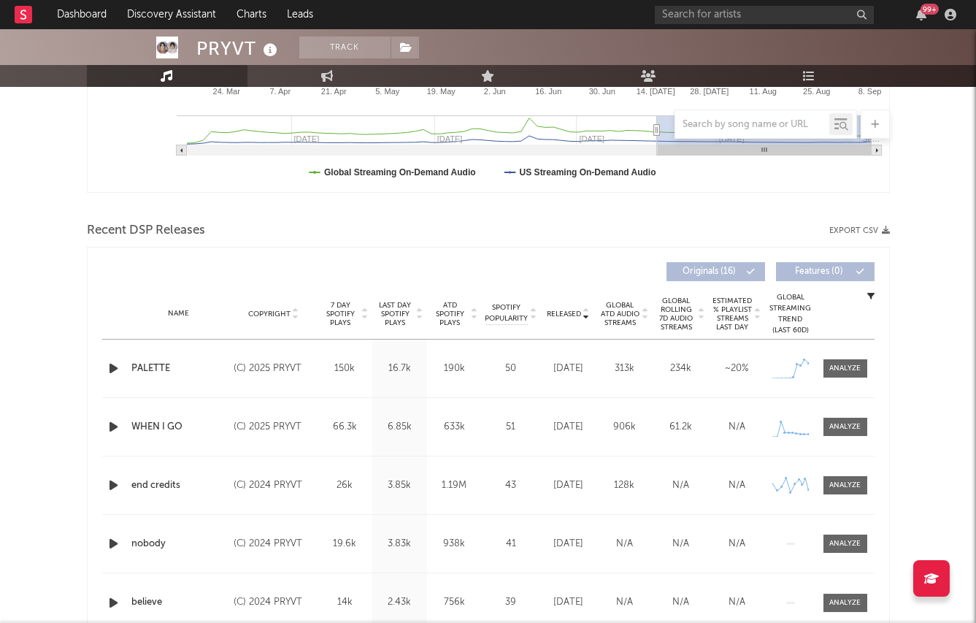
scroll to position [396, 0]
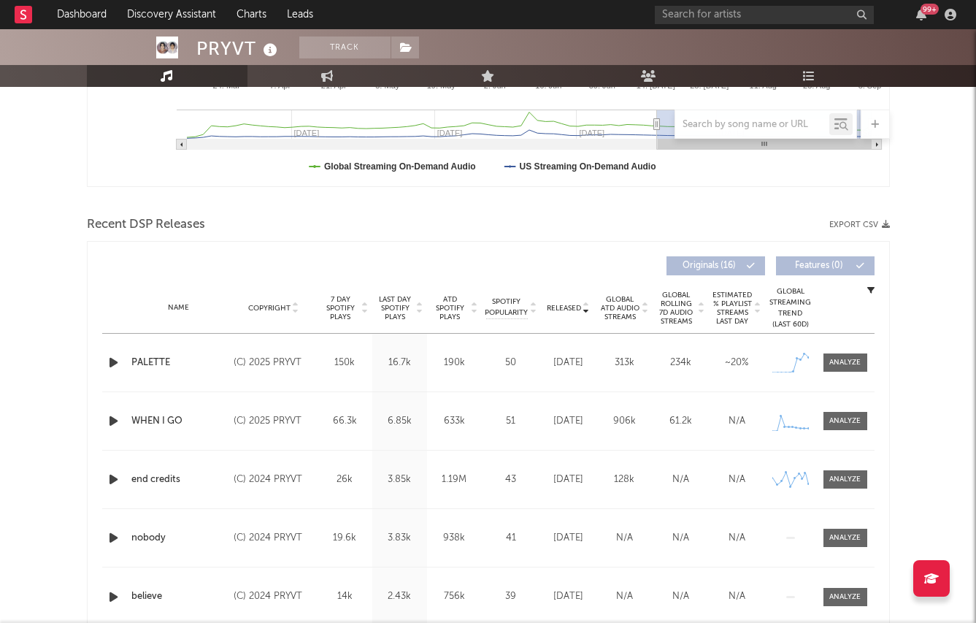
click at [390, 296] on span "Last Day Spotify Plays" at bounding box center [395, 308] width 39 height 26
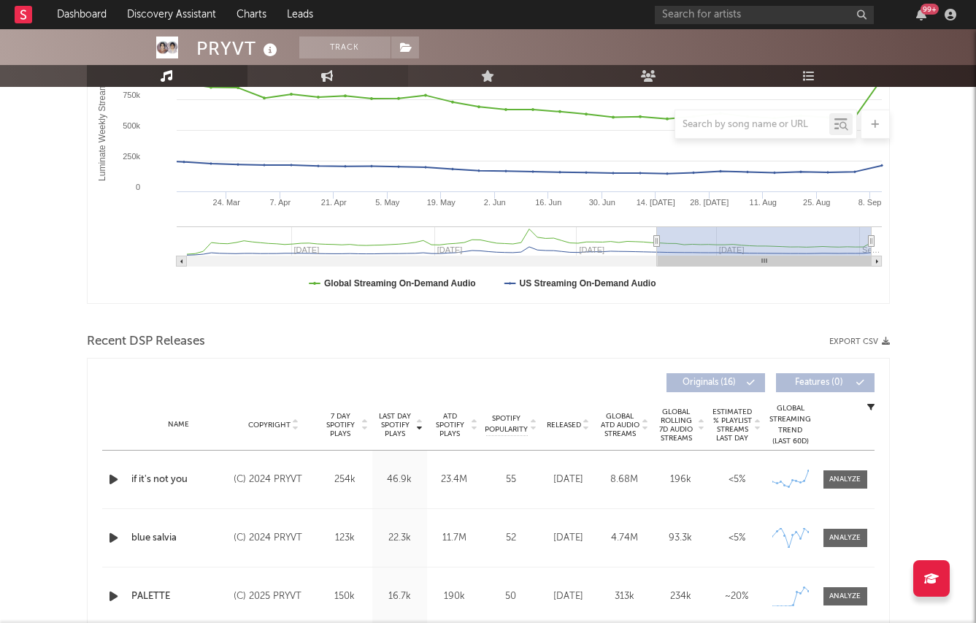
scroll to position [0, 0]
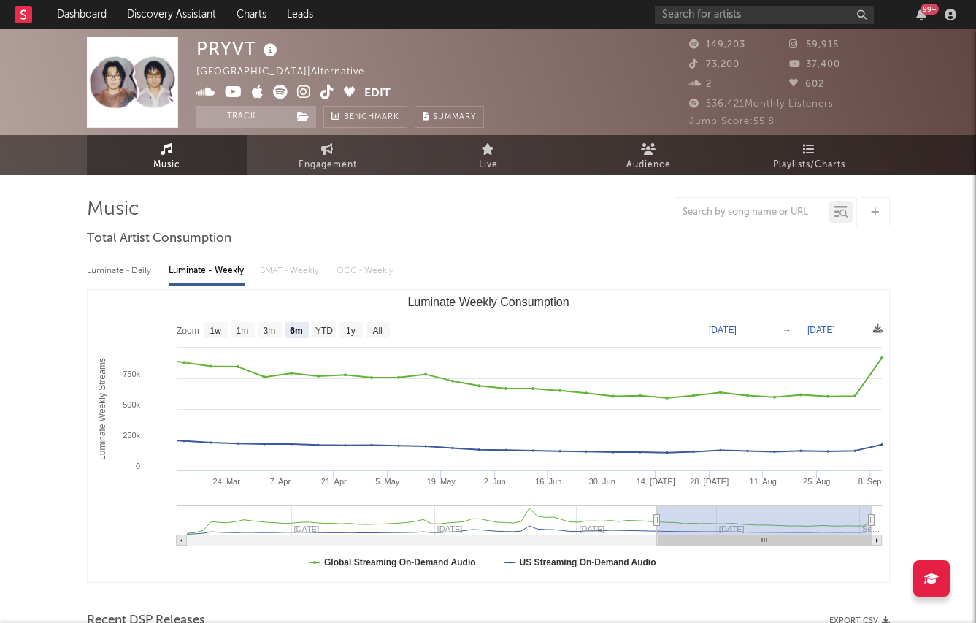
click at [231, 91] on icon at bounding box center [234, 92] width 18 height 15
